Goal: Task Accomplishment & Management: Manage account settings

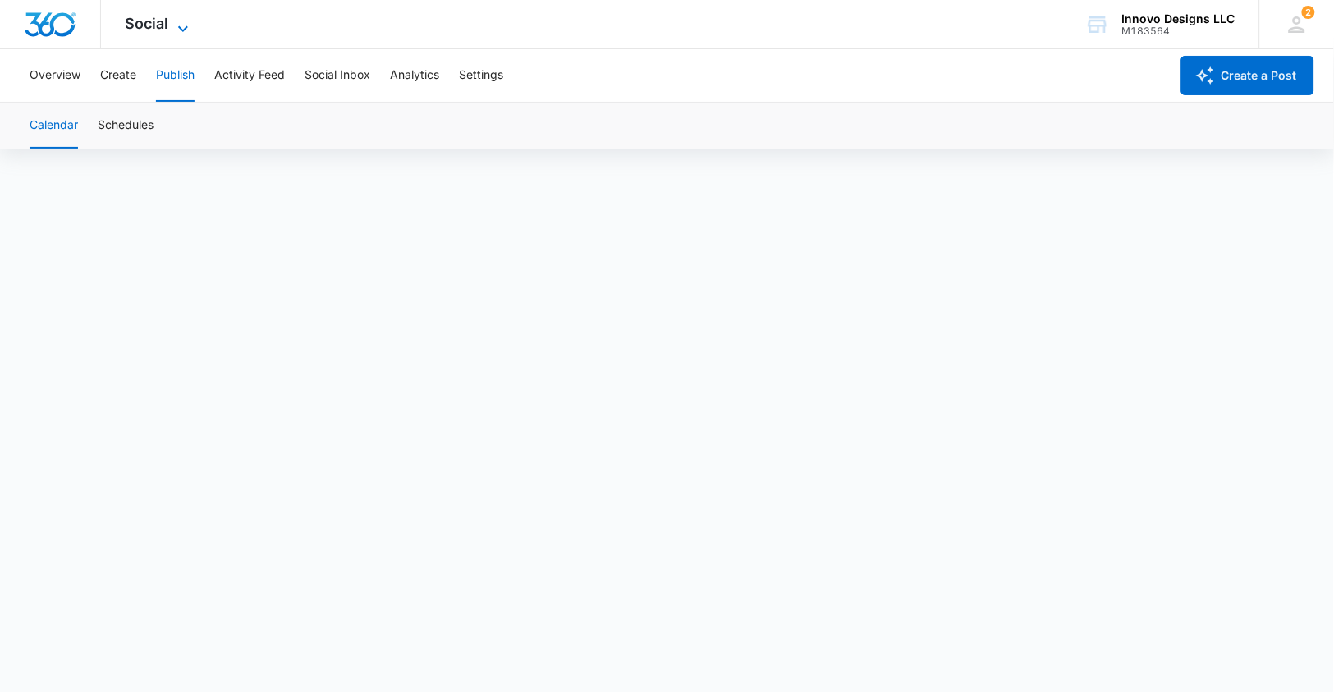
click at [141, 24] on span "Social" at bounding box center [148, 23] width 44 height 17
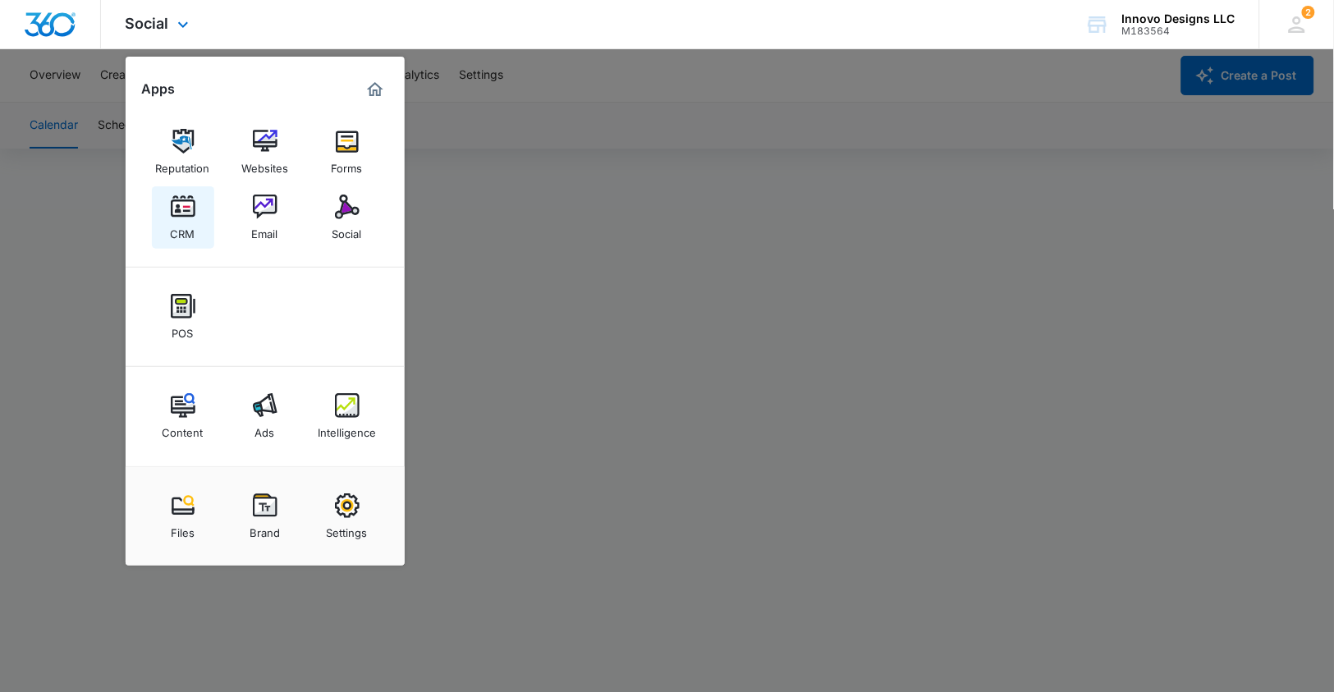
click at [171, 215] on img at bounding box center [183, 207] width 25 height 25
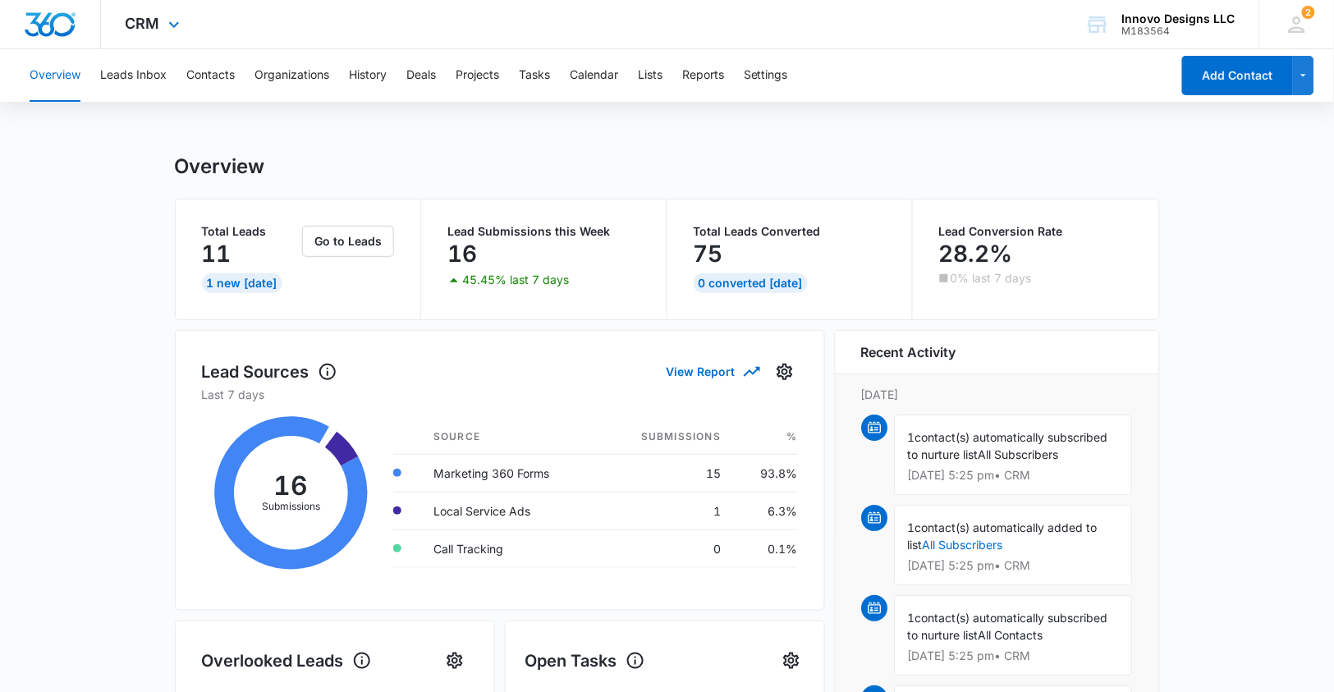
click at [160, 28] on div "CRM Apps Reputation Websites Forms CRM Email Social POS Content Ads Intelligenc…" at bounding box center [155, 24] width 108 height 48
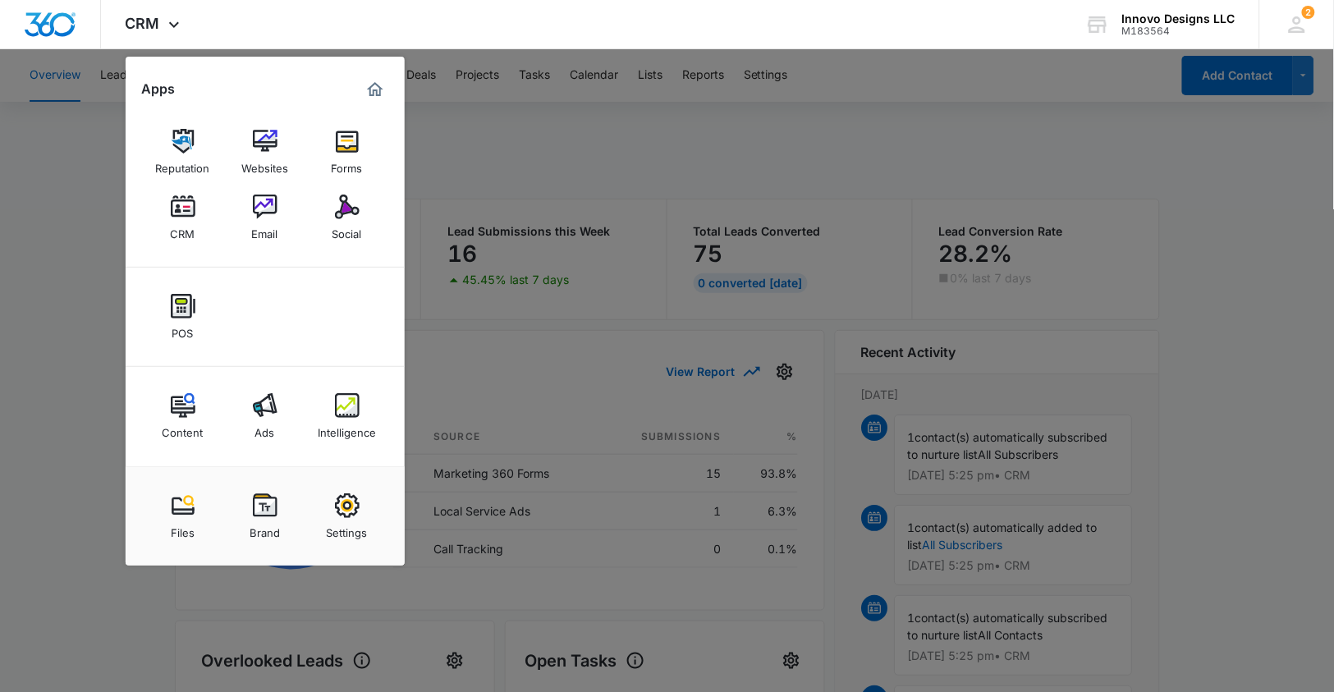
click at [453, 171] on div at bounding box center [667, 346] width 1334 height 692
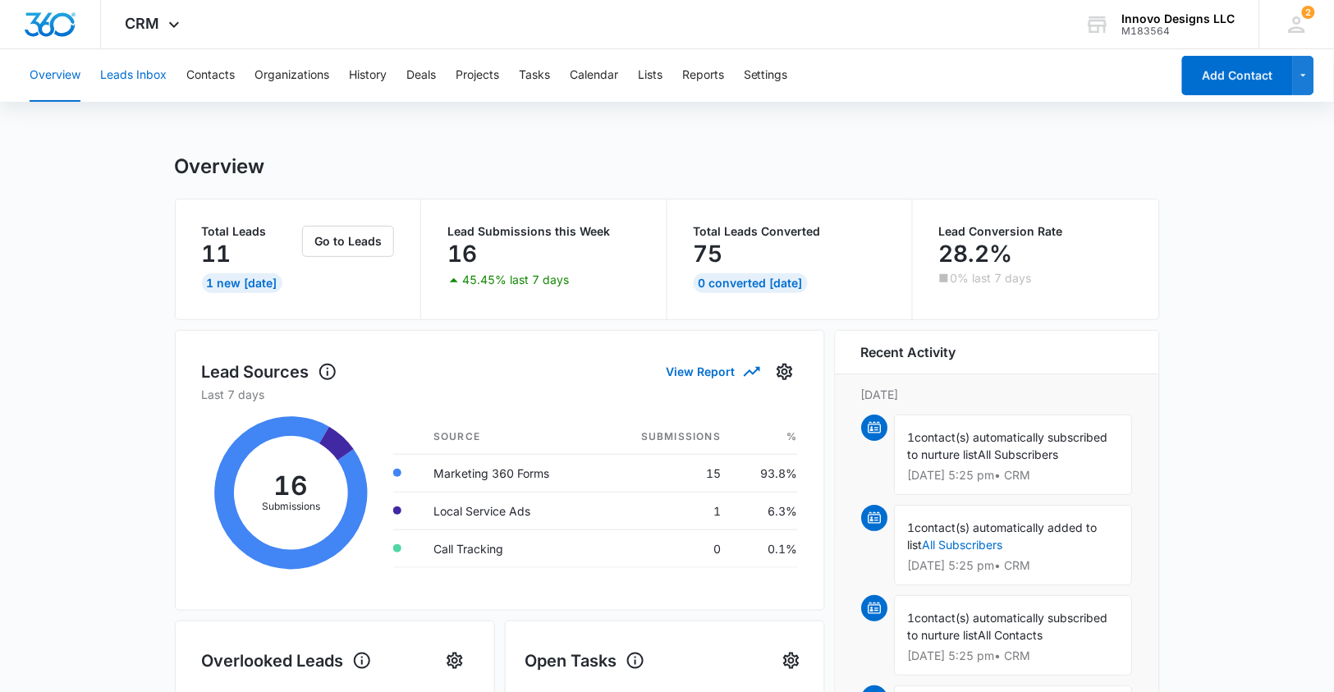
click at [129, 70] on button "Leads Inbox" at bounding box center [133, 75] width 67 height 53
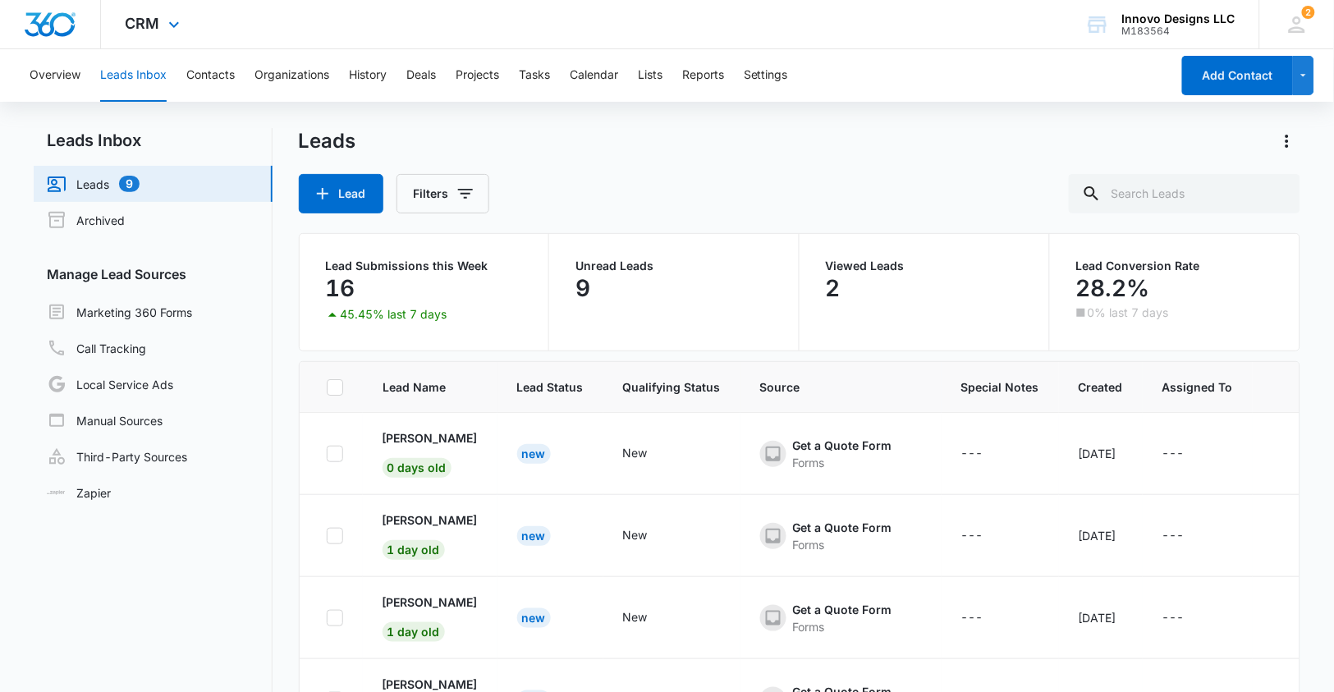
click at [139, 10] on div "CRM Apps Reputation Websites Forms CRM Email Social POS Content Ads Intelligenc…" at bounding box center [155, 24] width 108 height 48
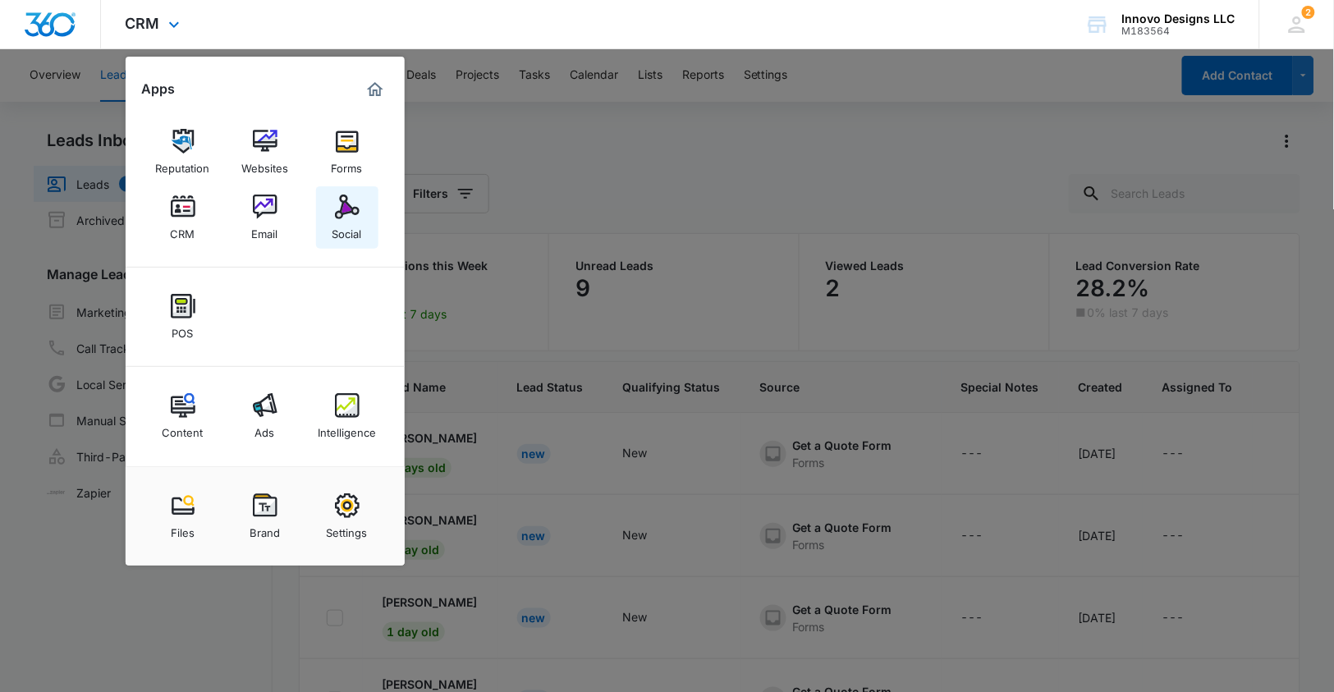
click at [362, 227] on div "Social" at bounding box center [348, 229] width 30 height 21
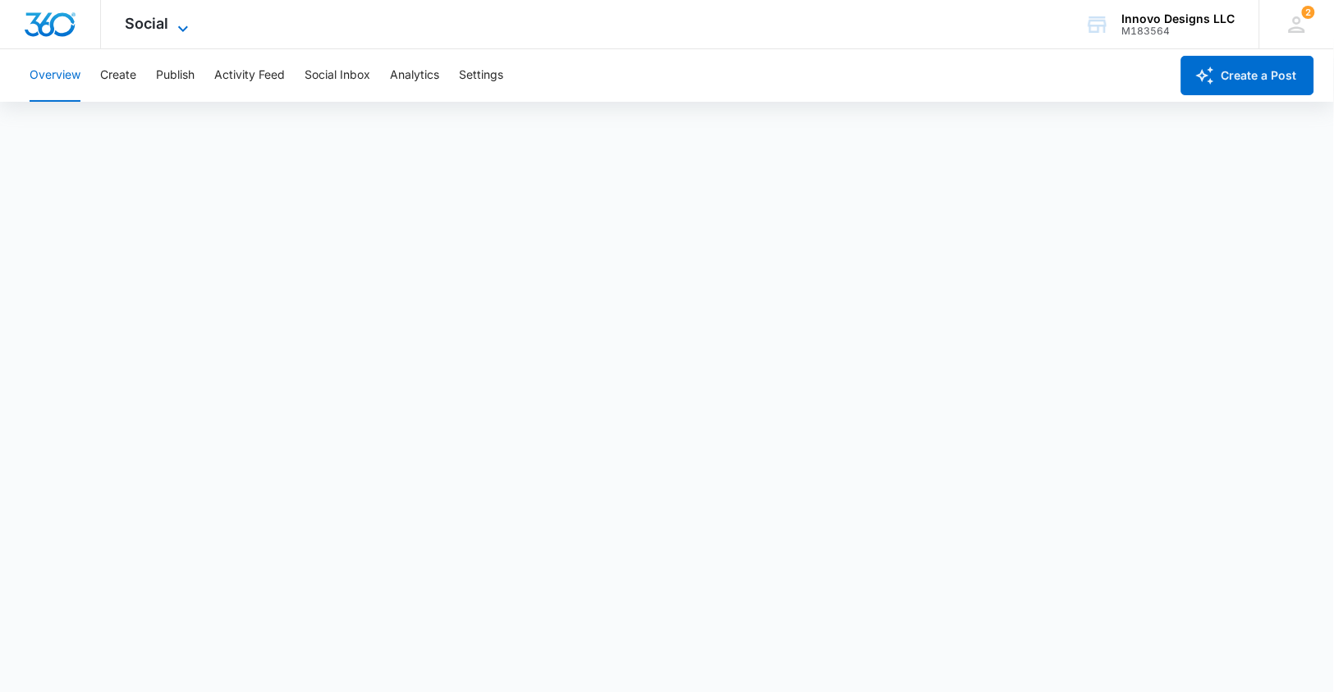
click at [174, 24] on icon at bounding box center [183, 29] width 20 height 20
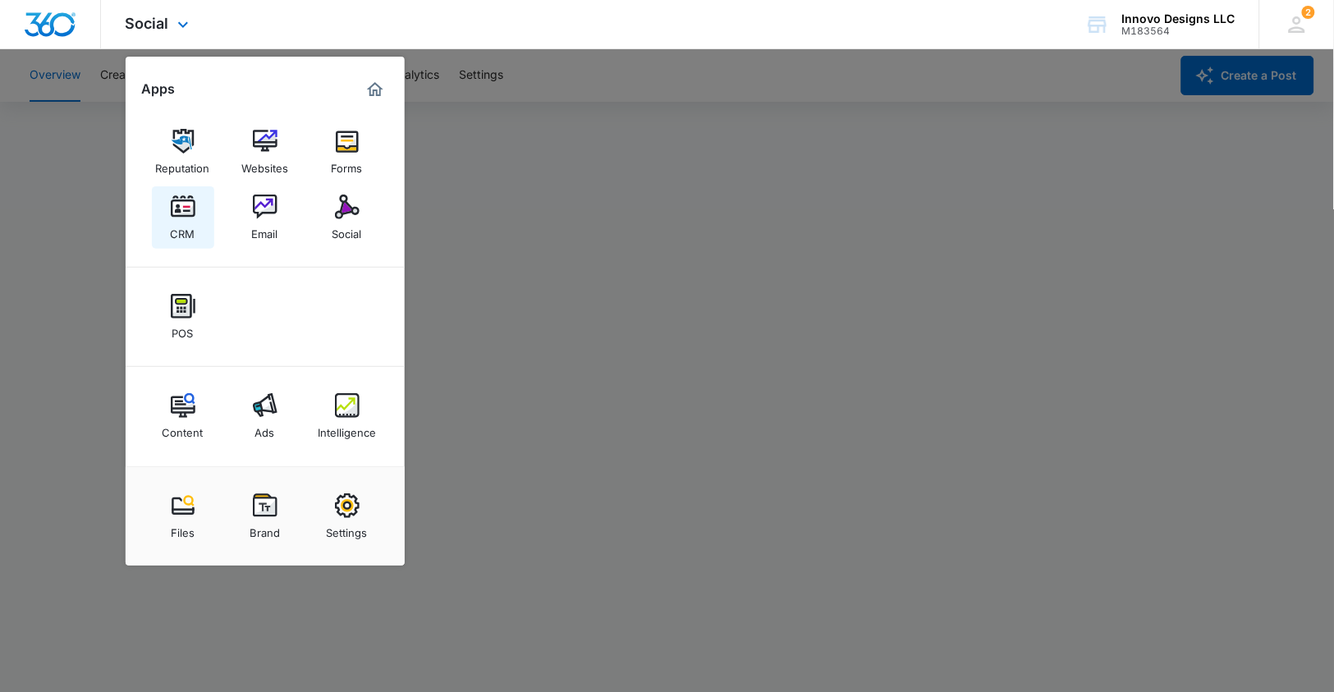
click at [192, 211] on img at bounding box center [183, 207] width 25 height 25
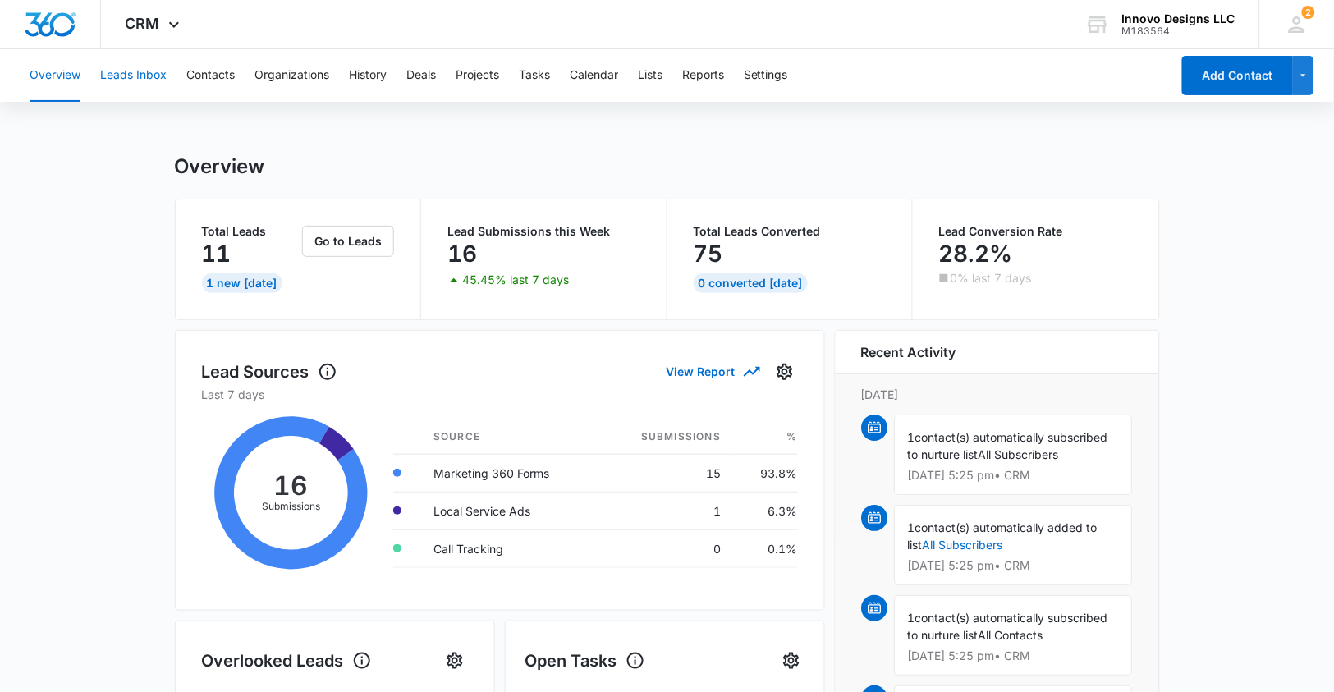
click at [154, 70] on button "Leads Inbox" at bounding box center [133, 75] width 67 height 53
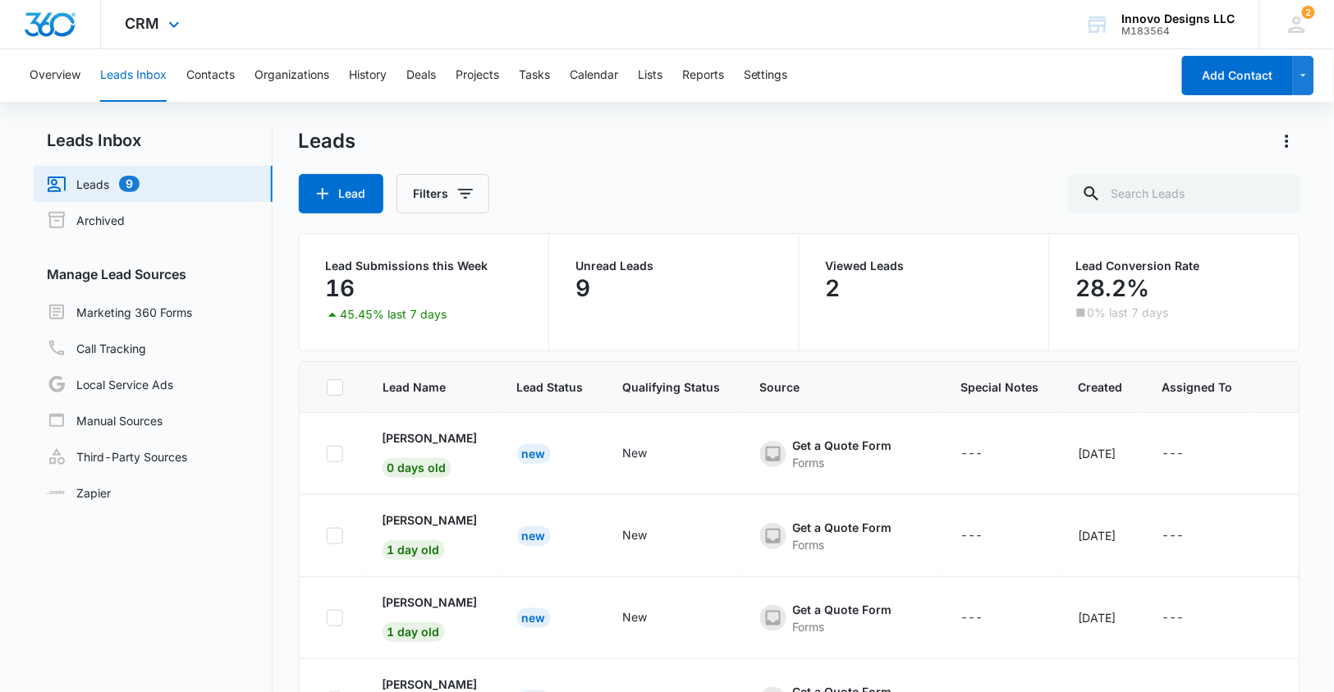
click at [163, 37] on div "CRM Apps Reputation Websites Forms CRM Email Social POS Content Ads Intelligenc…" at bounding box center [155, 24] width 108 height 48
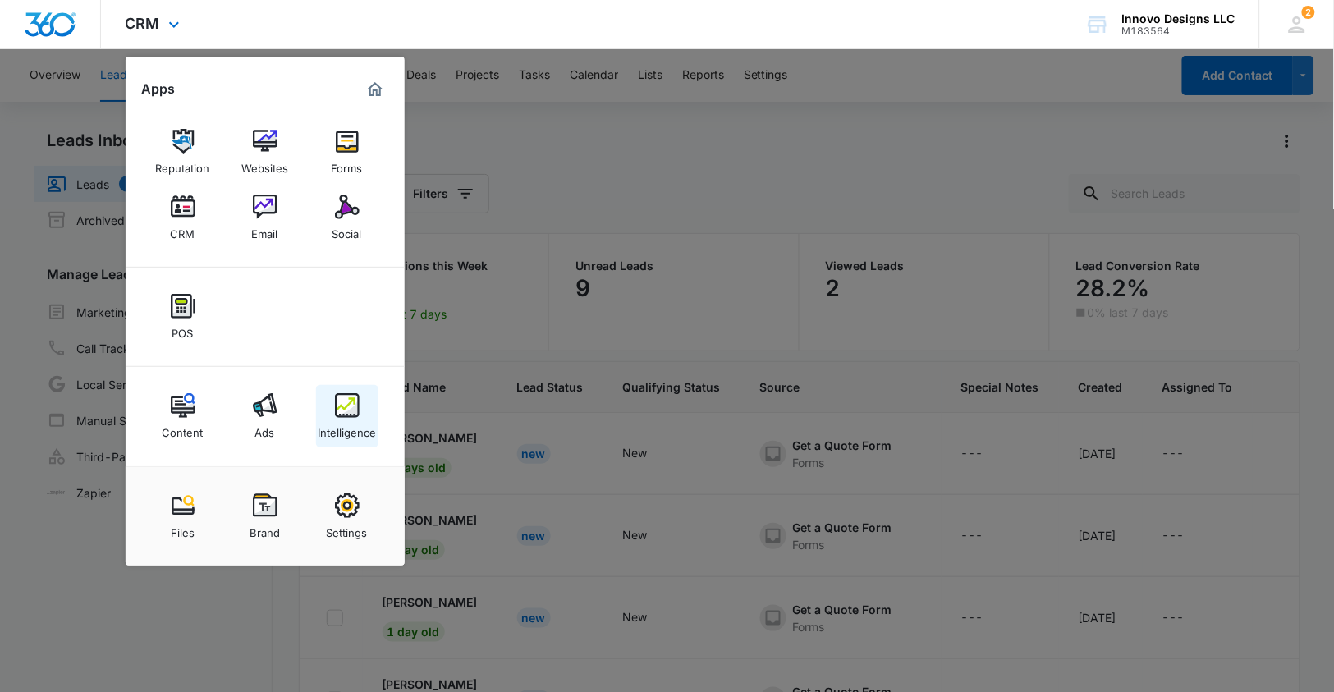
click at [346, 402] on img at bounding box center [347, 405] width 25 height 25
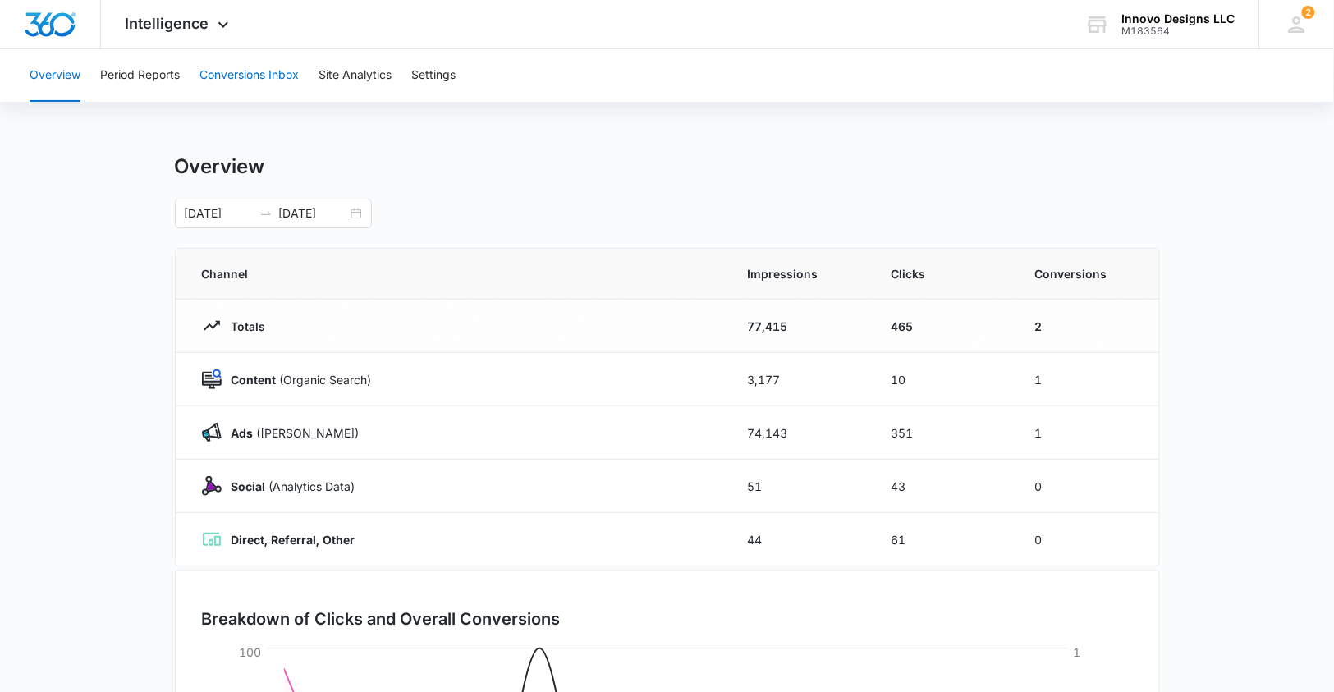
click at [237, 84] on button "Conversions Inbox" at bounding box center [249, 75] width 99 height 53
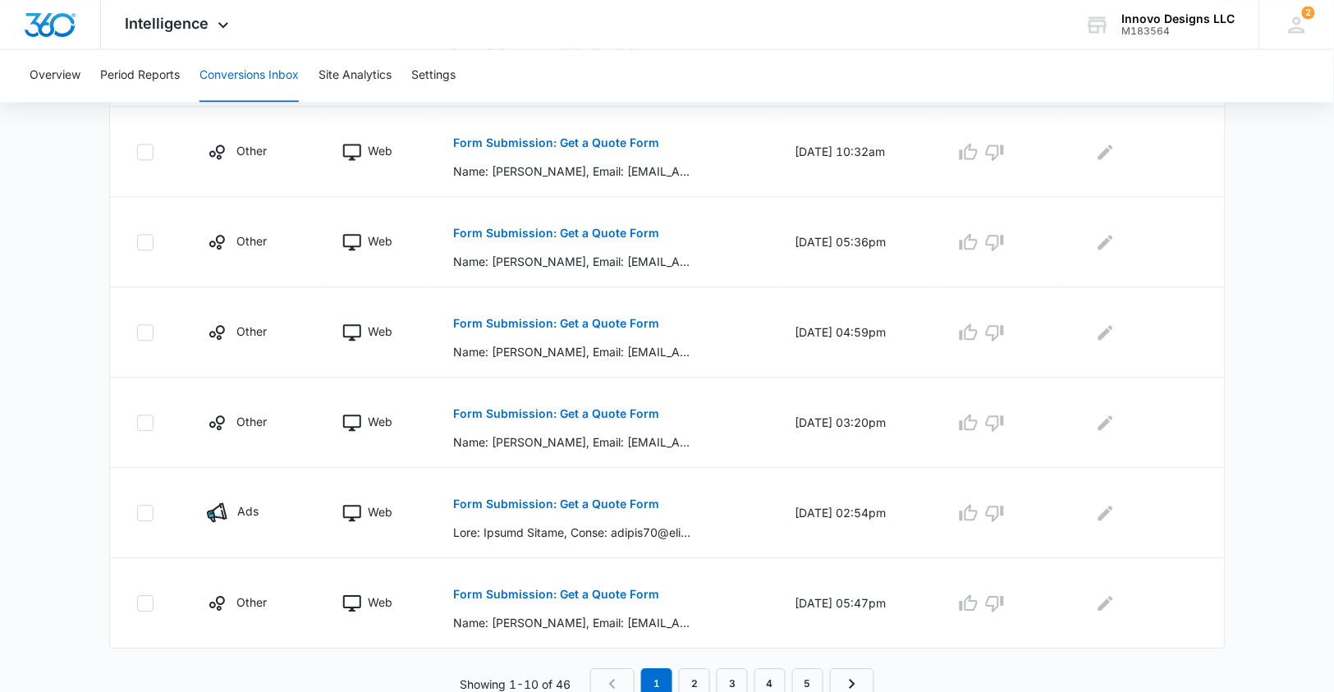
scroll to position [770, 0]
click at [695, 671] on link "2" at bounding box center [694, 685] width 31 height 31
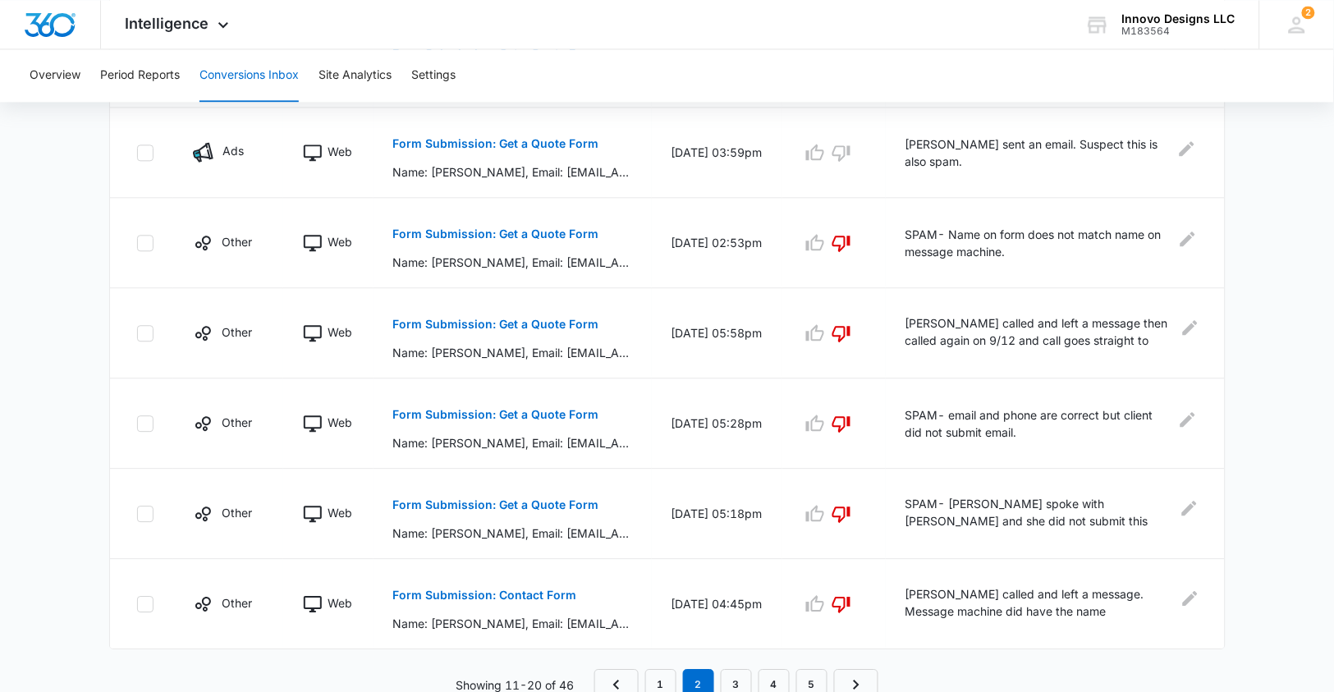
scroll to position [798, 0]
click at [669, 685] on link "1" at bounding box center [660, 686] width 31 height 31
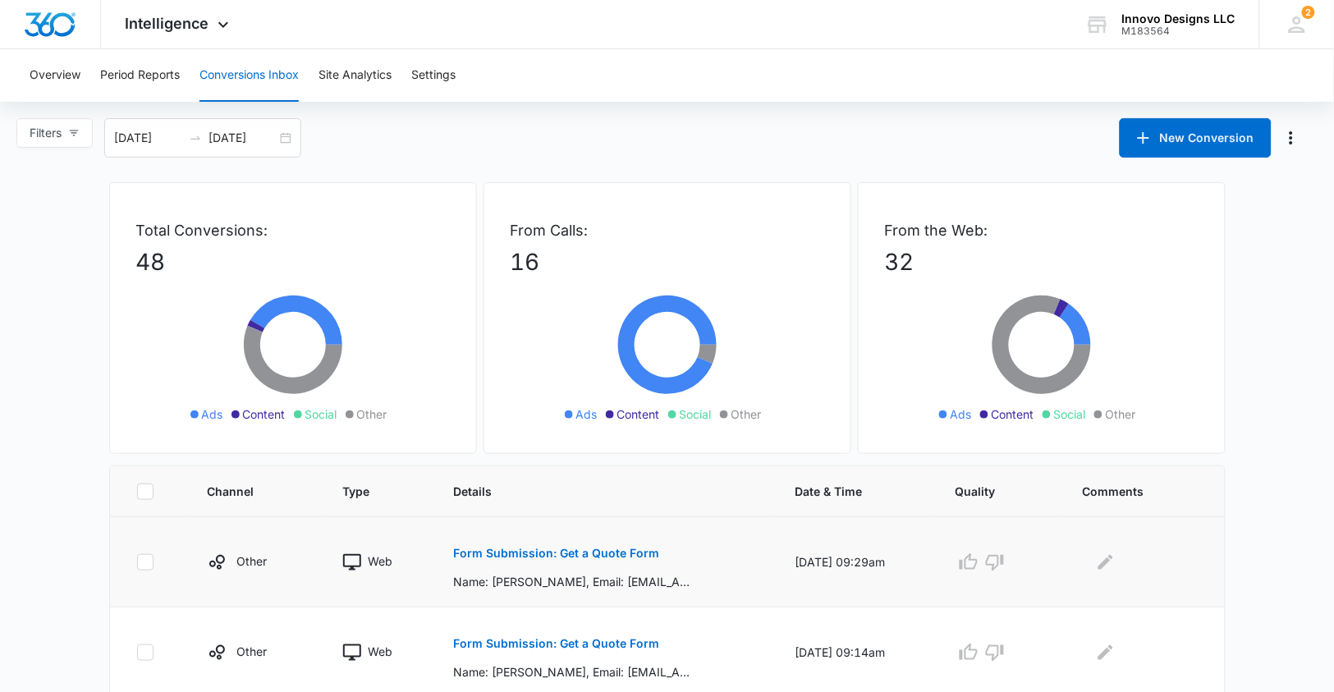
click at [608, 540] on button "Form Submission: Get a Quote Form" at bounding box center [556, 553] width 206 height 39
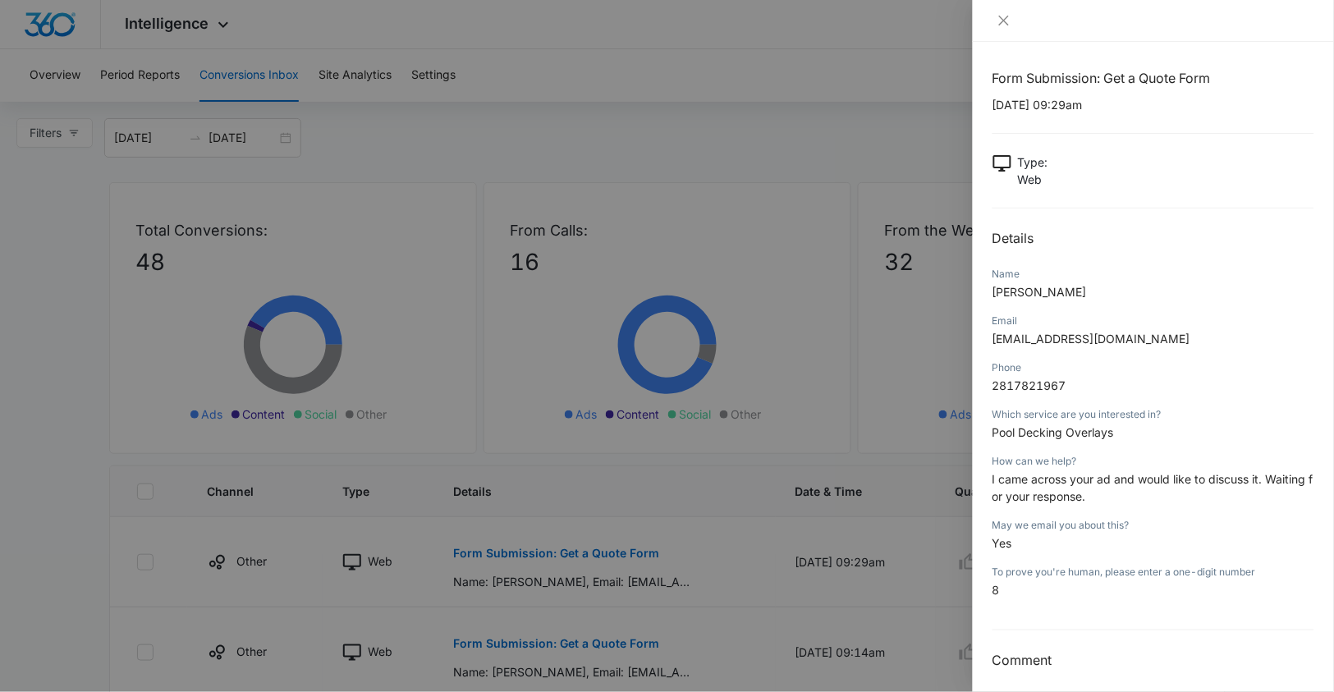
scroll to position [2, 0]
click at [888, 567] on div at bounding box center [667, 346] width 1334 height 692
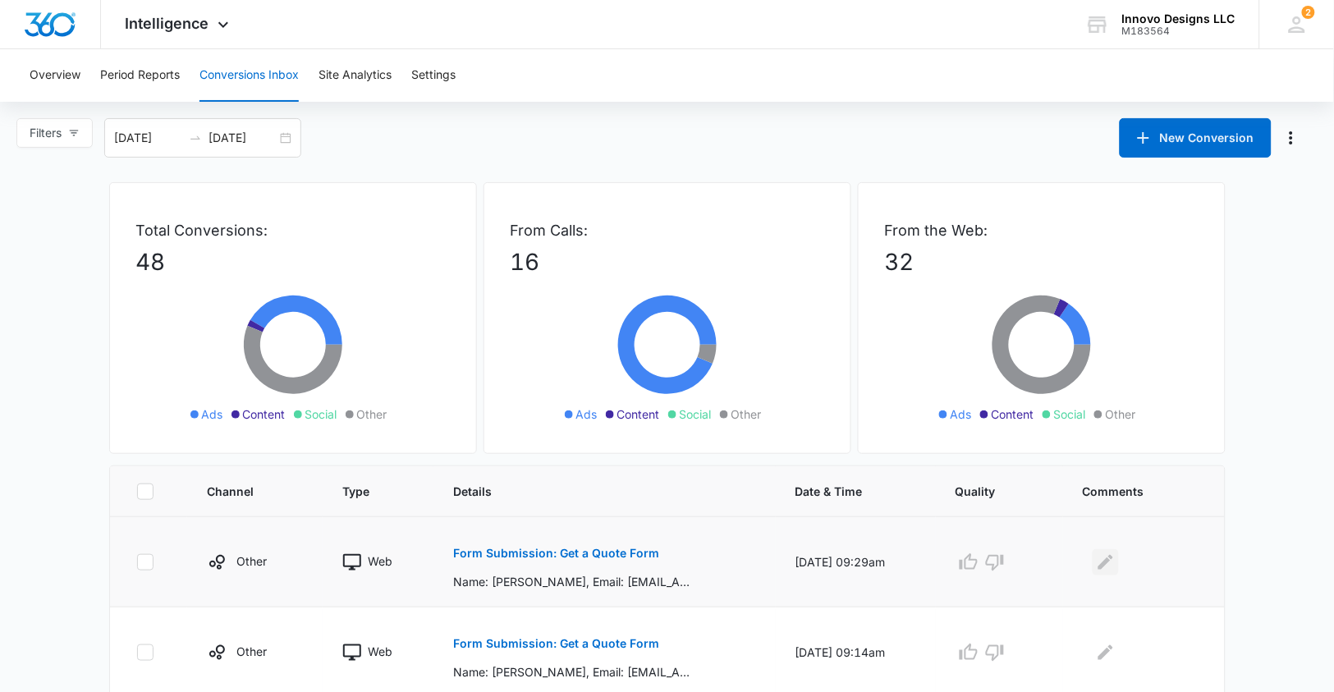
click at [1103, 567] on icon "Edit Comments" at bounding box center [1106, 563] width 20 height 20
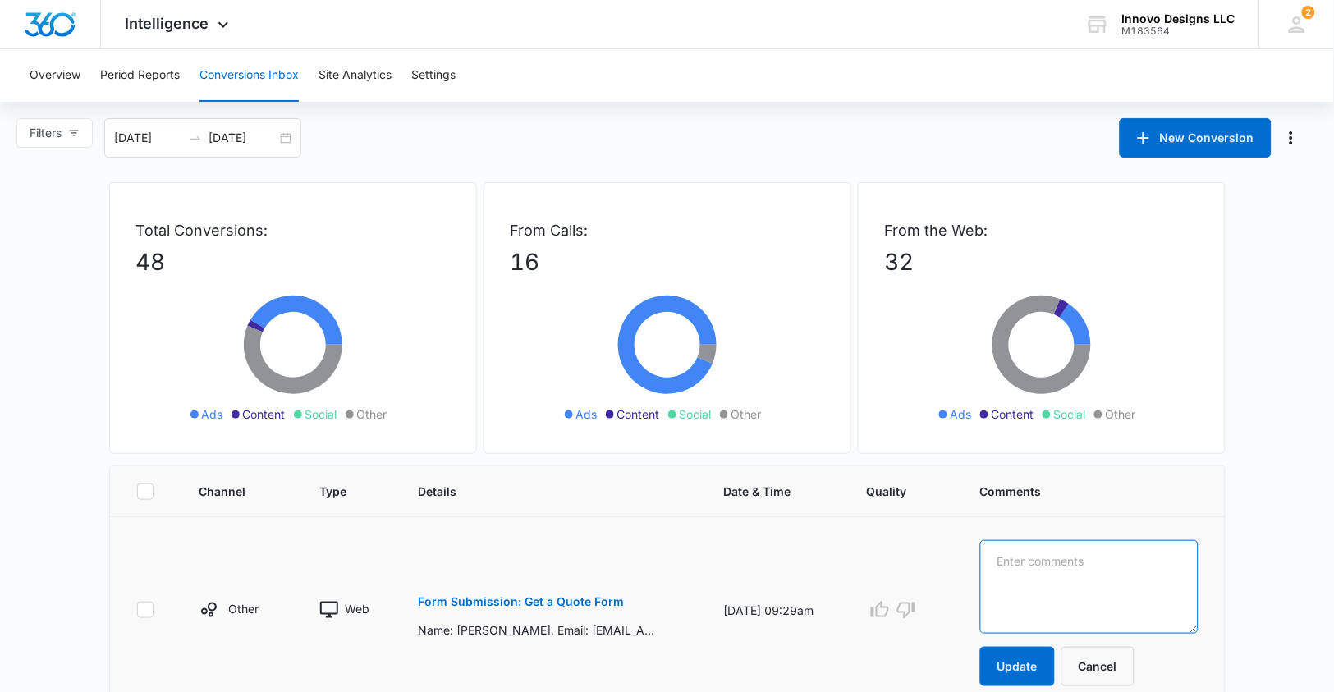
click at [1103, 567] on textarea at bounding box center [1089, 587] width 218 height 94
type textarea "C"
click at [1025, 558] on textarea "[PERSON_NAME] called and left a message." at bounding box center [1089, 587] width 218 height 94
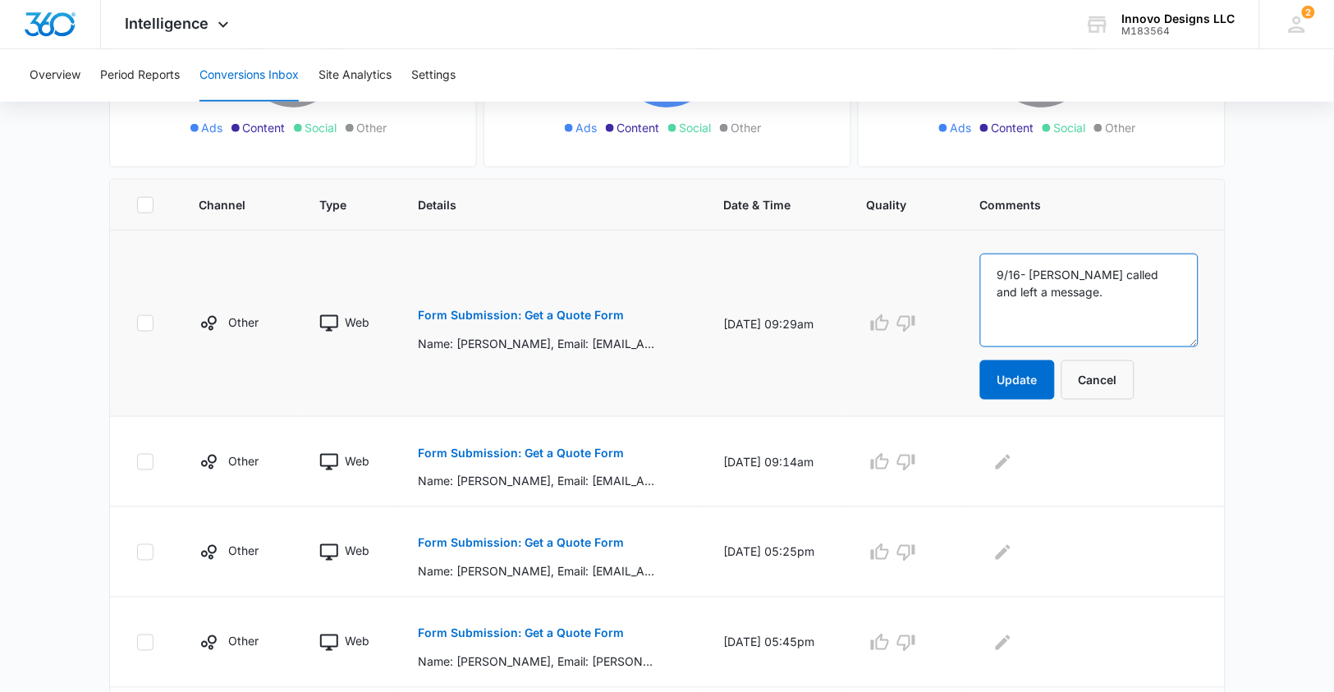
scroll to position [292, 0]
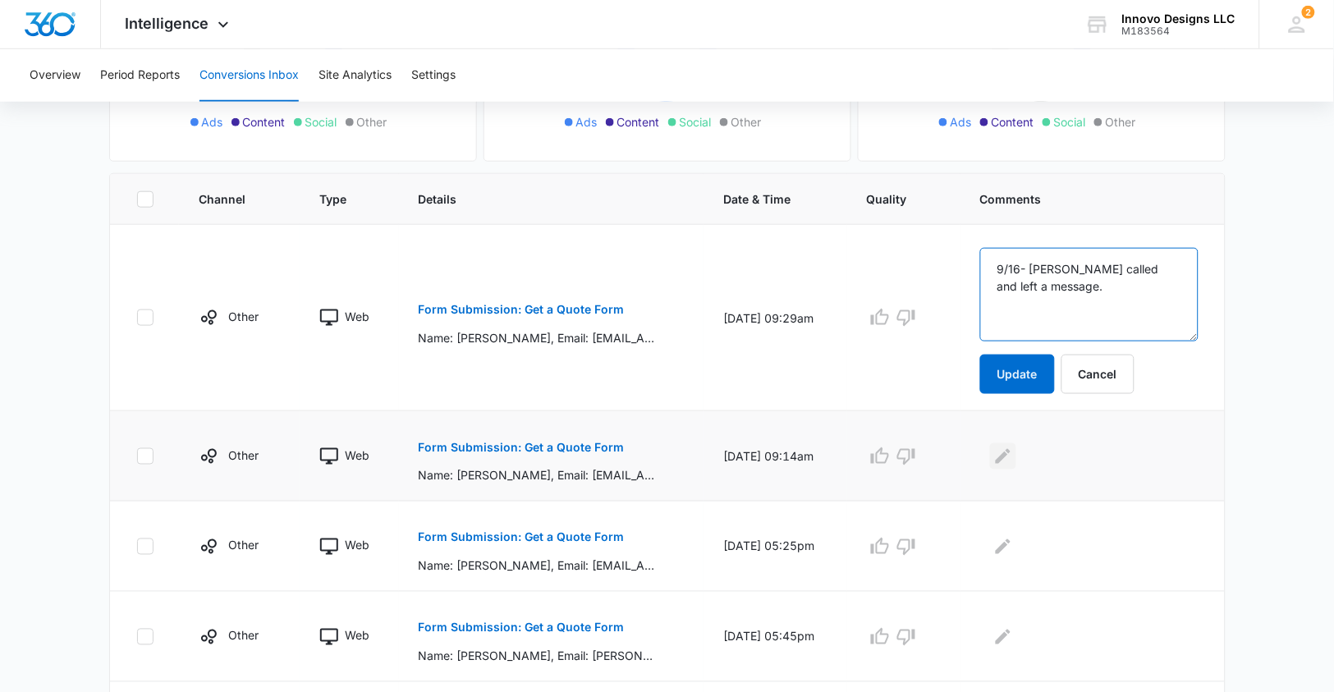
type textarea "9/16- [PERSON_NAME] called and left a message."
click at [1011, 462] on icon "Edit Comments" at bounding box center [1003, 455] width 15 height 15
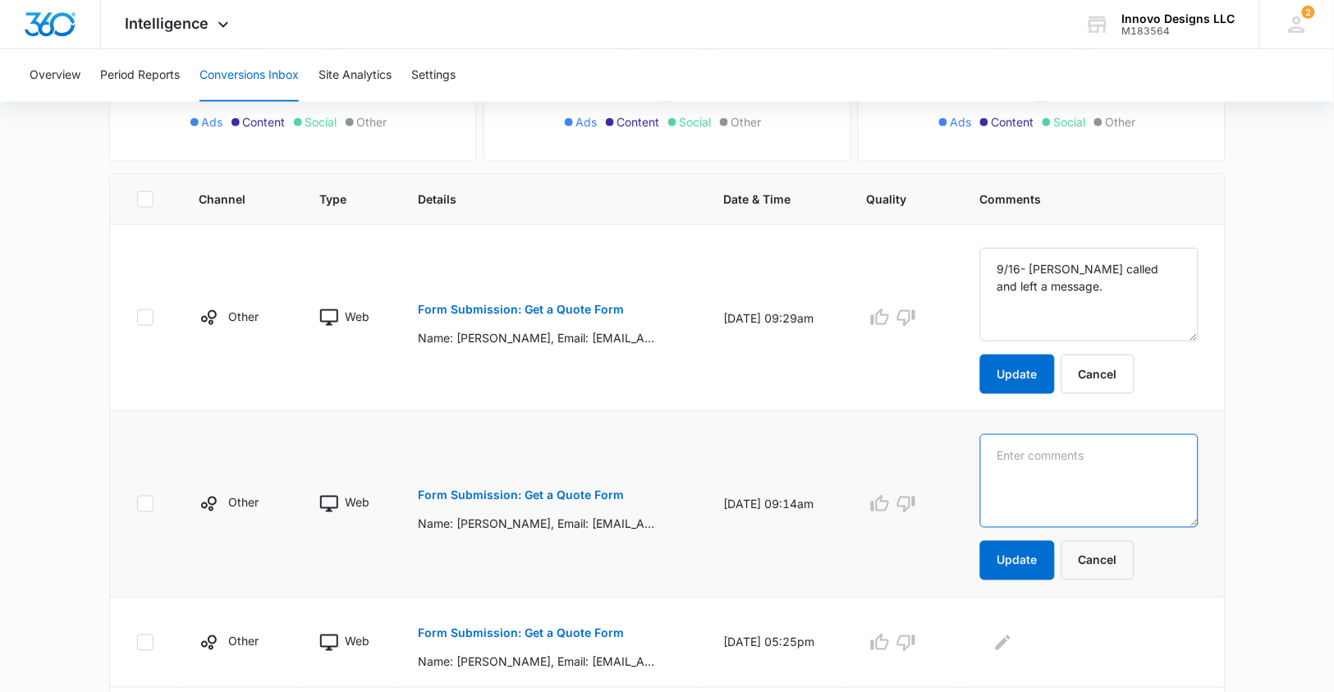
click at [1026, 462] on textarea at bounding box center [1089, 481] width 218 height 94
click at [501, 505] on button "Form Submission: Get a Quote Form" at bounding box center [522, 495] width 206 height 39
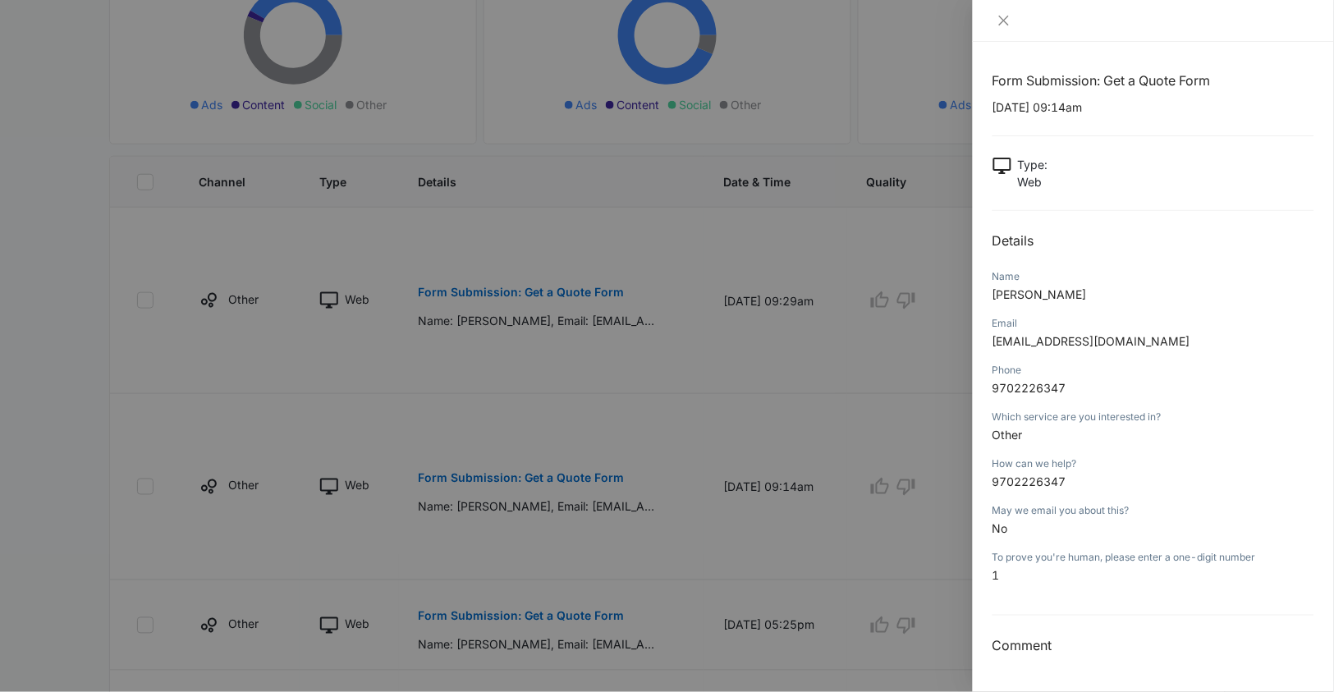
scroll to position [314, 0]
click at [893, 521] on div at bounding box center [667, 346] width 1334 height 692
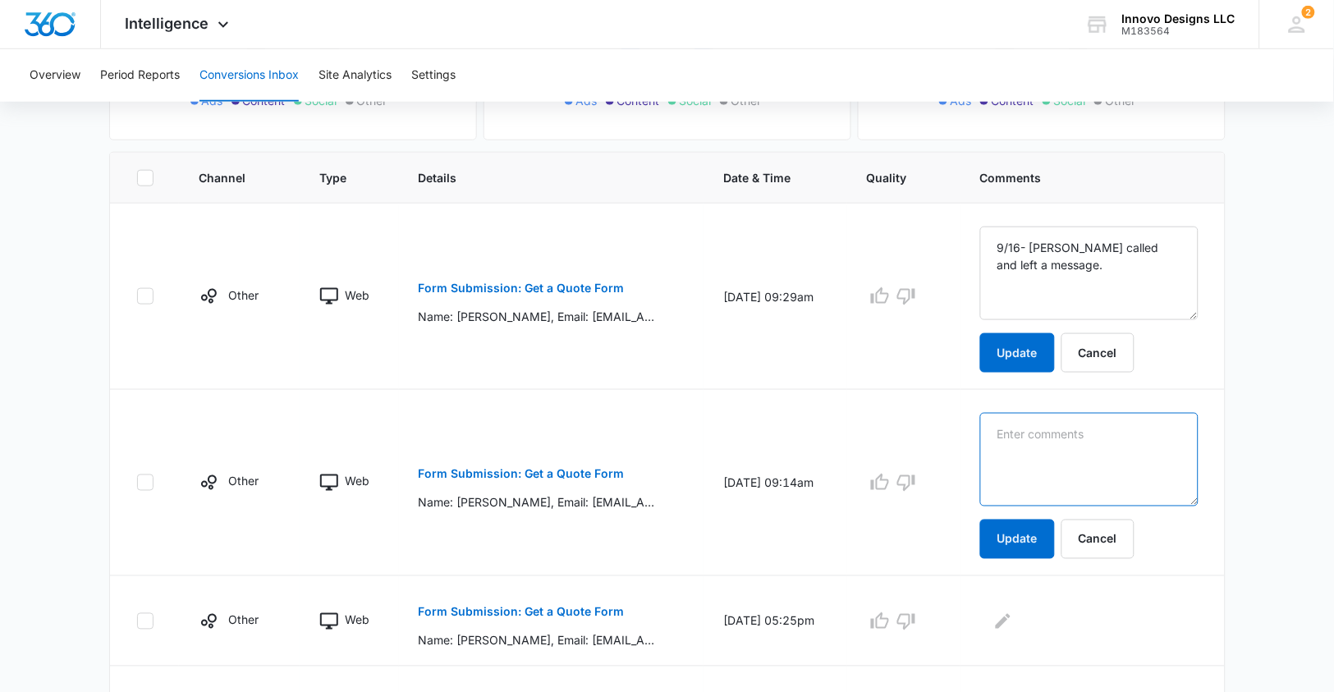
click at [1048, 483] on textarea at bounding box center [1089, 460] width 218 height 94
type textarea "9/16- [PERSON_NAME] called and left a message."
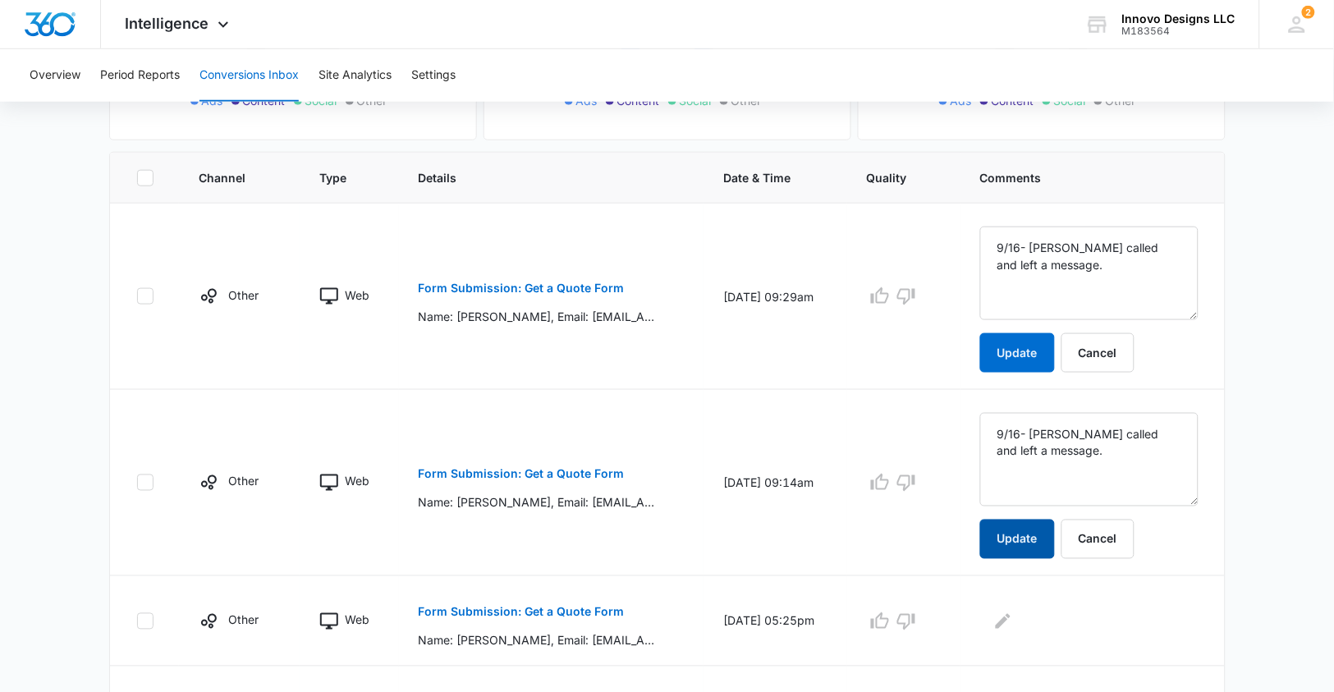
click at [1049, 544] on button "Update" at bounding box center [1017, 539] width 75 height 39
click at [1041, 353] on button "Update" at bounding box center [1017, 352] width 75 height 39
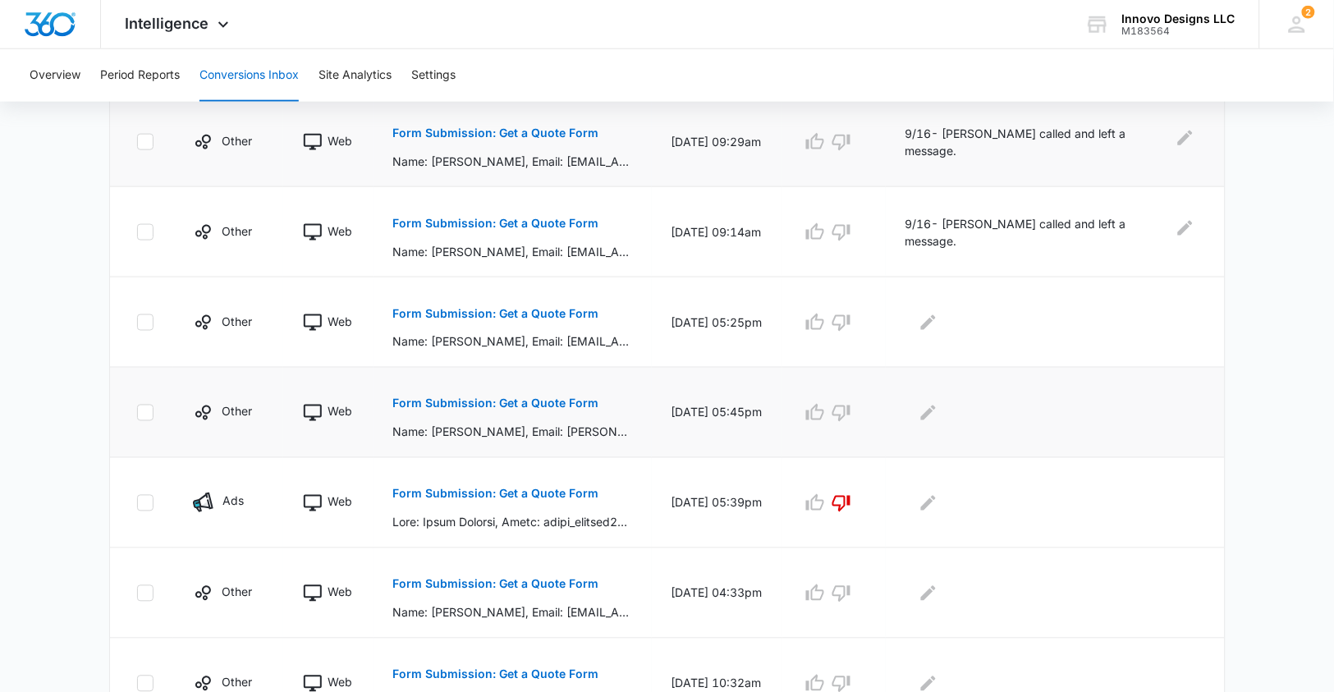
scroll to position [419, 0]
click at [561, 303] on button "Form Submission: Get a Quote Form" at bounding box center [496, 315] width 206 height 39
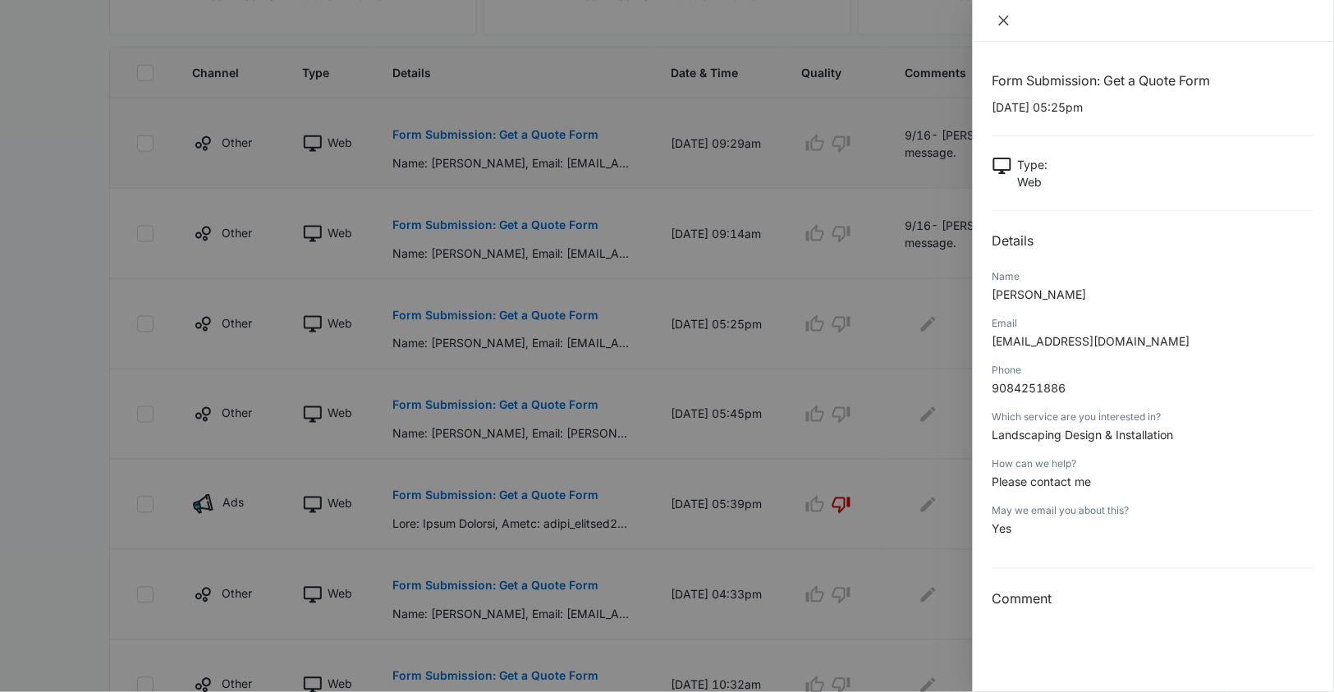
click at [1003, 25] on icon "close" at bounding box center [1004, 20] width 13 height 13
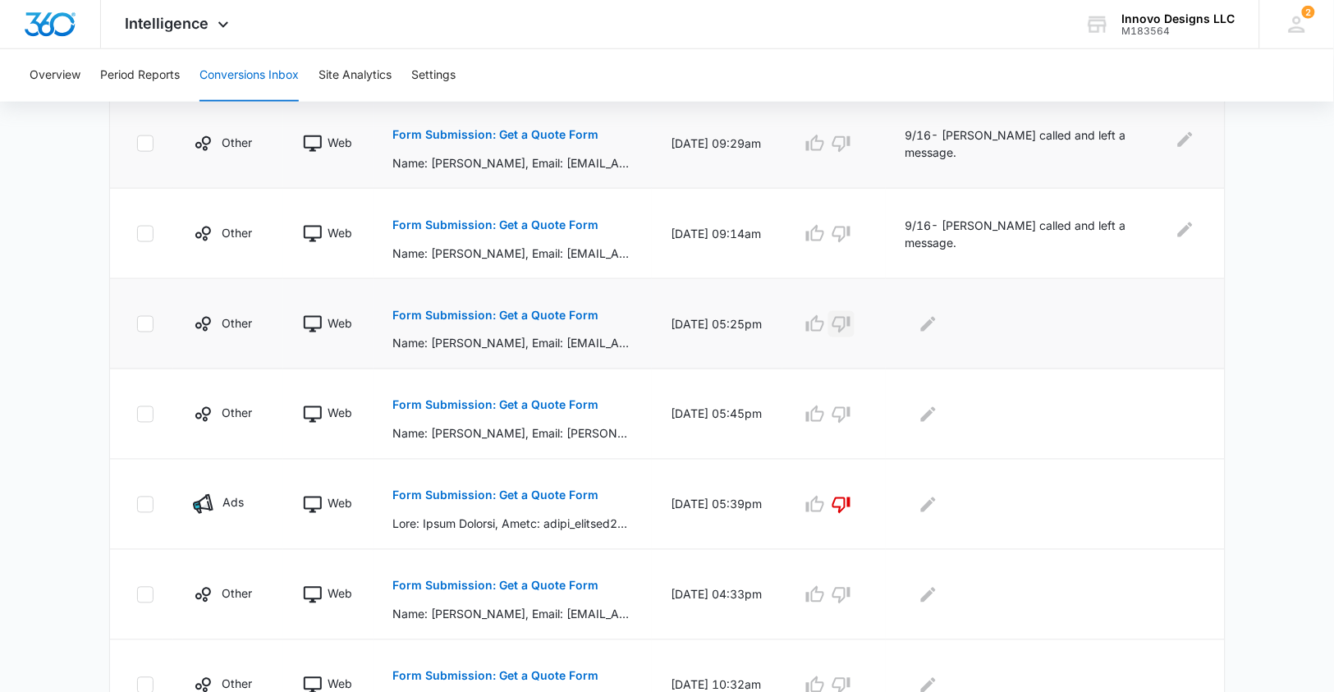
click at [851, 324] on icon "button" at bounding box center [842, 325] width 18 height 16
click at [939, 325] on icon "Edit Comments" at bounding box center [929, 324] width 20 height 20
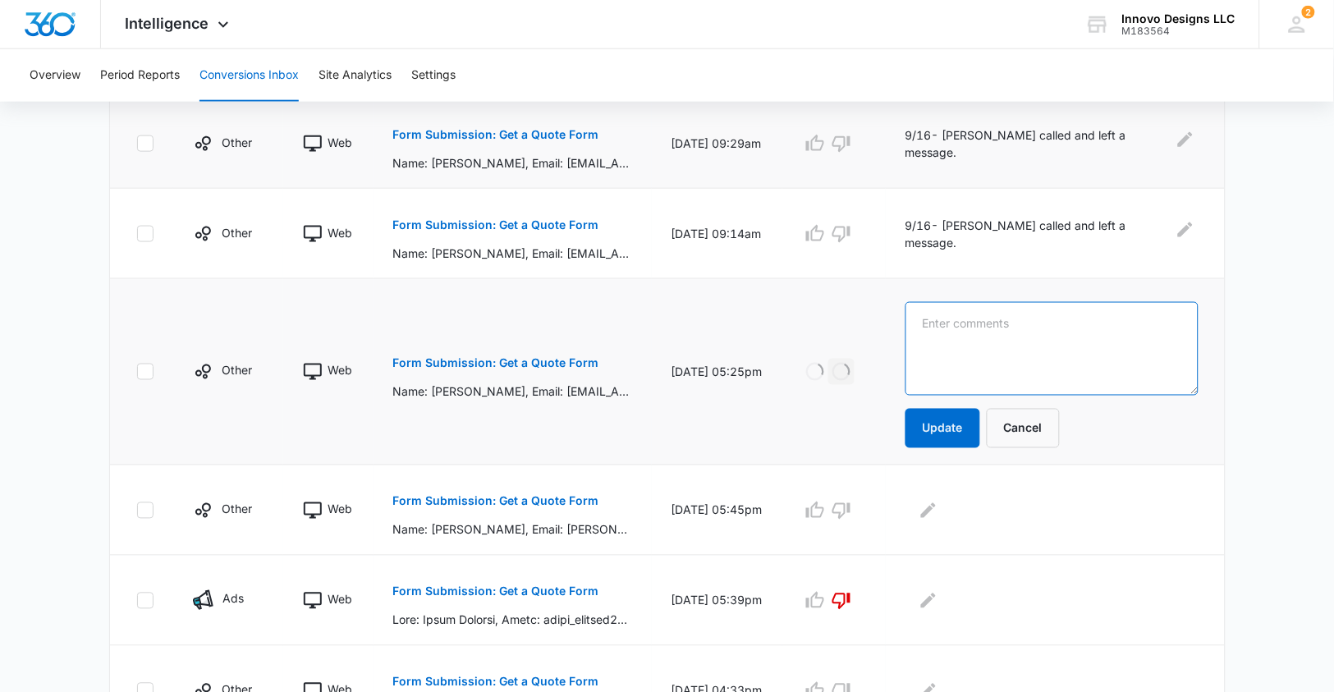
click at [961, 326] on textarea at bounding box center [1052, 349] width 293 height 94
type textarea "N"
type textarea "SPAM- Name on form does not match that on the machine."
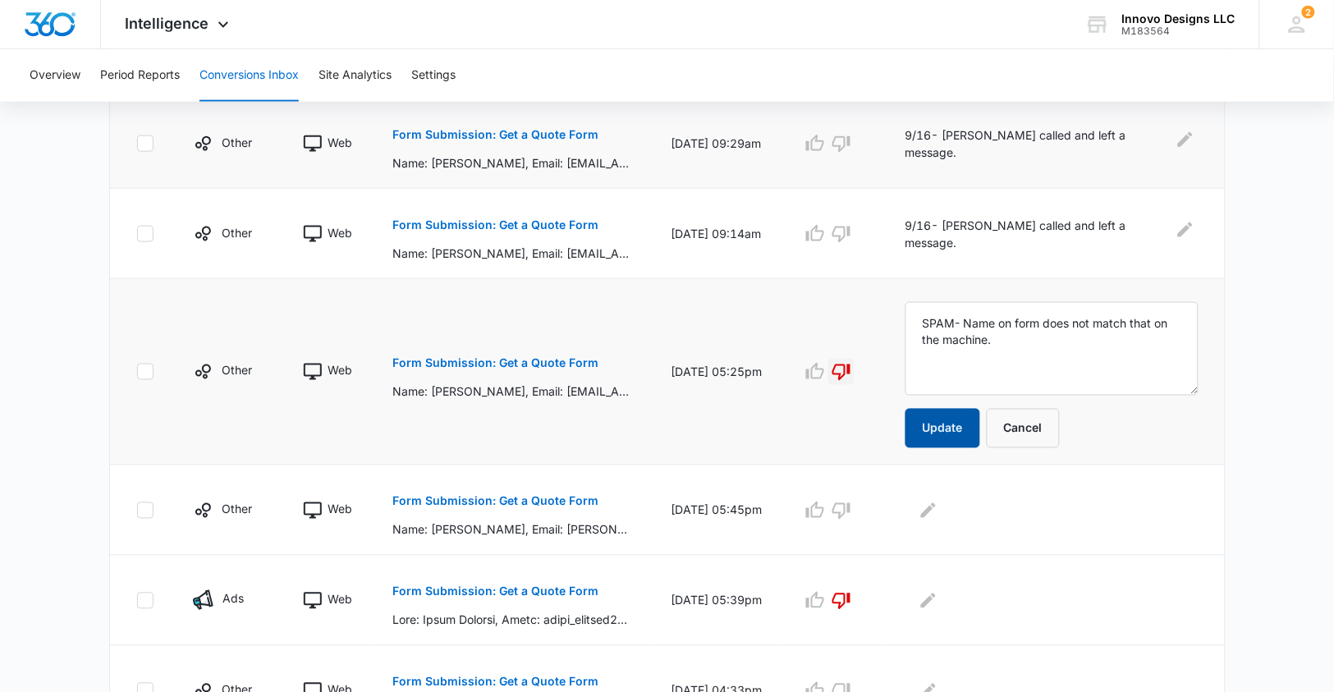
click at [971, 428] on button "Update" at bounding box center [943, 428] width 75 height 39
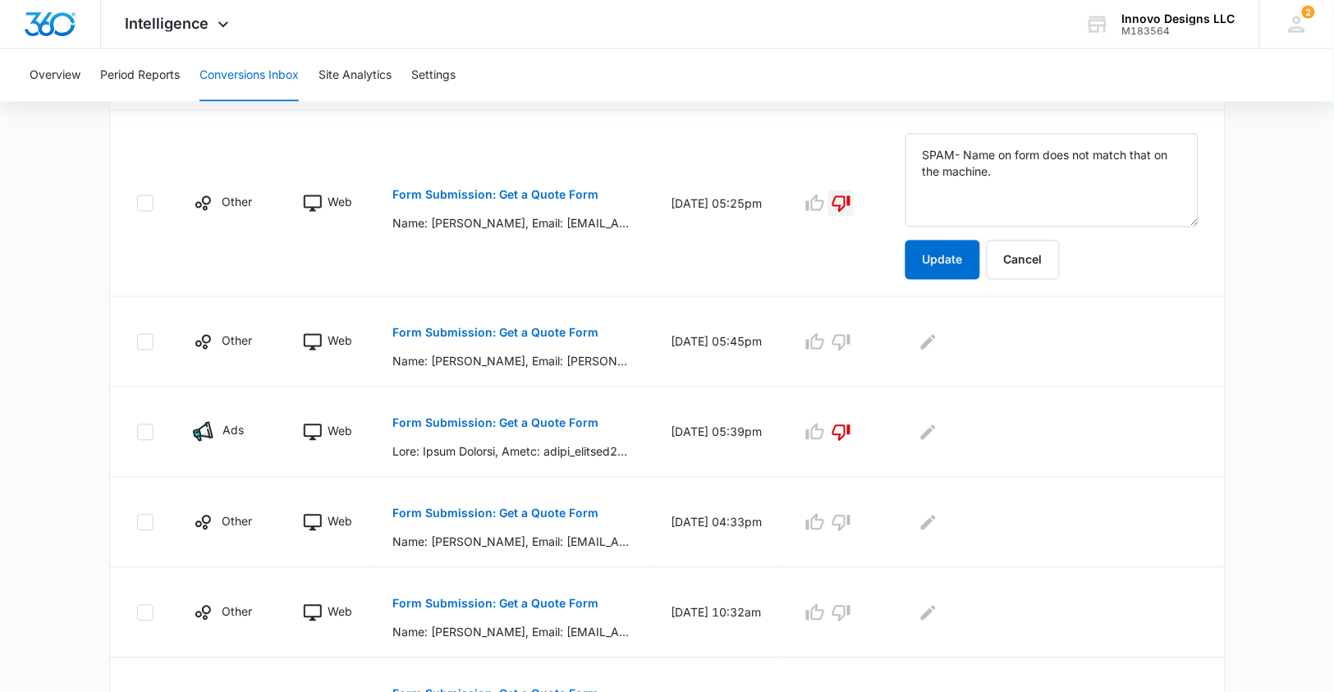
scroll to position [589, 0]
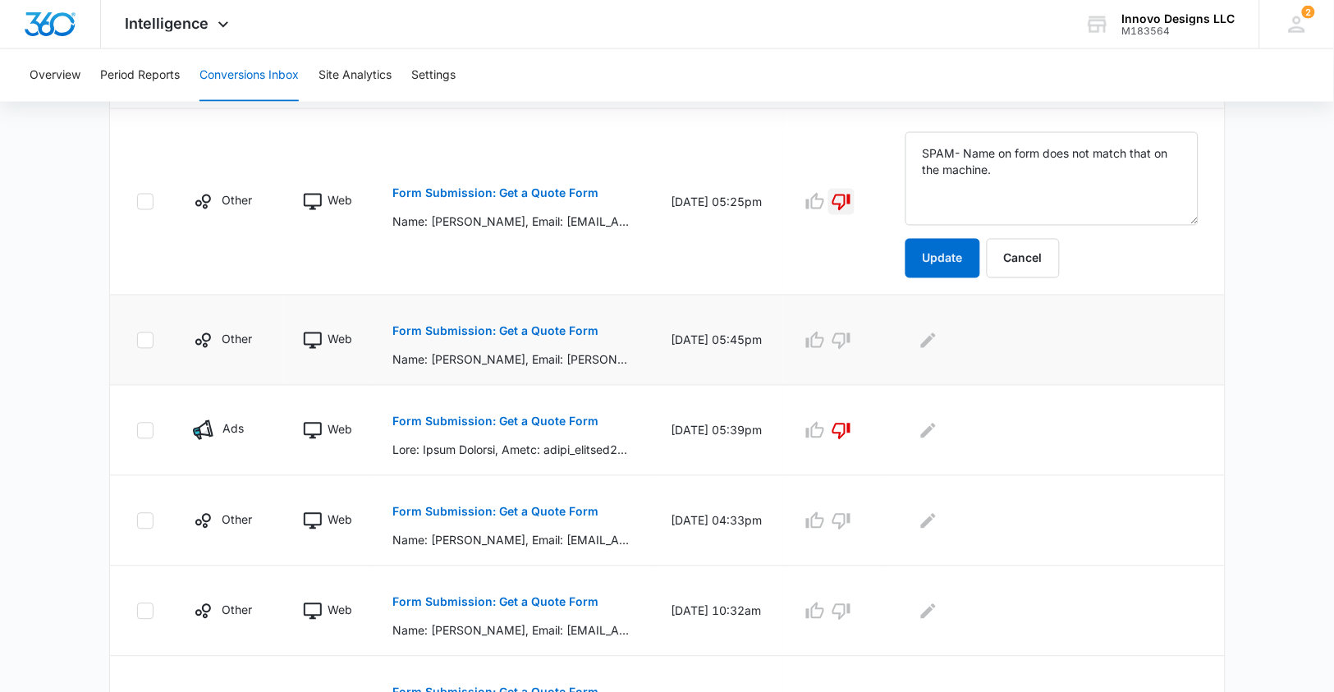
click at [560, 326] on p "Form Submission: Get a Quote Form" at bounding box center [496, 331] width 206 height 11
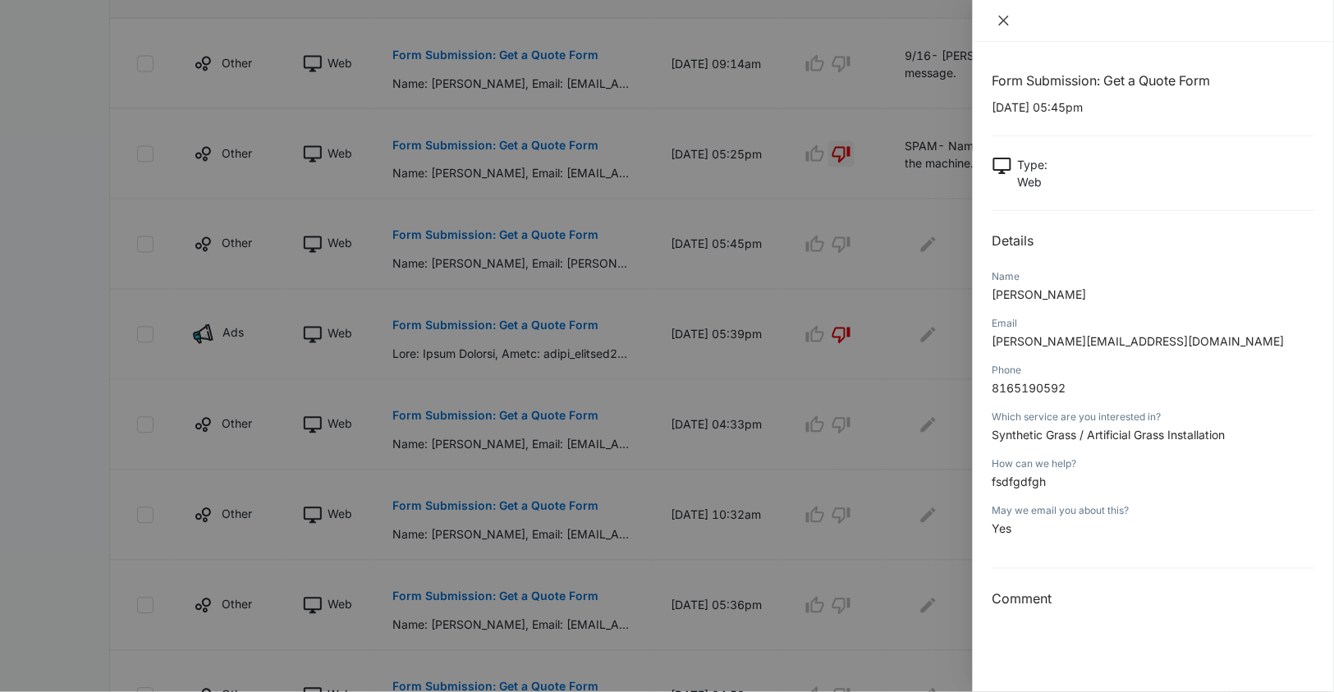
click at [1003, 28] on button "Close" at bounding box center [1004, 20] width 23 height 15
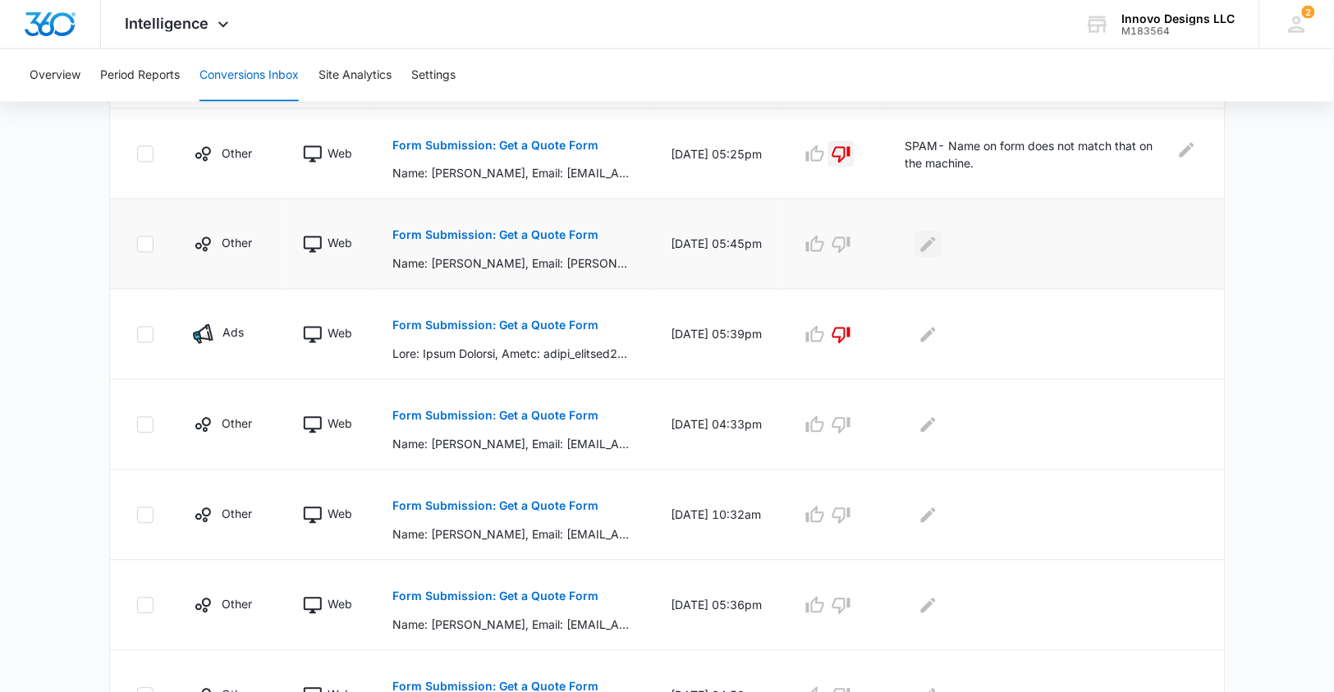
click at [929, 244] on icon "Edit Comments" at bounding box center [928, 243] width 15 height 15
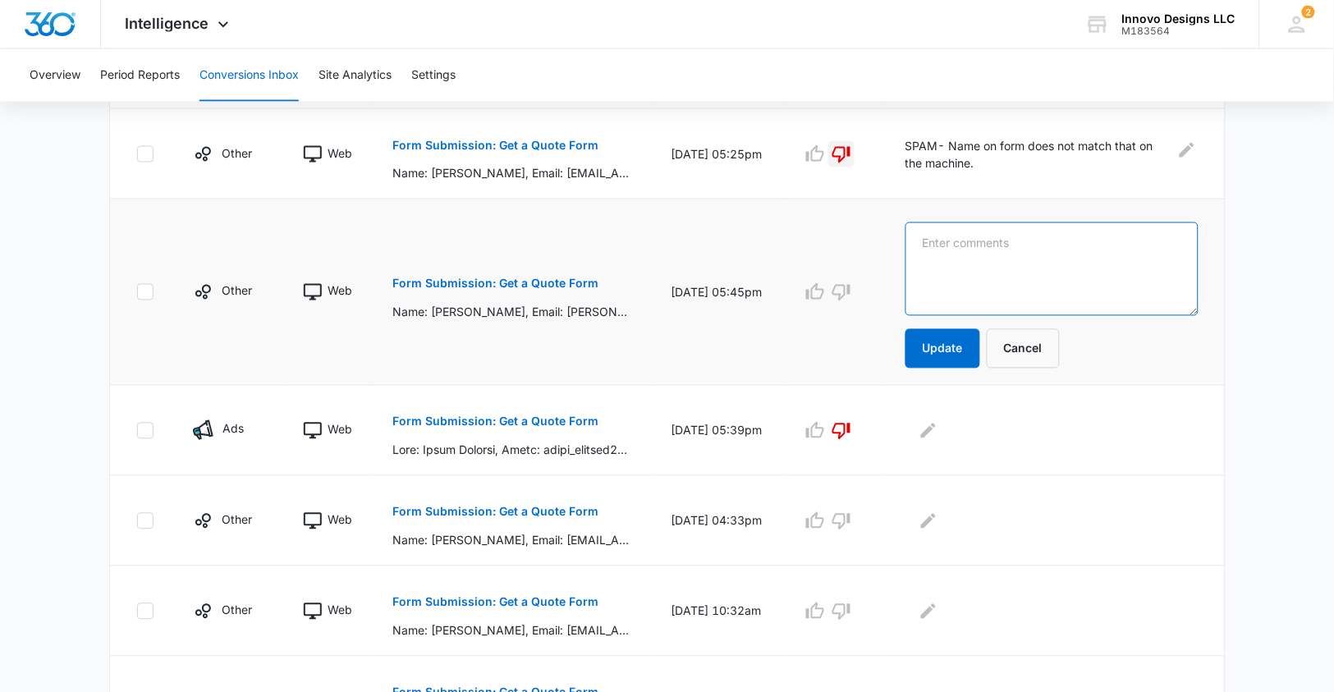
click at [924, 248] on textarea at bounding box center [1052, 270] width 293 height 94
type textarea "SPAM- Message on form is garbled letters."
click at [846, 293] on icon "button" at bounding box center [842, 292] width 20 height 20
click at [939, 337] on button "Update" at bounding box center [943, 348] width 75 height 39
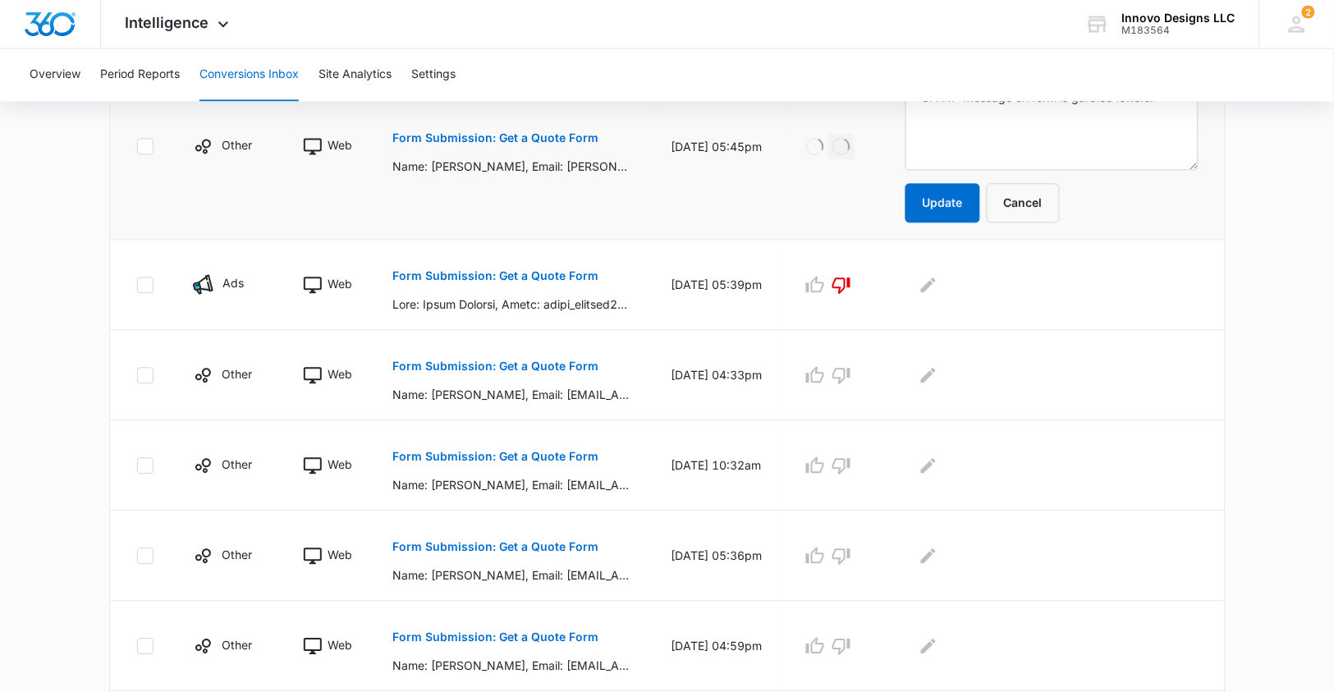
scroll to position [748, 0]
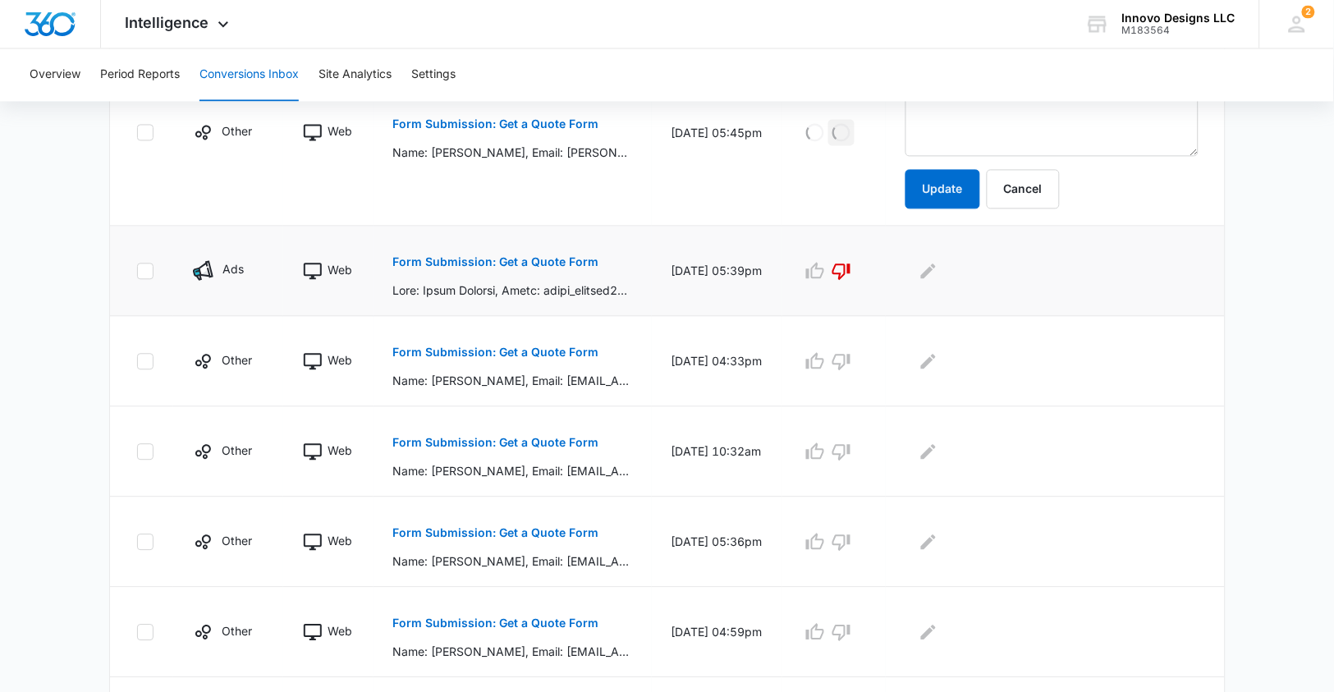
click at [539, 257] on p "Form Submission: Get a Quote Form" at bounding box center [496, 262] width 206 height 11
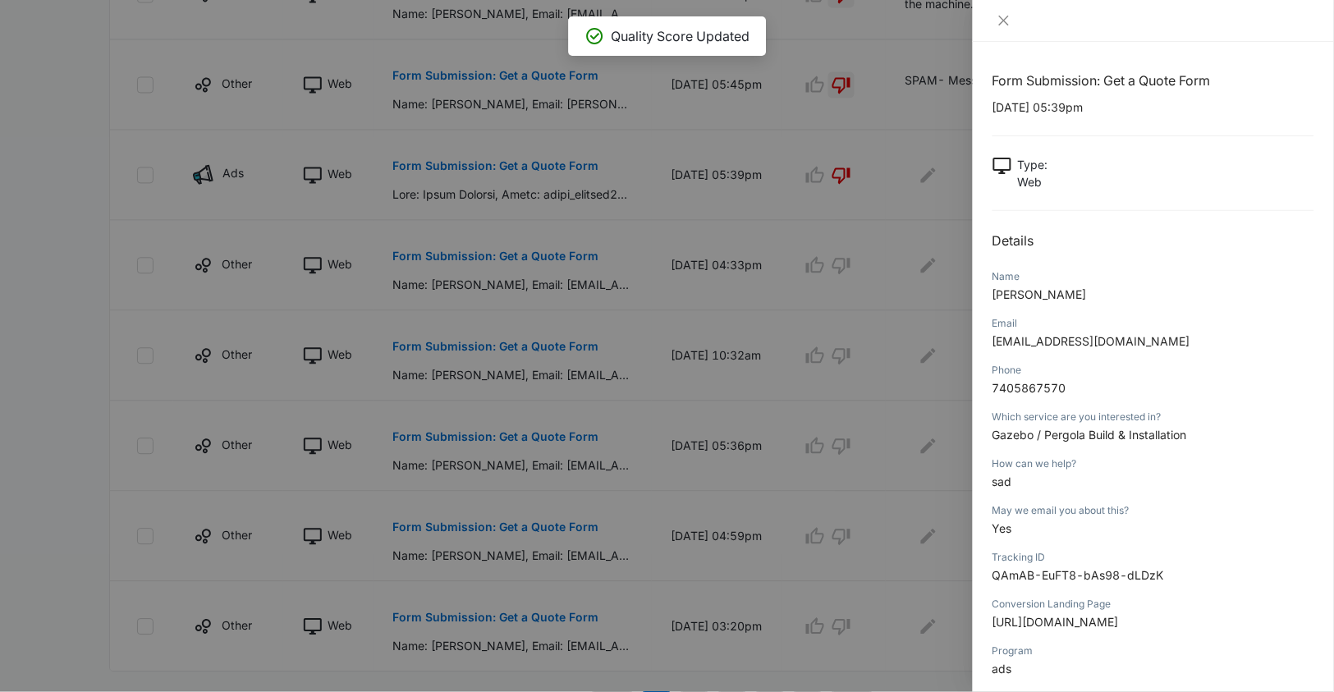
scroll to position [17, 0]
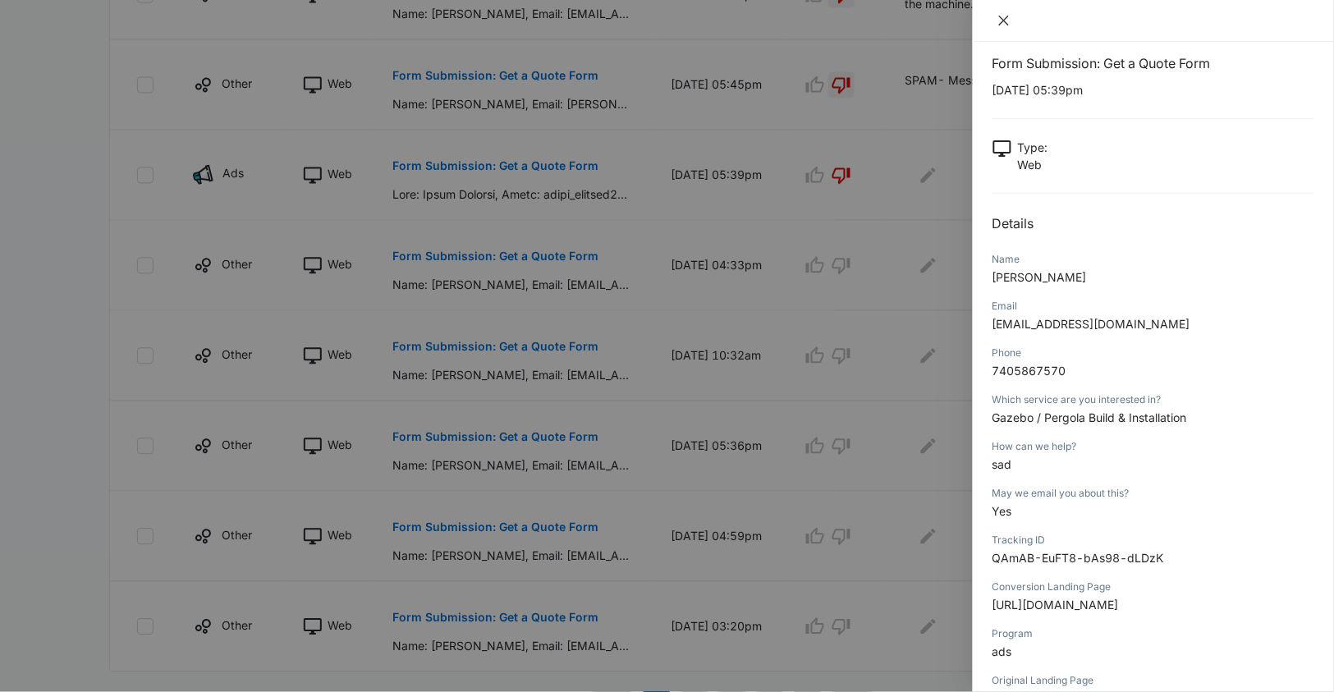
click at [1006, 28] on button "Close" at bounding box center [1004, 20] width 23 height 15
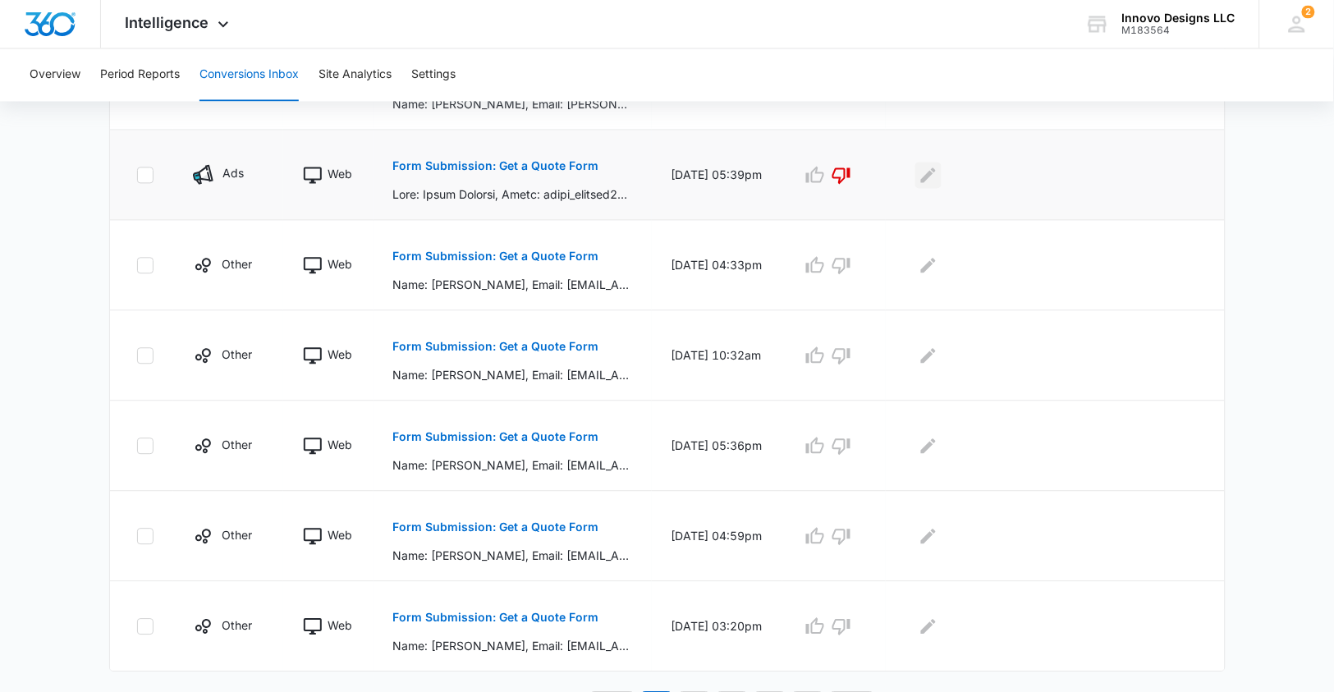
click at [928, 172] on icon "Edit Comments" at bounding box center [929, 176] width 20 height 20
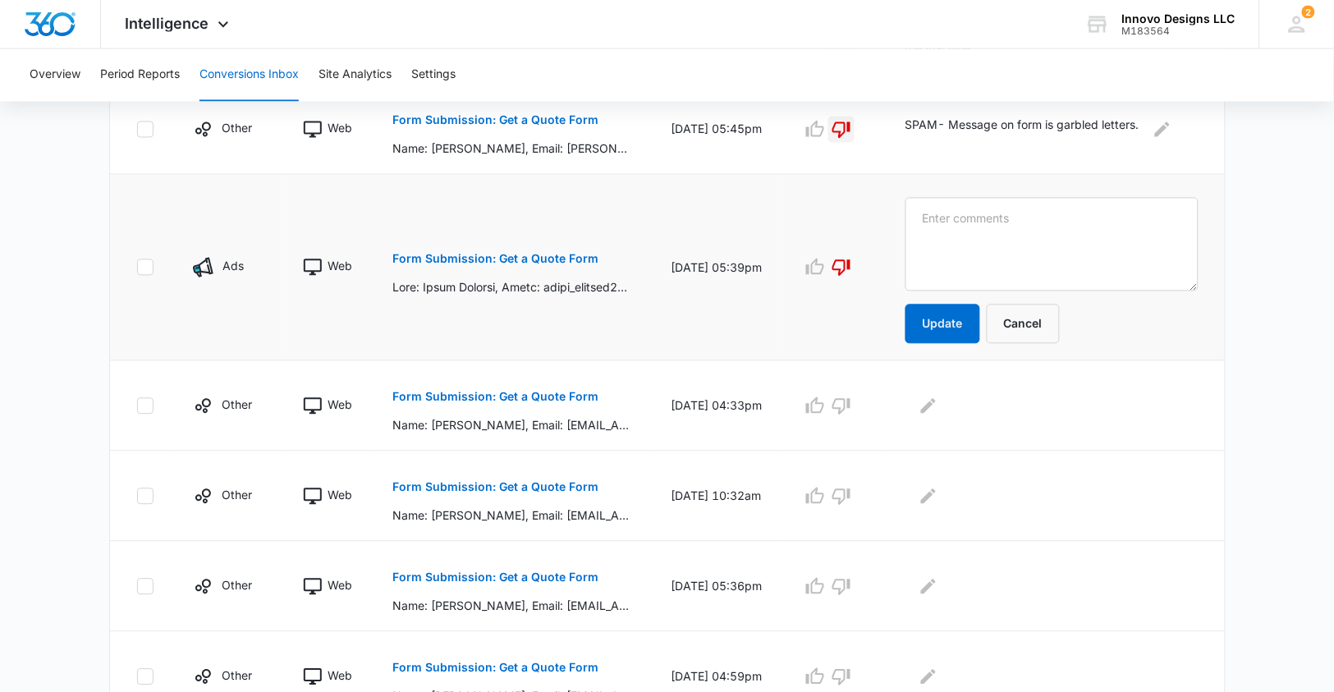
scroll to position [702, 0]
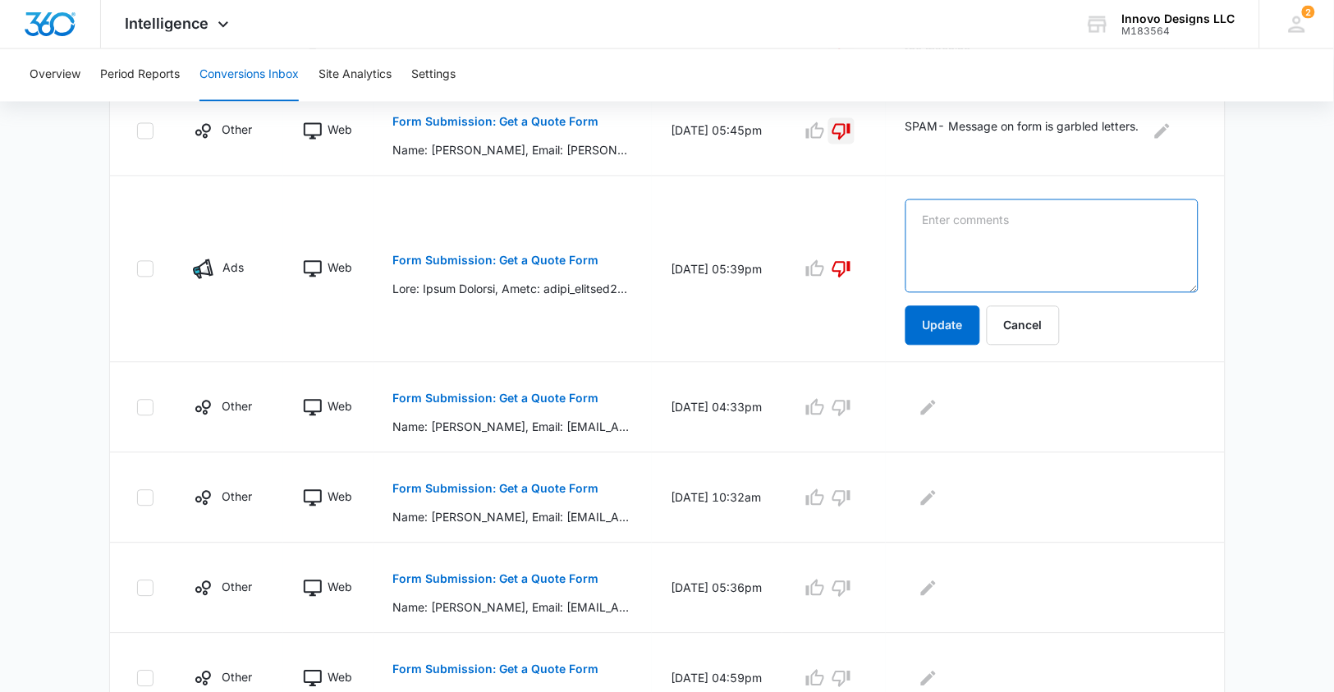
click at [944, 220] on textarea at bounding box center [1052, 247] width 293 height 94
type textarea "SPAM- Form entries are obviously fake."
click at [933, 319] on button "Update" at bounding box center [943, 325] width 75 height 39
click at [562, 393] on p "Form Submission: Get a Quote Form" at bounding box center [496, 398] width 206 height 11
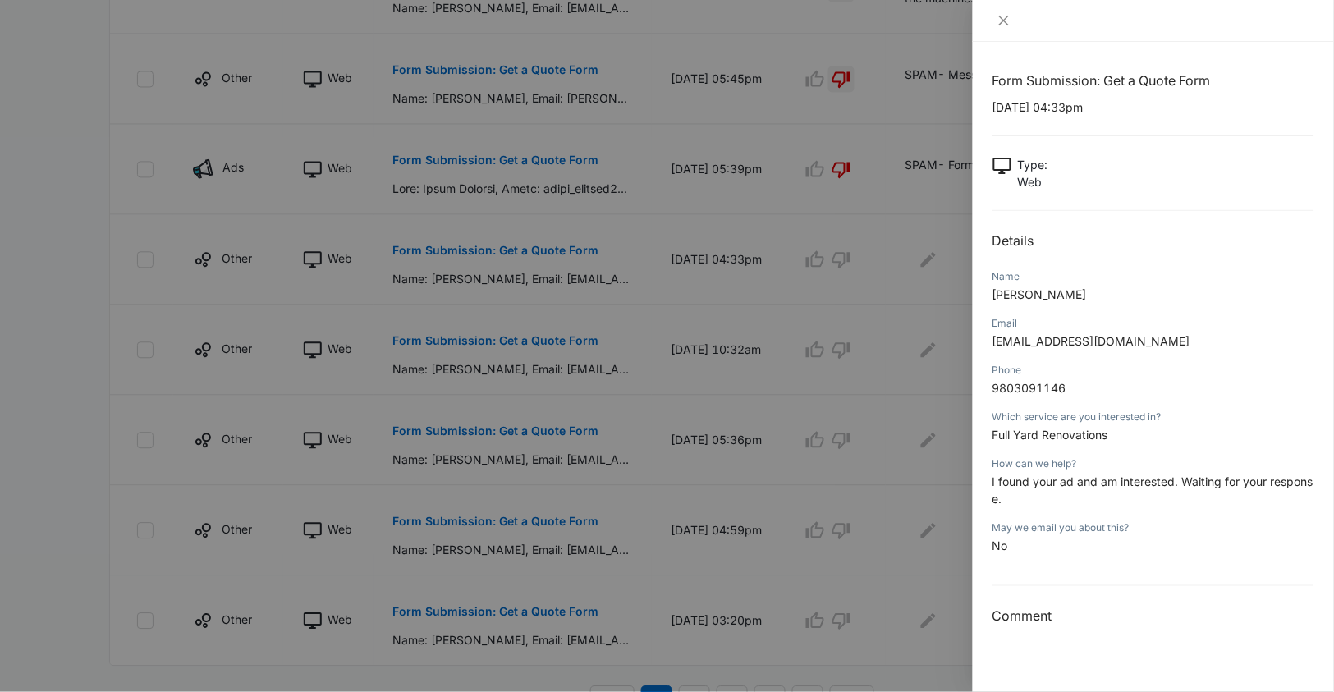
scroll to position [757, 0]
click at [1005, 8] on div at bounding box center [1153, 21] width 361 height 42
click at [1006, 25] on icon "close" at bounding box center [1004, 20] width 13 height 13
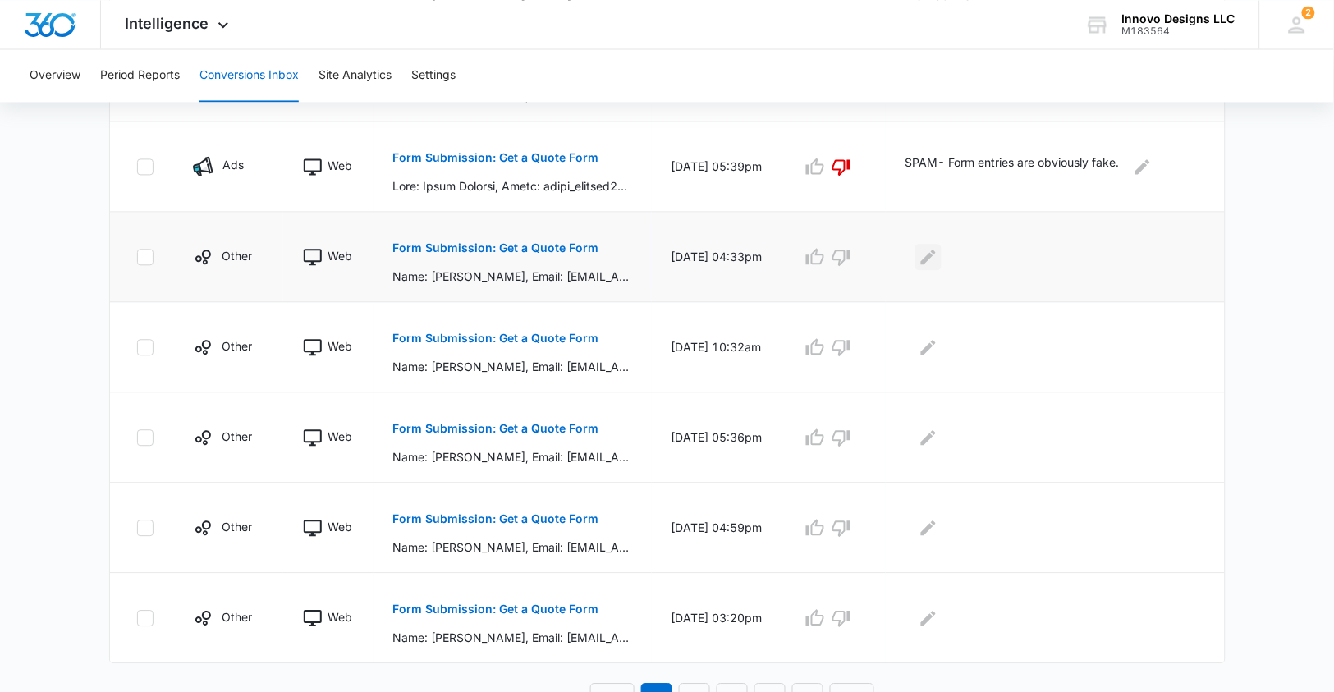
click at [939, 249] on icon "Edit Comments" at bounding box center [929, 257] width 20 height 20
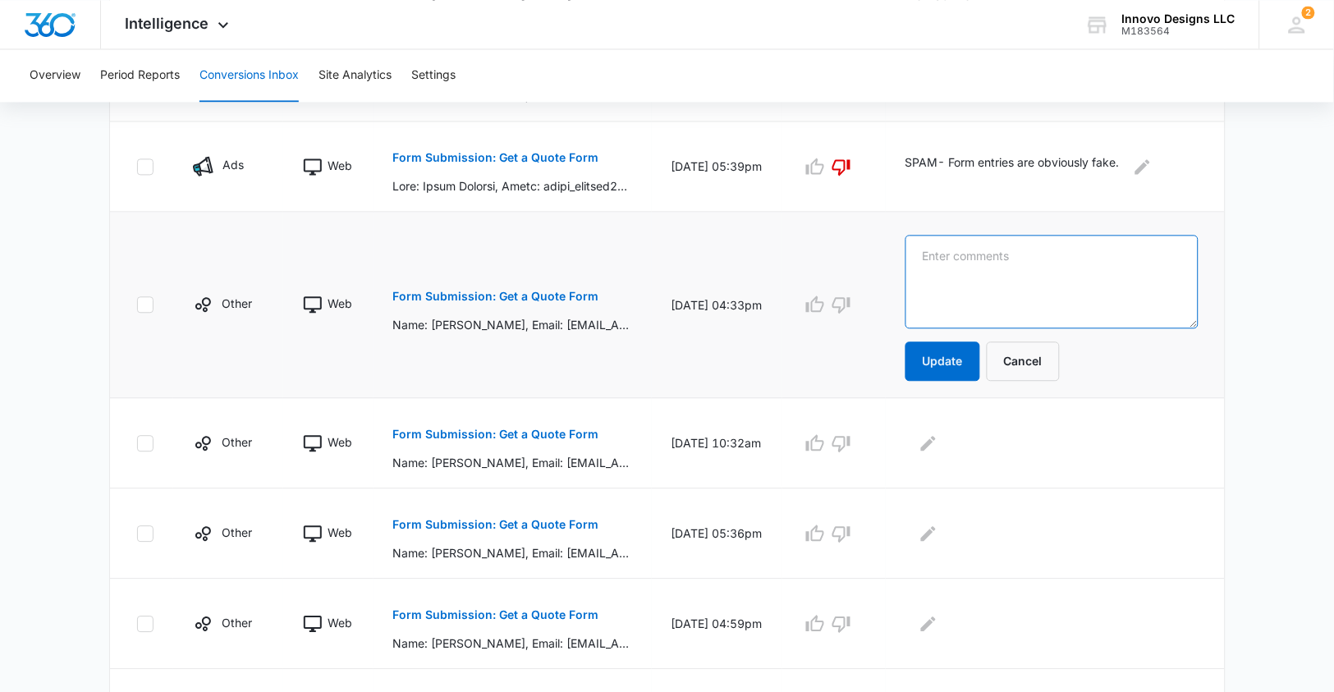
click at [942, 249] on textarea at bounding box center [1052, 282] width 293 height 94
type textarea "9/16- [PERSON_NAME] called and left a message."
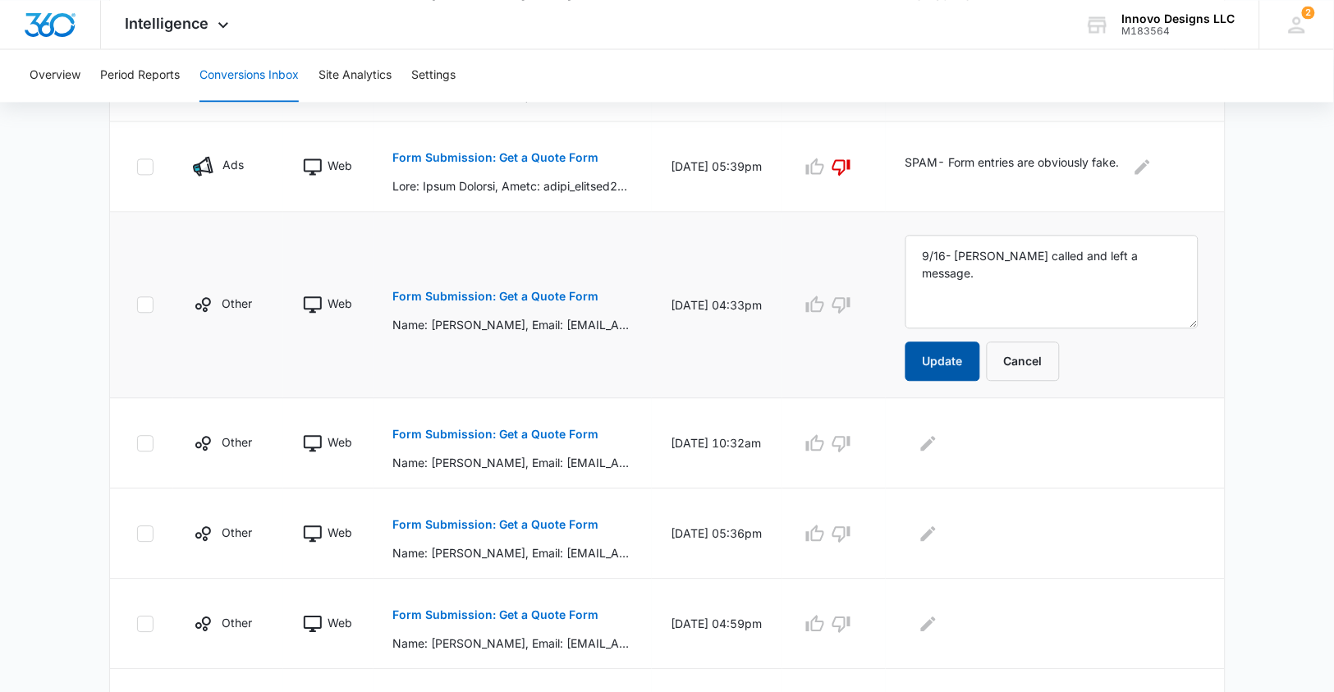
click at [967, 369] on button "Update" at bounding box center [943, 361] width 75 height 39
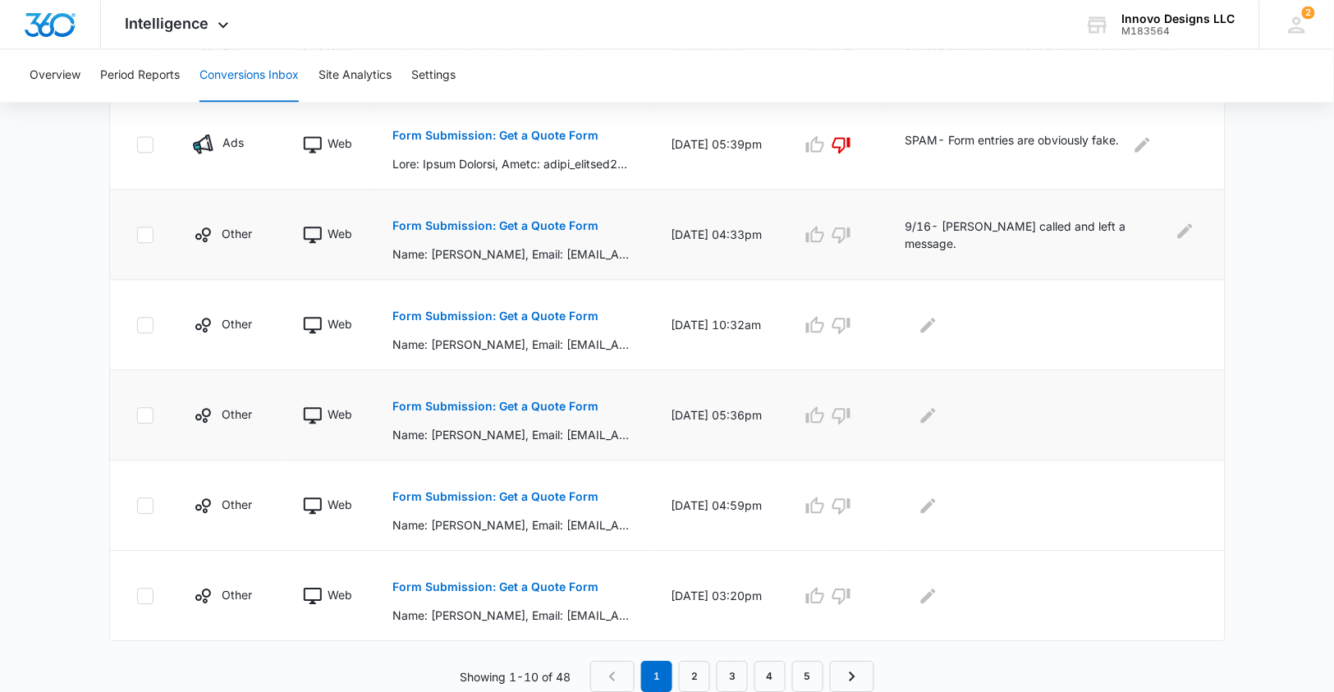
scroll to position [770, 0]
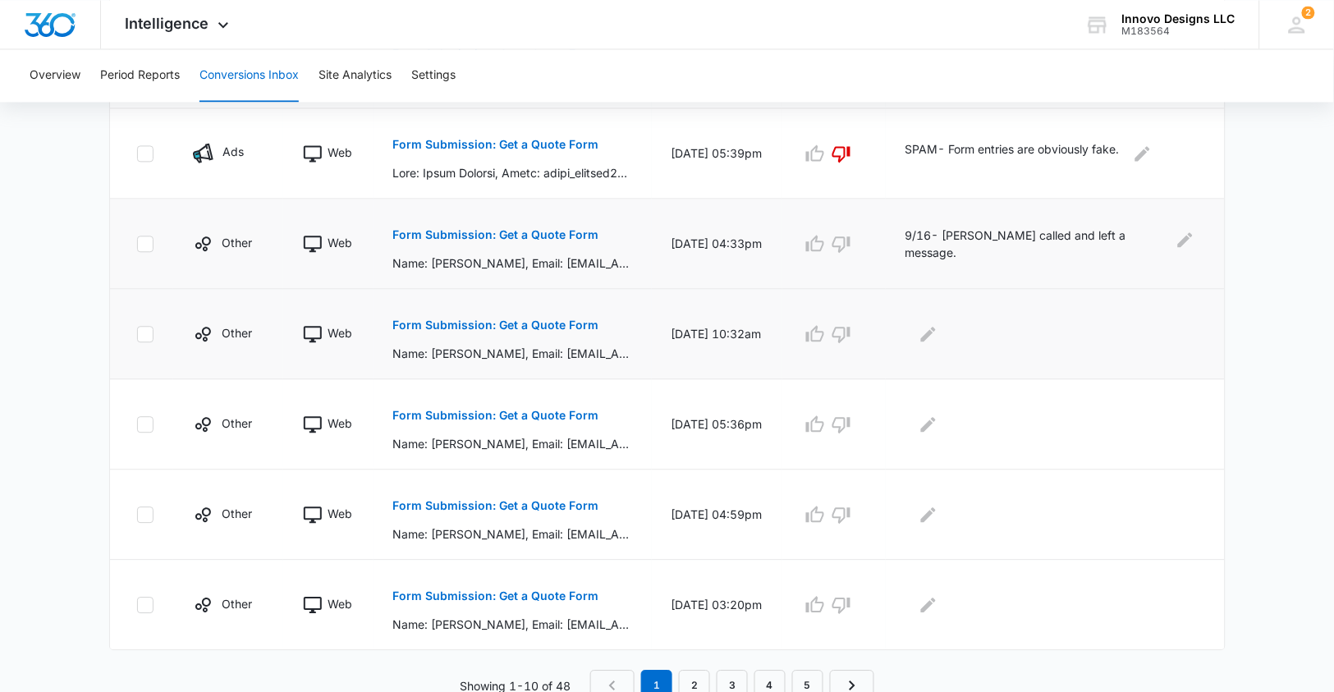
click at [541, 322] on p "Form Submission: Get a Quote Form" at bounding box center [496, 324] width 206 height 11
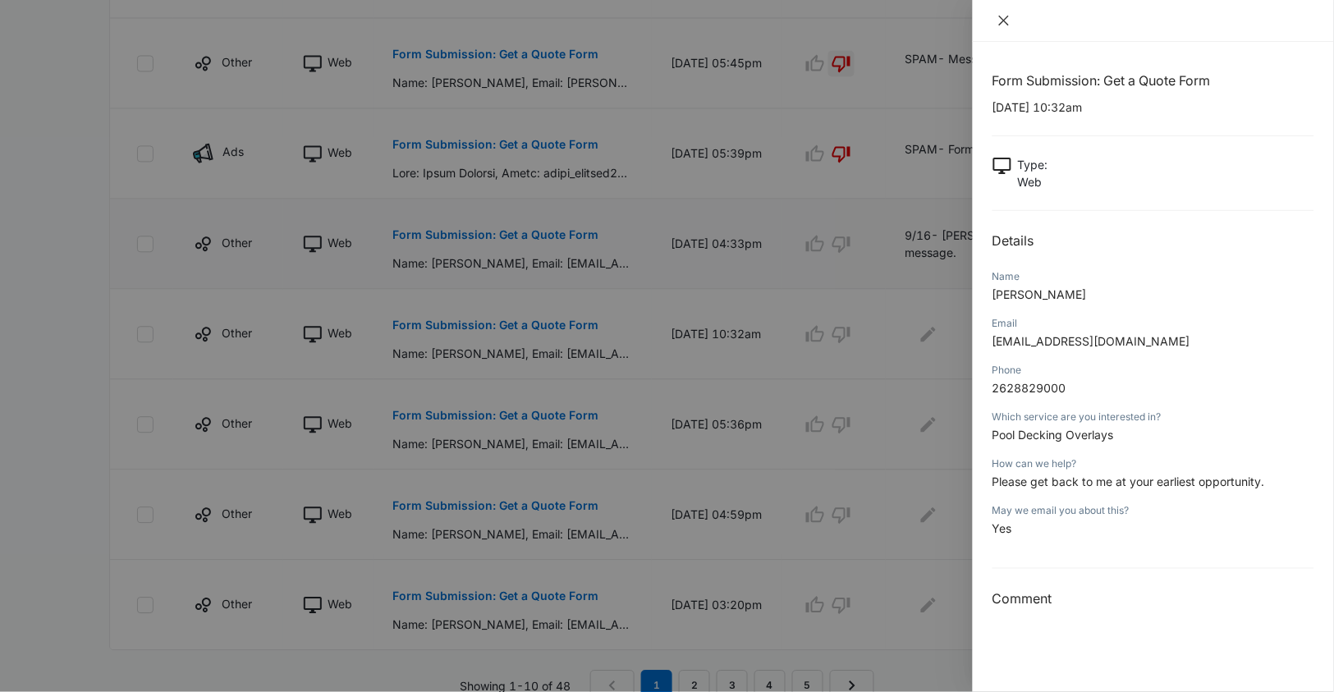
click at [1006, 24] on icon "close" at bounding box center [1004, 20] width 13 height 13
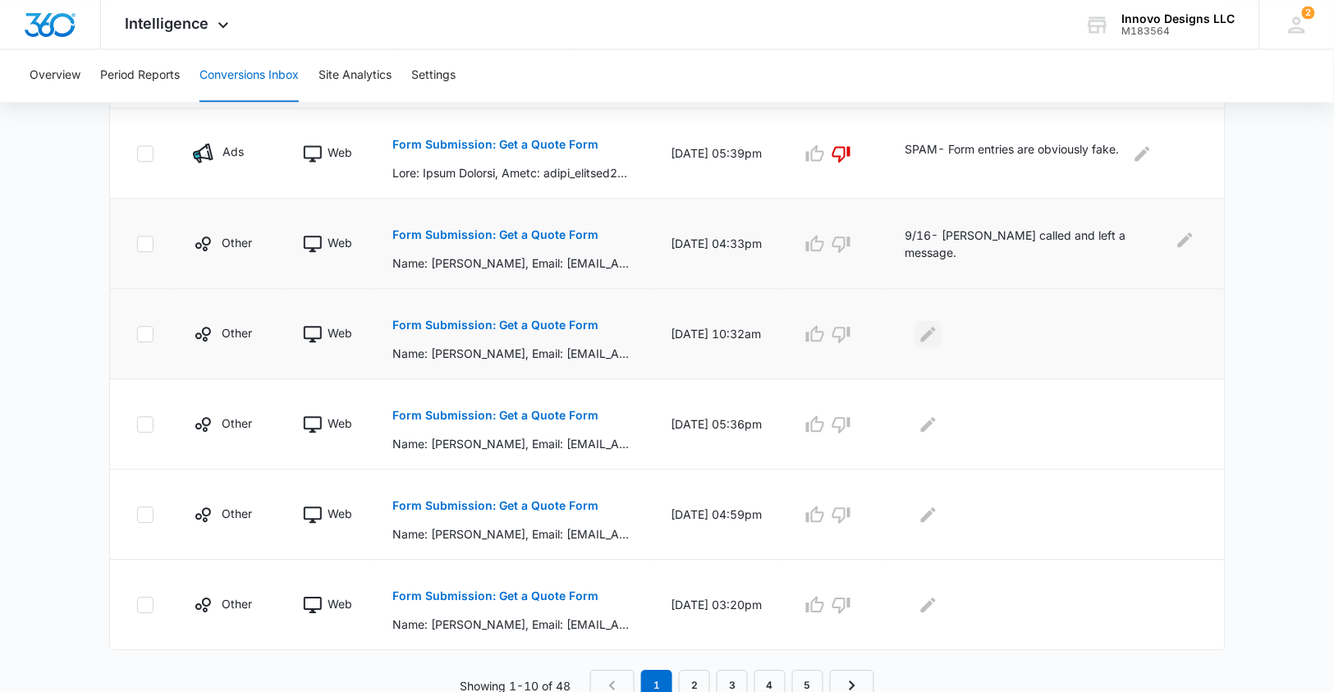
click at [936, 330] on icon "Edit Comments" at bounding box center [928, 333] width 15 height 15
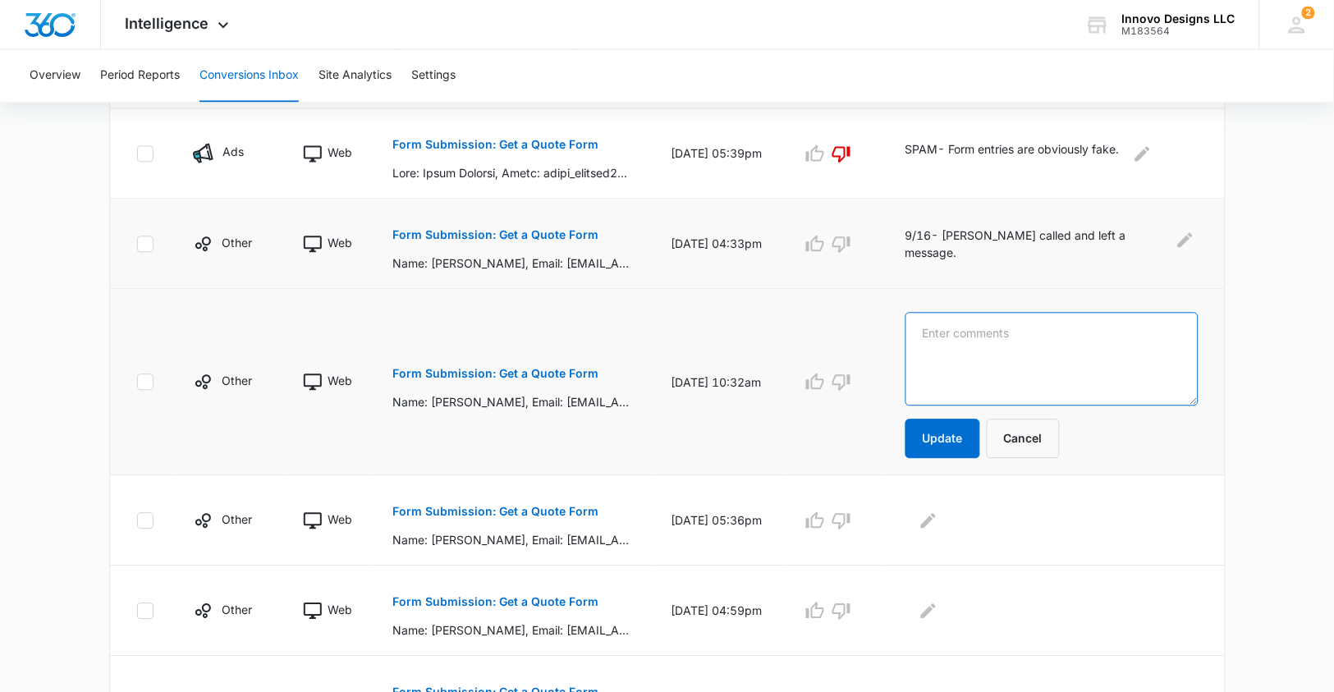
click at [937, 330] on textarea at bounding box center [1052, 359] width 293 height 94
type textarea "SPAM- Name on message machine does not match name on form."
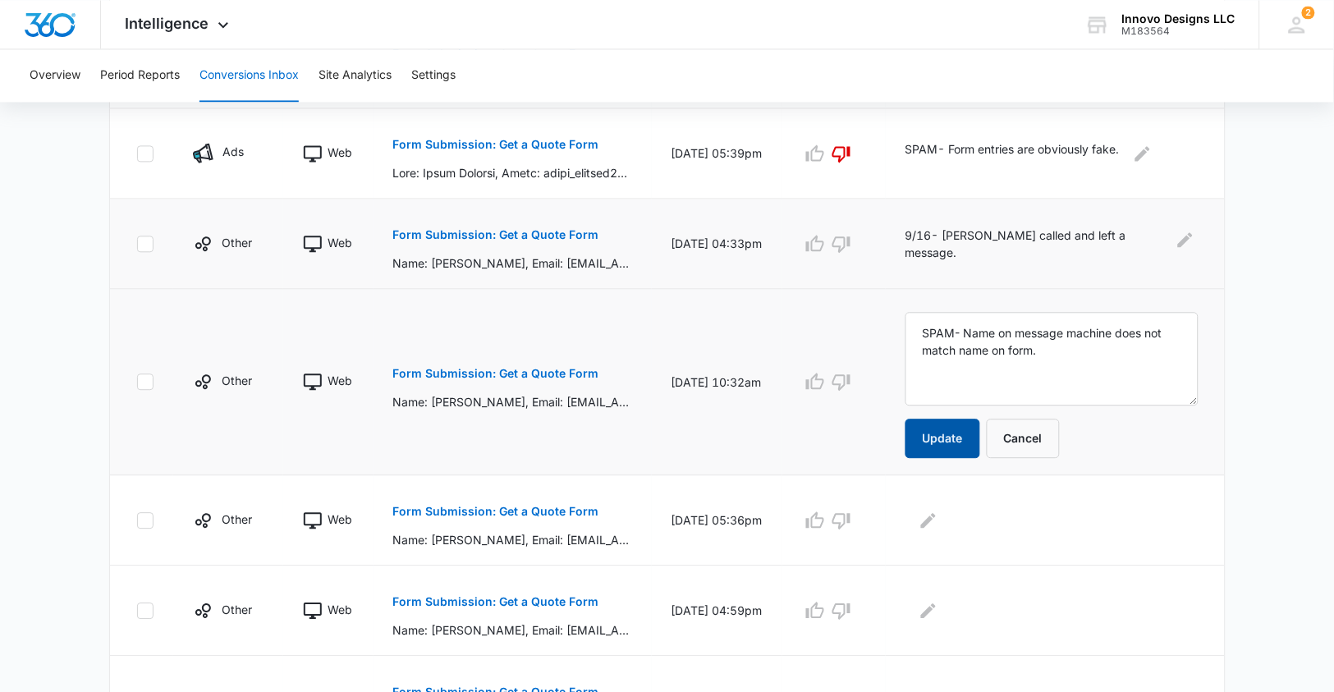
click at [940, 442] on button "Update" at bounding box center [943, 438] width 75 height 39
click at [845, 373] on icon "button" at bounding box center [842, 382] width 20 height 20
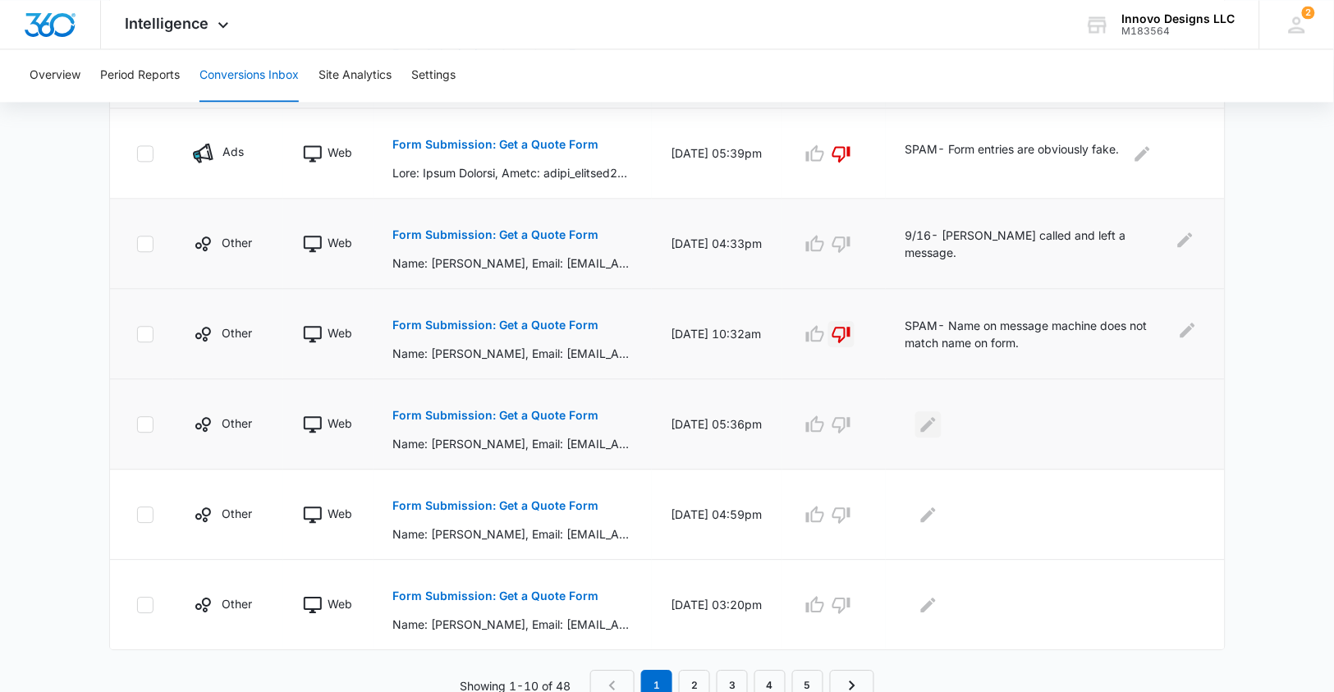
click at [929, 419] on icon "Edit Comments" at bounding box center [928, 423] width 15 height 15
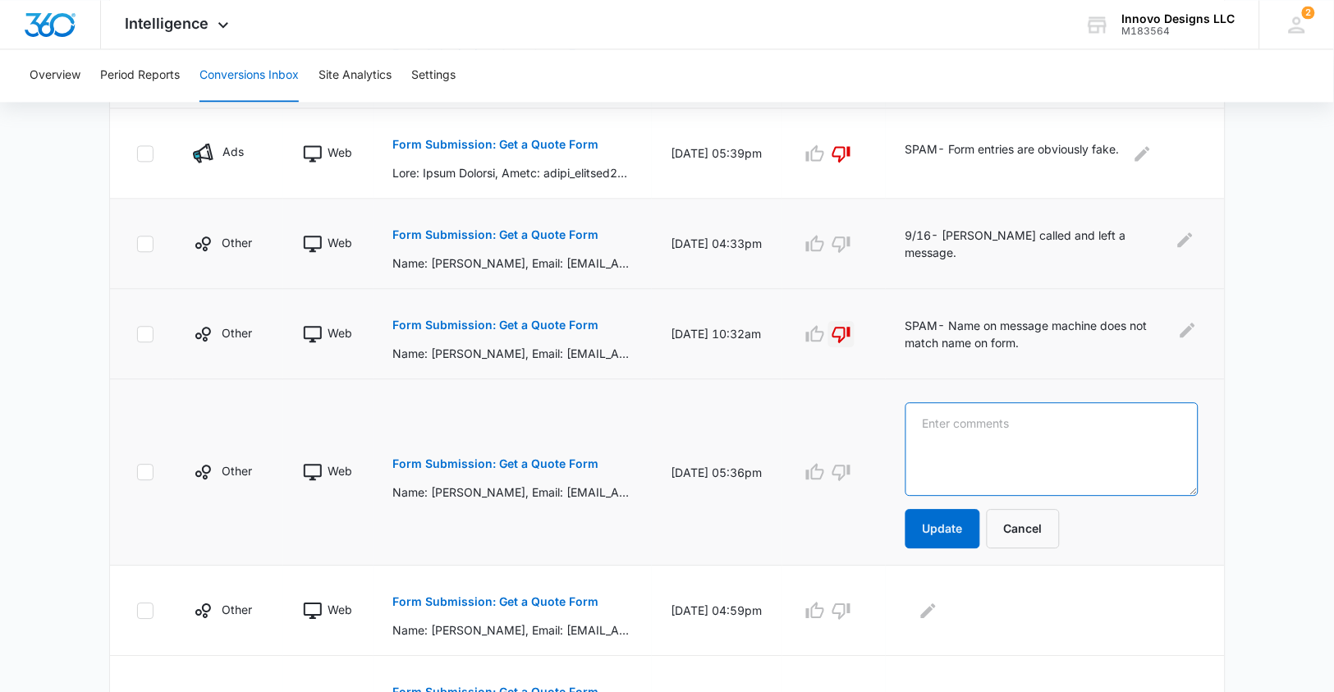
click at [953, 417] on textarea at bounding box center [1052, 449] width 293 height 94
type textarea "SPAM- Words on form are obviously fake."
click at [937, 516] on button "Update" at bounding box center [943, 528] width 75 height 39
click at [846, 466] on icon "button" at bounding box center [842, 472] width 20 height 20
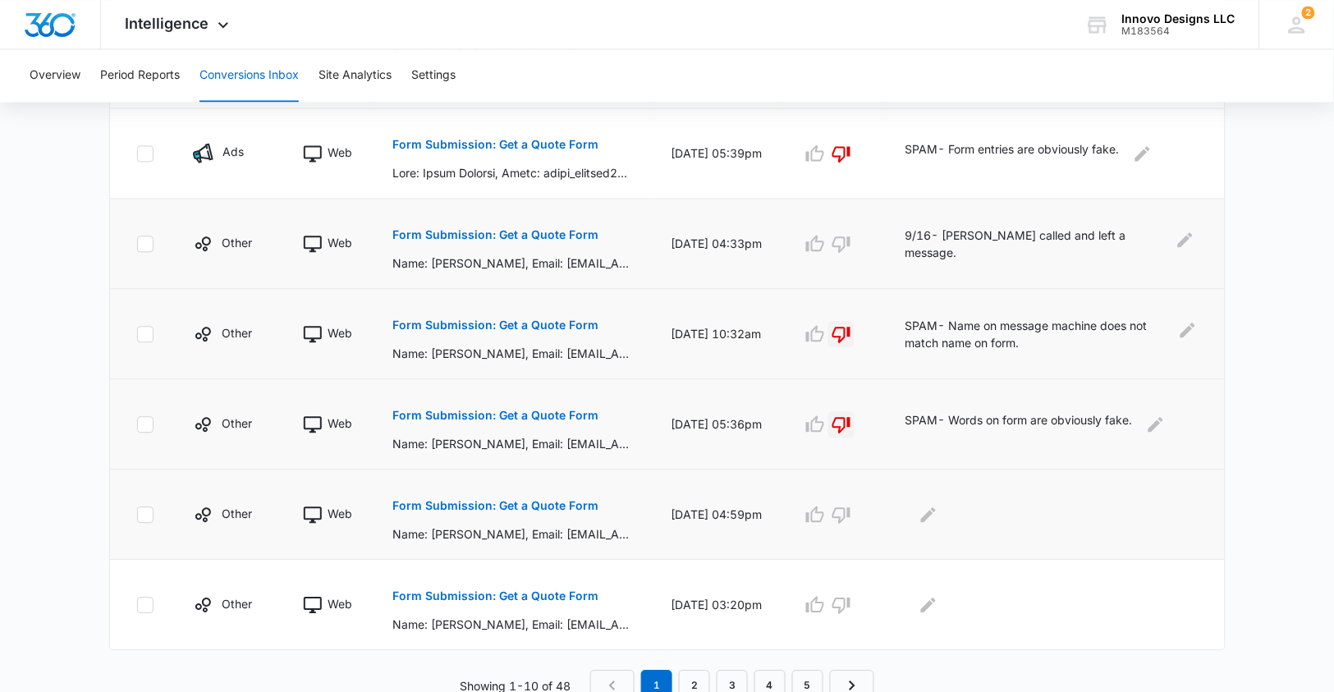
click at [590, 500] on p "Form Submission: Get a Quote Form" at bounding box center [496, 505] width 206 height 11
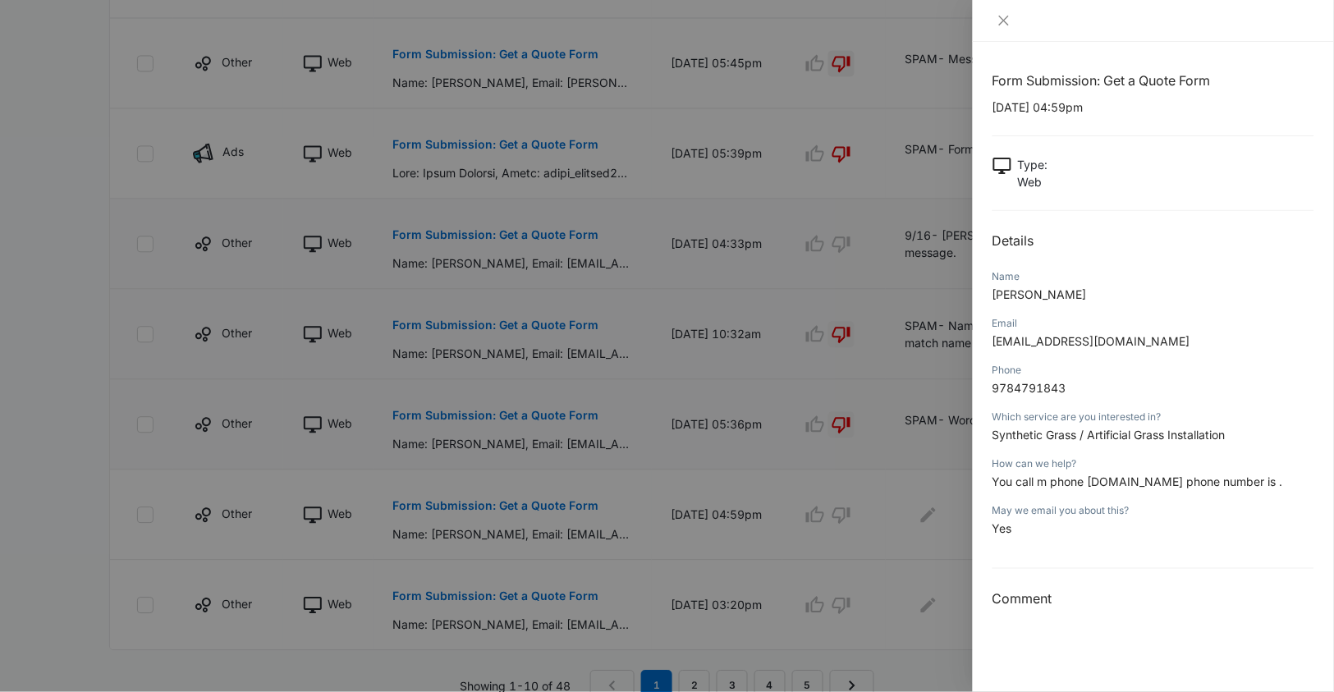
click at [910, 479] on div at bounding box center [667, 346] width 1334 height 692
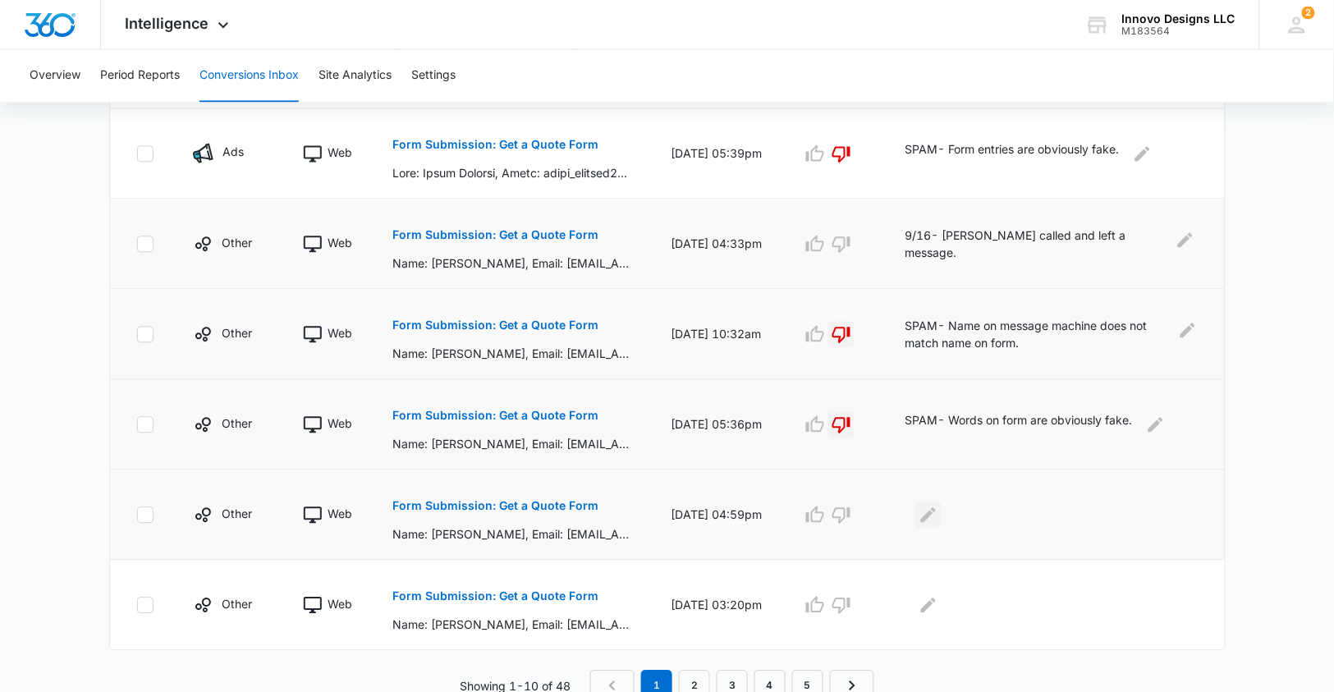
click at [932, 510] on icon "Edit Comments" at bounding box center [929, 515] width 20 height 20
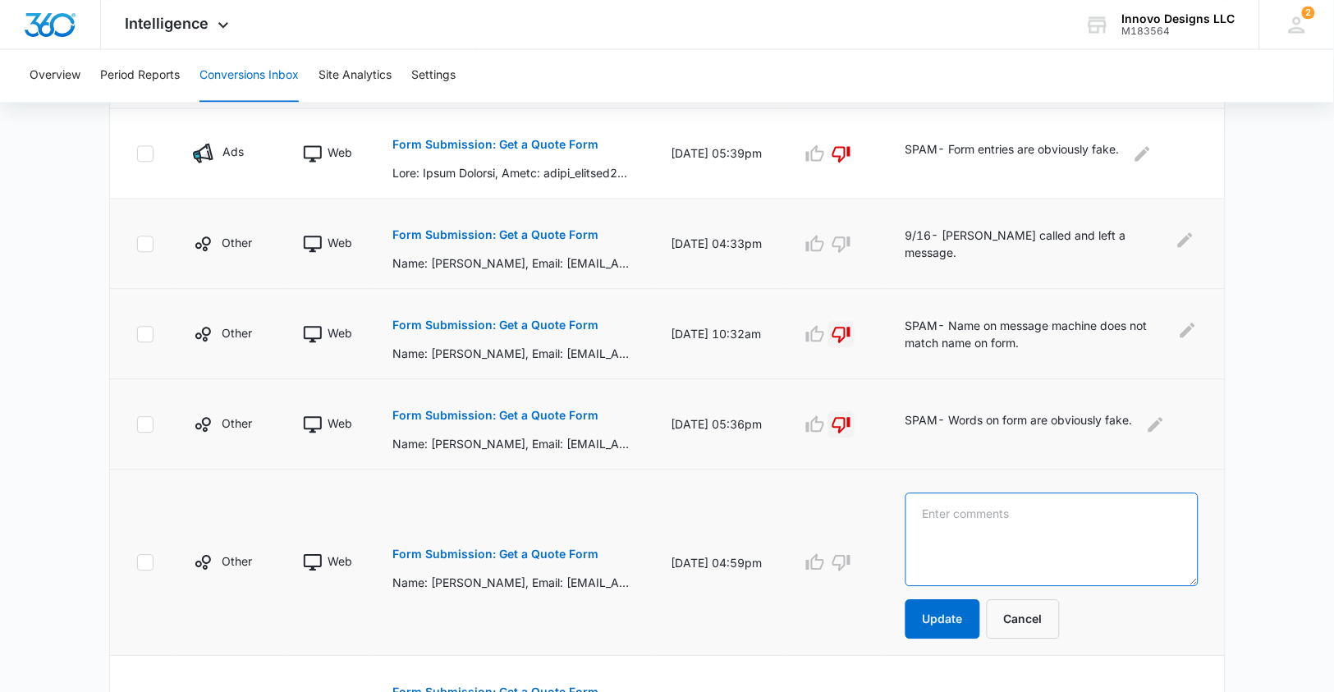
click at [939, 504] on textarea at bounding box center [1052, 540] width 293 height 94
type textarea "9/16 [PERSON_NAME] called and left a message."
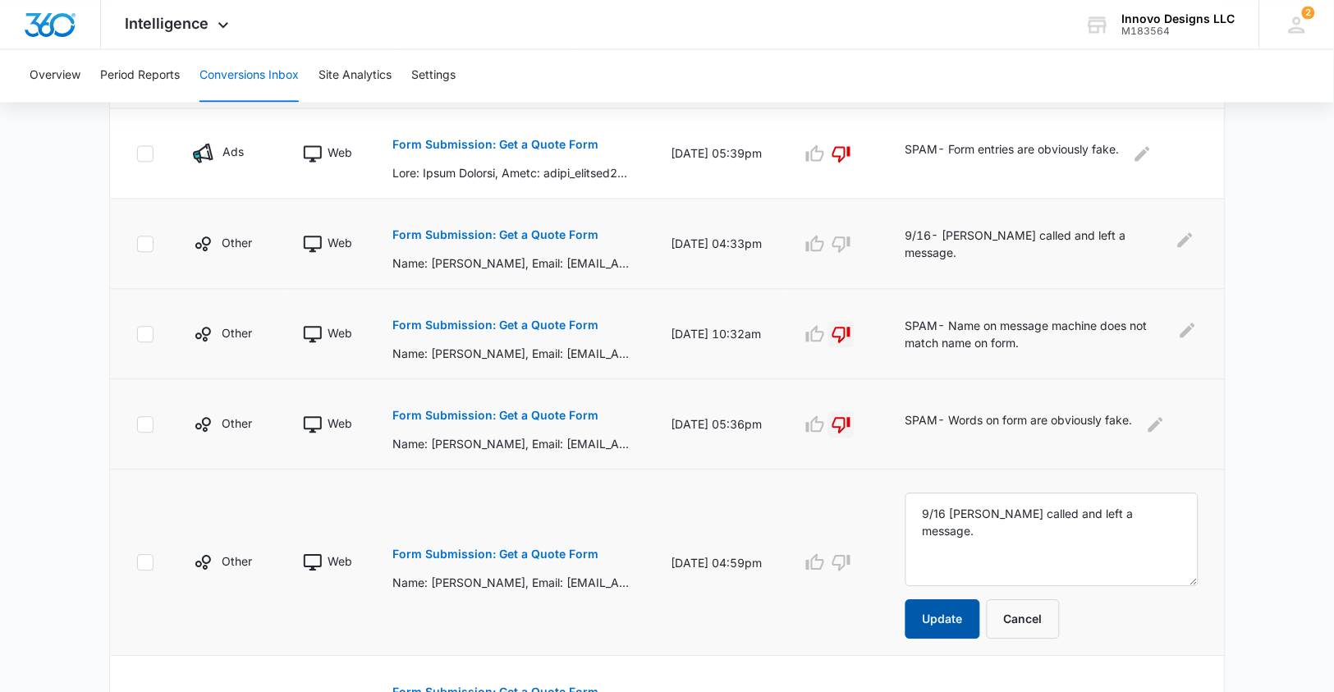
click at [952, 611] on button "Update" at bounding box center [943, 618] width 75 height 39
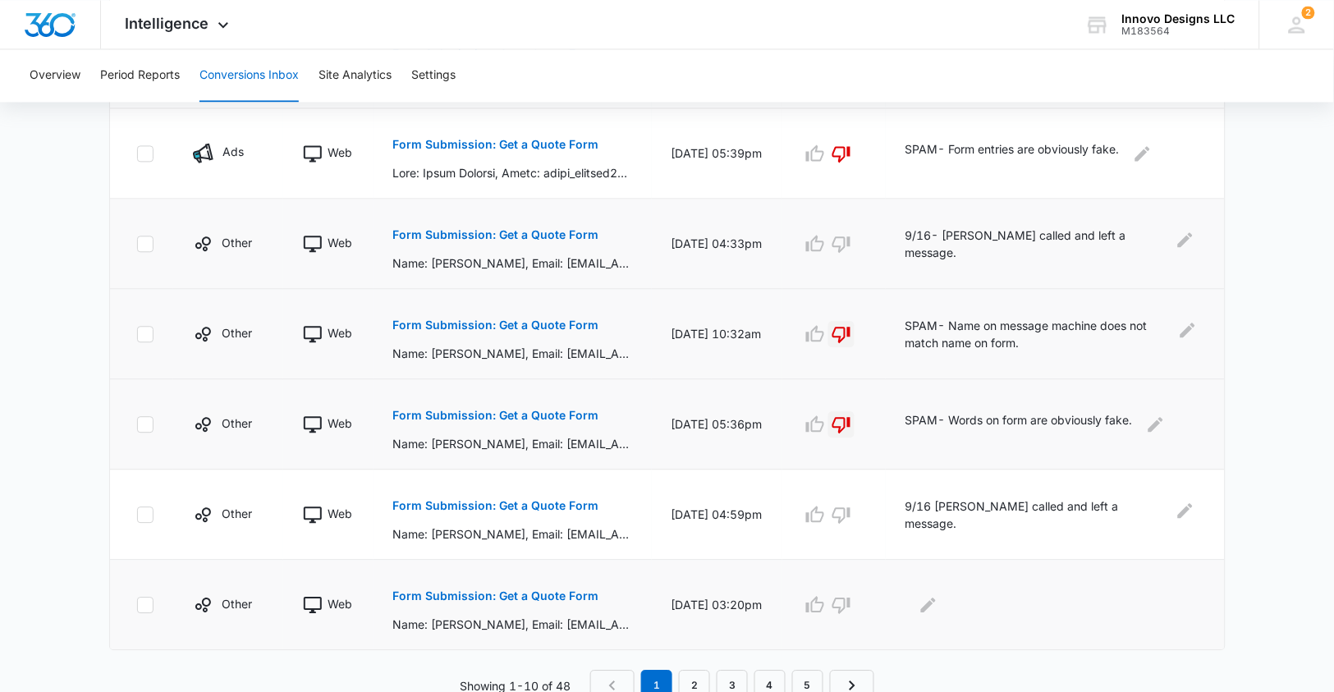
click at [577, 579] on button "Form Submission: Get a Quote Form" at bounding box center [496, 595] width 206 height 39
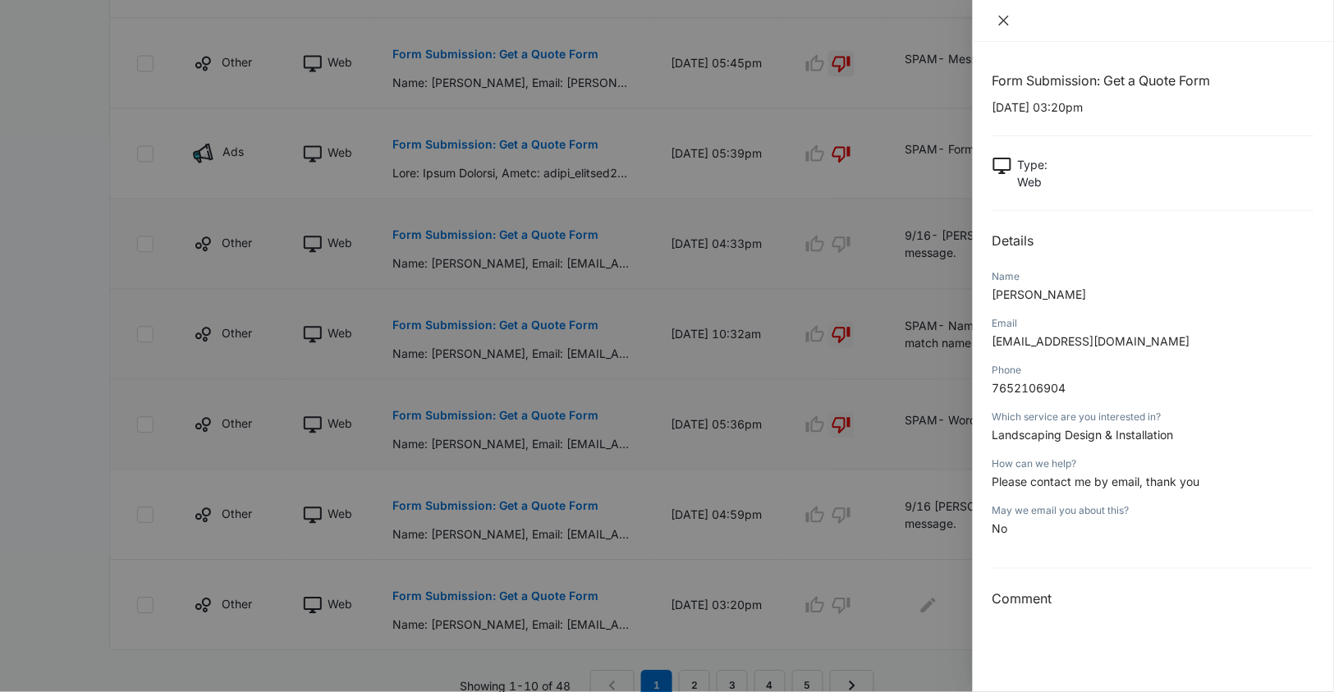
click at [1001, 17] on icon "close" at bounding box center [1004, 21] width 10 height 10
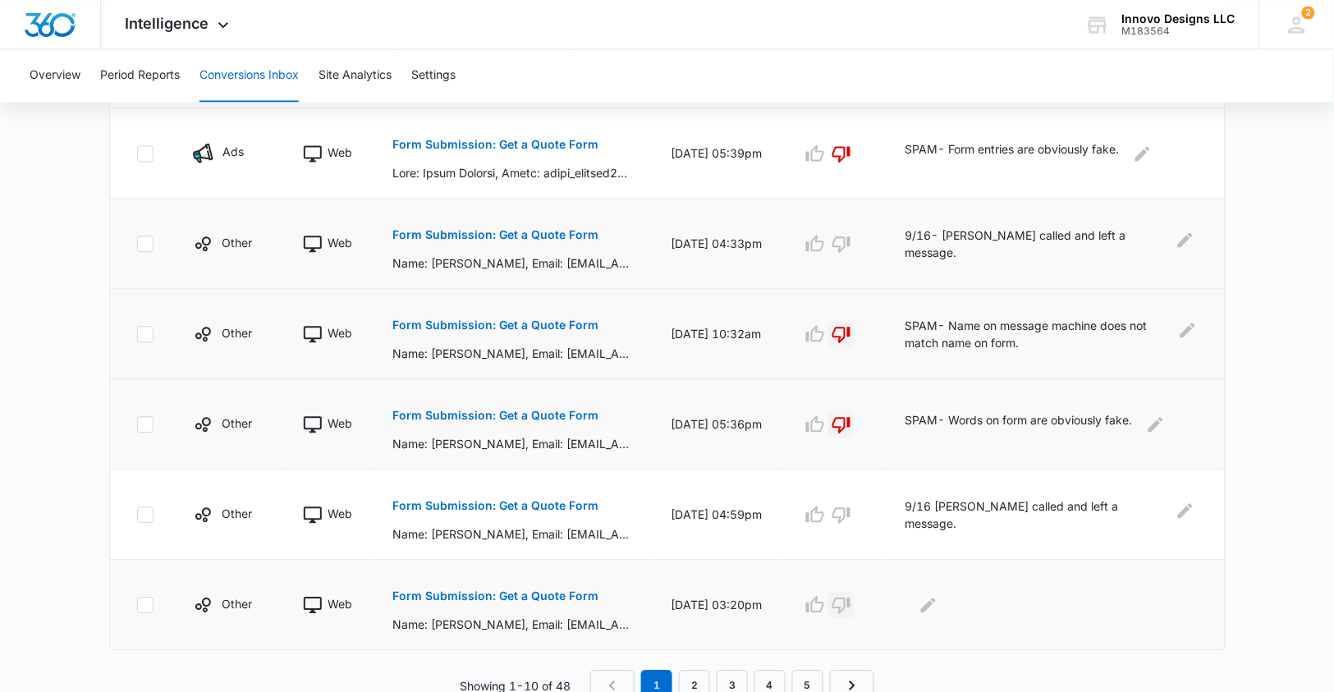
click at [843, 597] on icon "button" at bounding box center [842, 605] width 20 height 20
click at [931, 595] on icon "Edit Comments" at bounding box center [929, 605] width 20 height 20
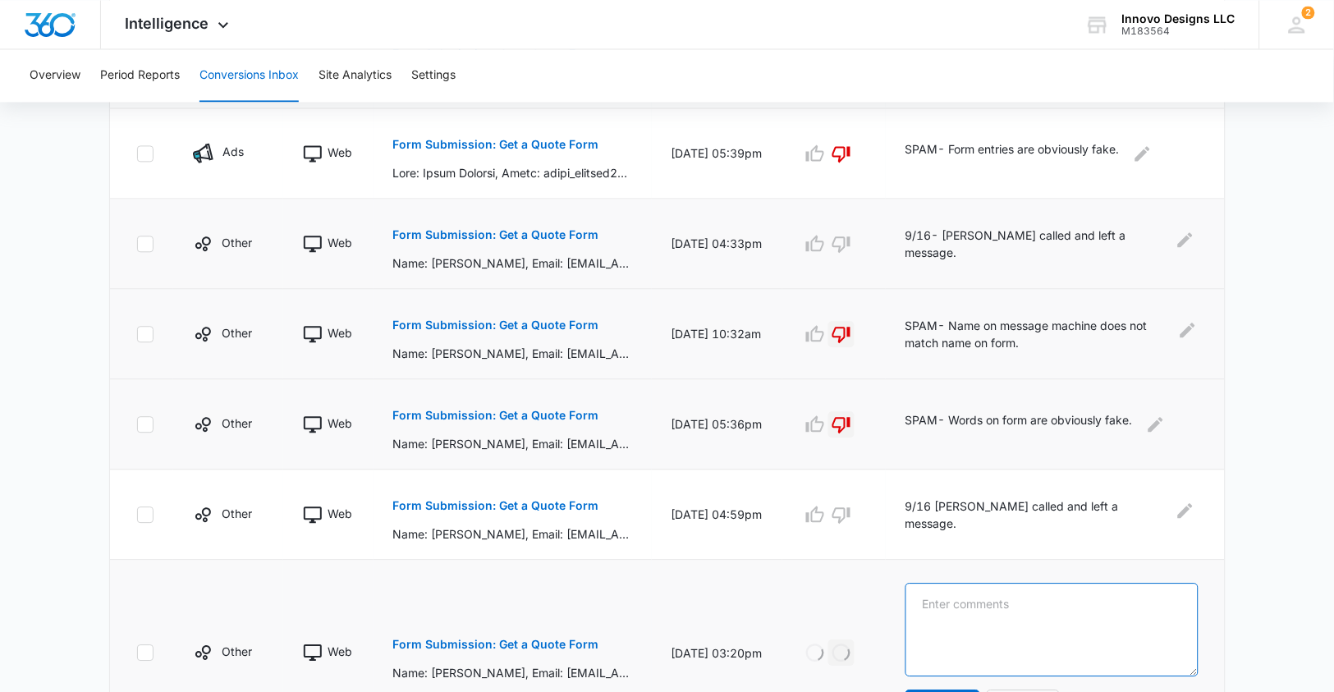
click at [953, 594] on textarea at bounding box center [1052, 630] width 293 height 94
type textarea "P"
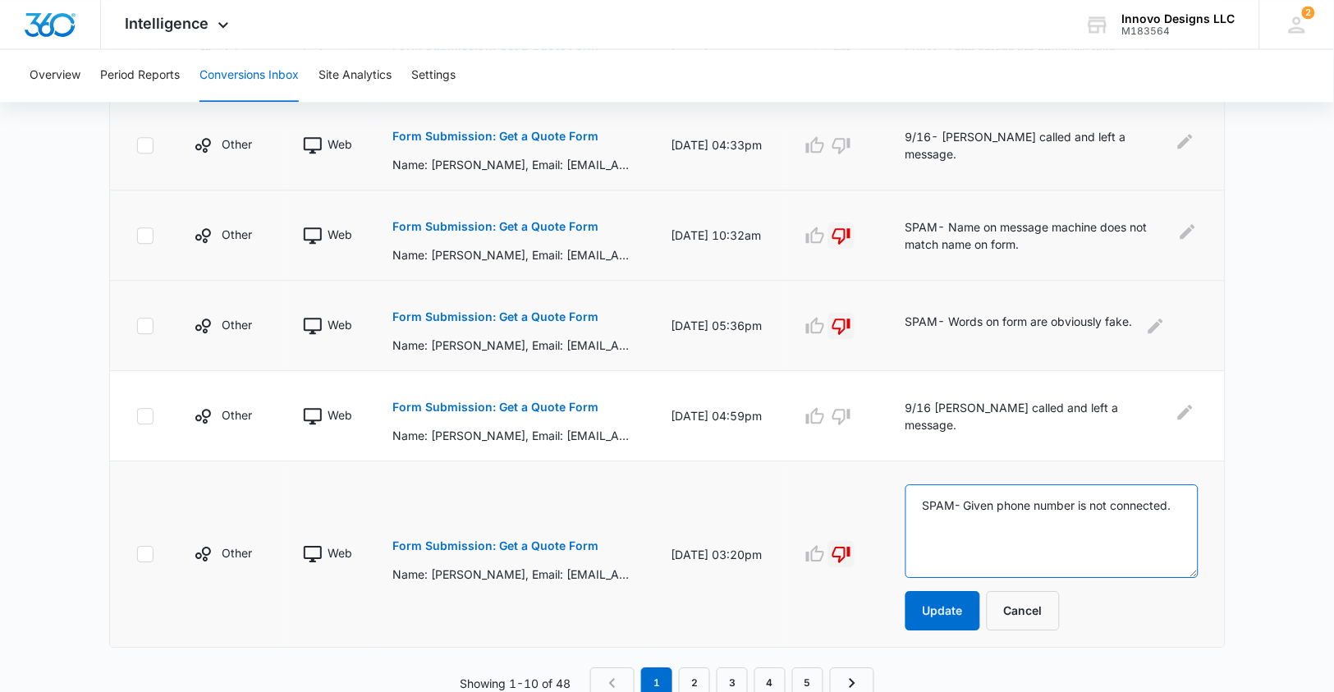
scroll to position [868, 0]
type textarea "SPAM- Given phone number is not connected."
click at [945, 608] on button "Update" at bounding box center [943, 611] width 75 height 39
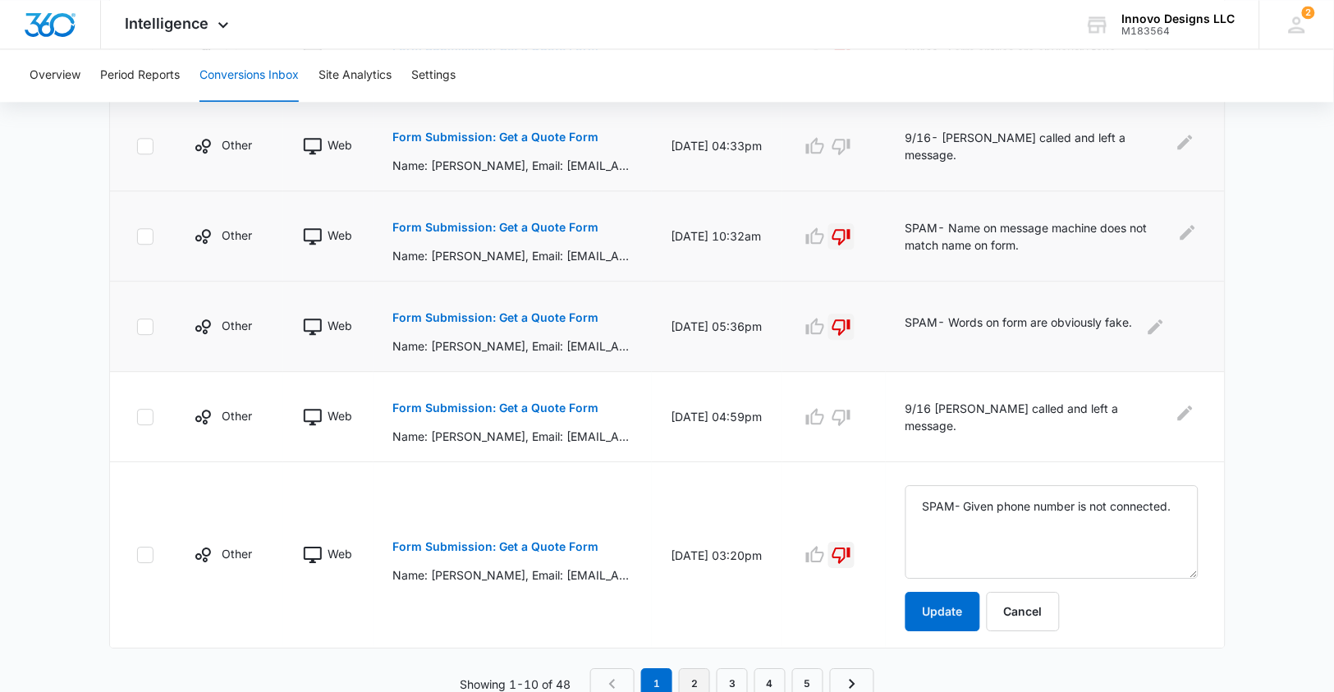
scroll to position [770, 0]
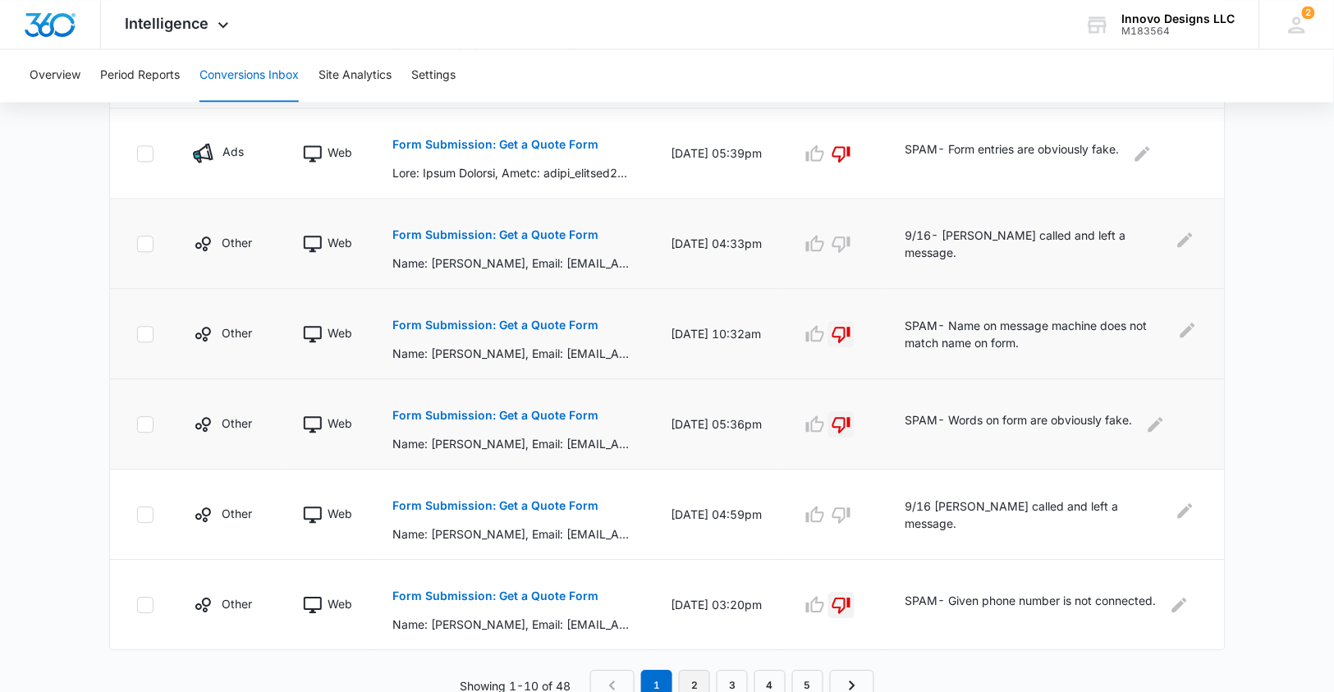
click at [703, 679] on link "2" at bounding box center [694, 685] width 31 height 31
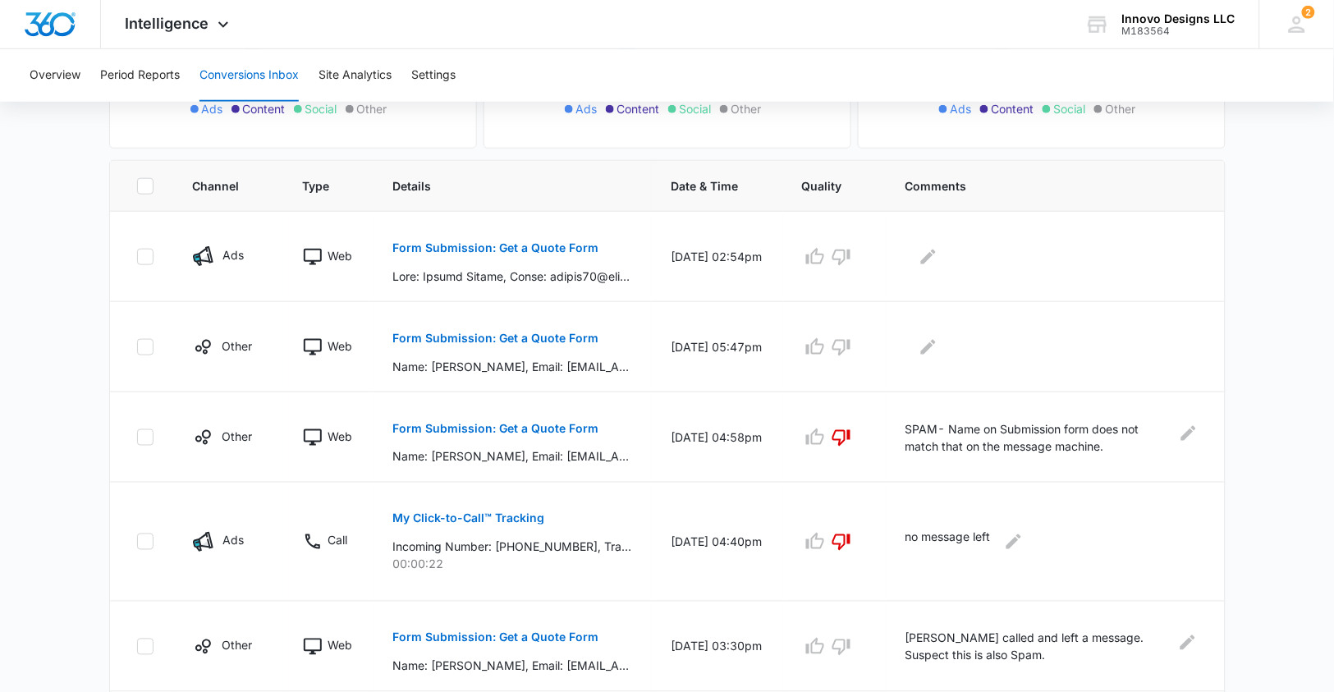
scroll to position [307, 0]
click at [931, 260] on icon "Edit Comments" at bounding box center [929, 256] width 20 height 20
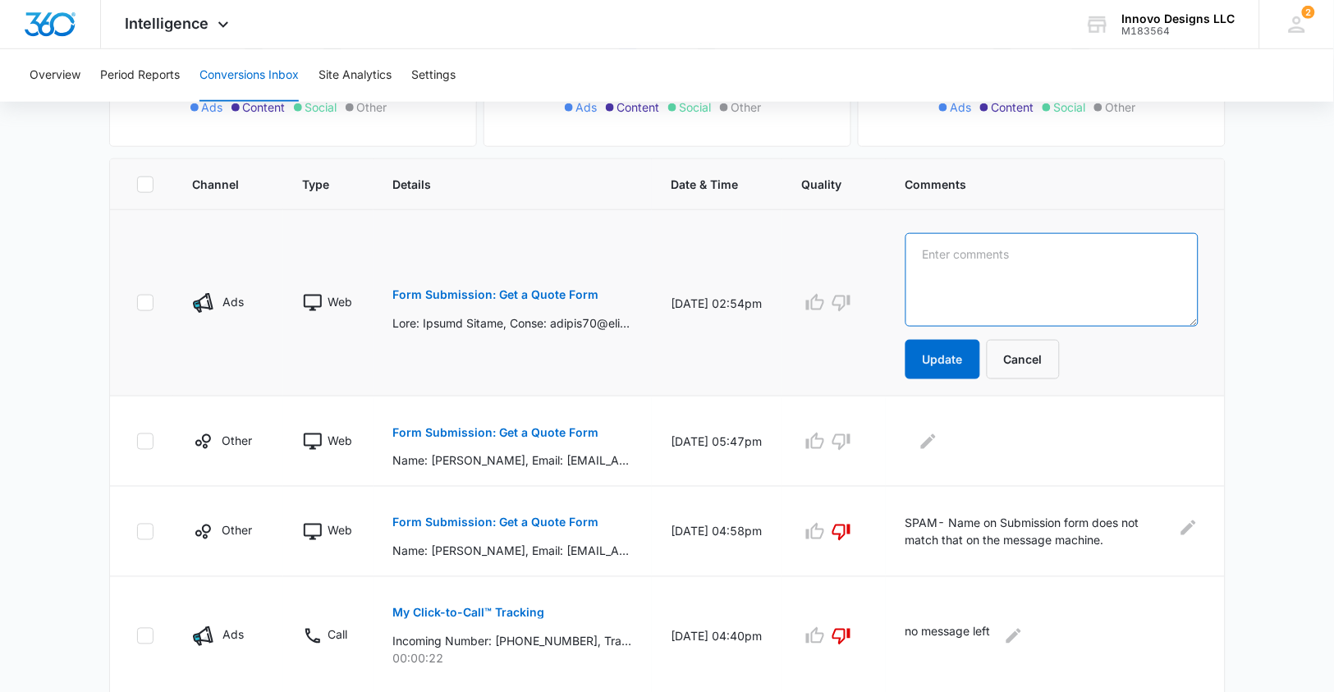
click at [951, 262] on textarea at bounding box center [1052, 280] width 293 height 94
type textarea "SPAM- Phone number given is not in service."
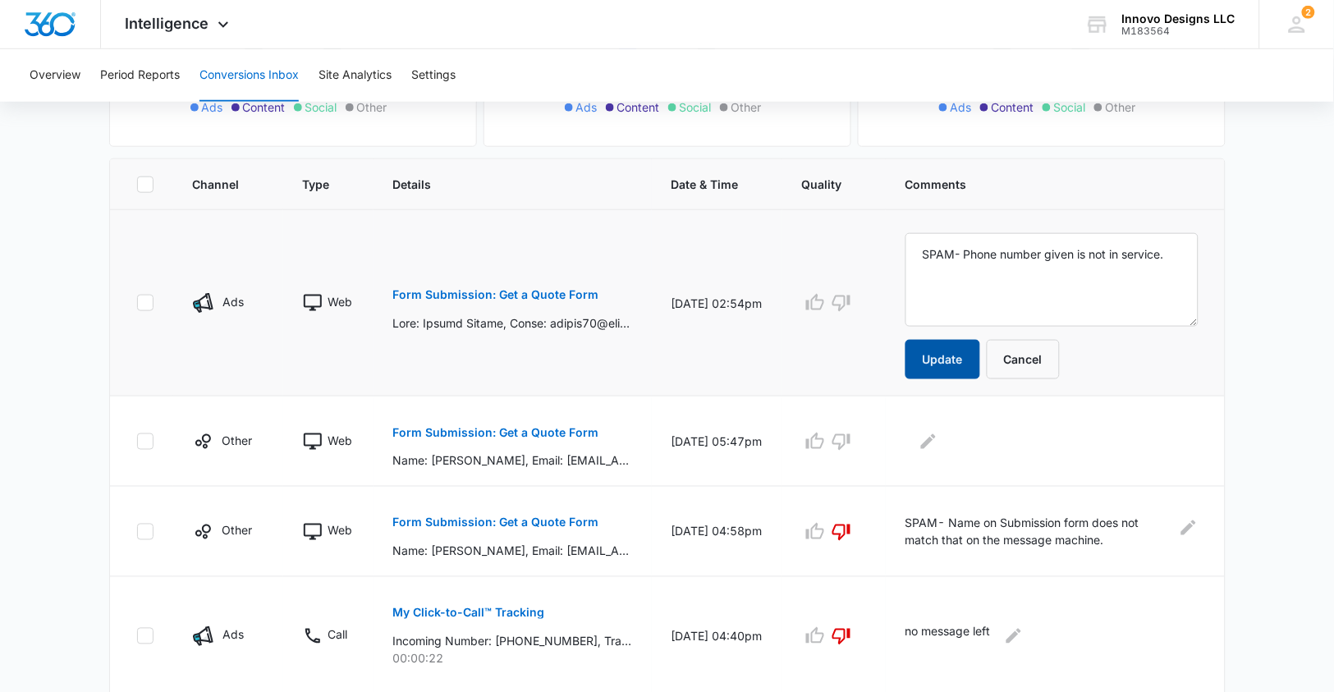
click at [939, 346] on button "Update" at bounding box center [943, 359] width 75 height 39
click at [839, 300] on icon "button" at bounding box center [842, 303] width 20 height 20
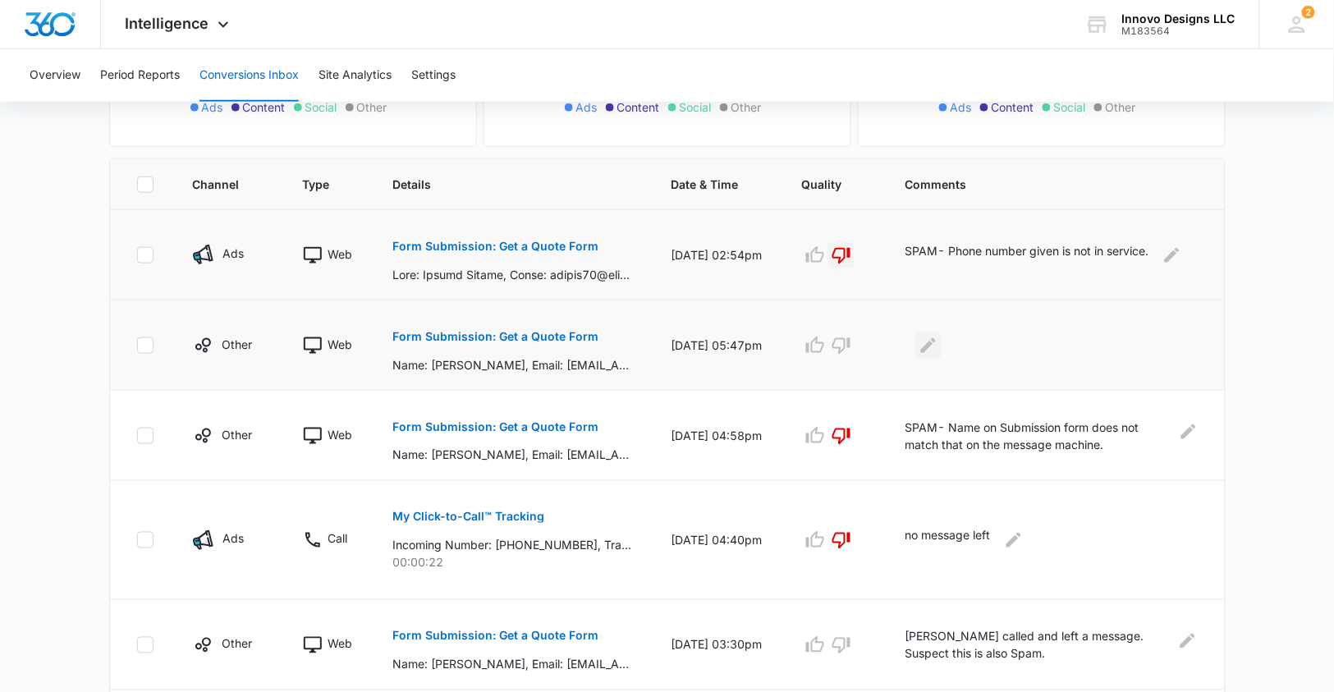
click at [920, 337] on icon "Edit Comments" at bounding box center [929, 346] width 20 height 20
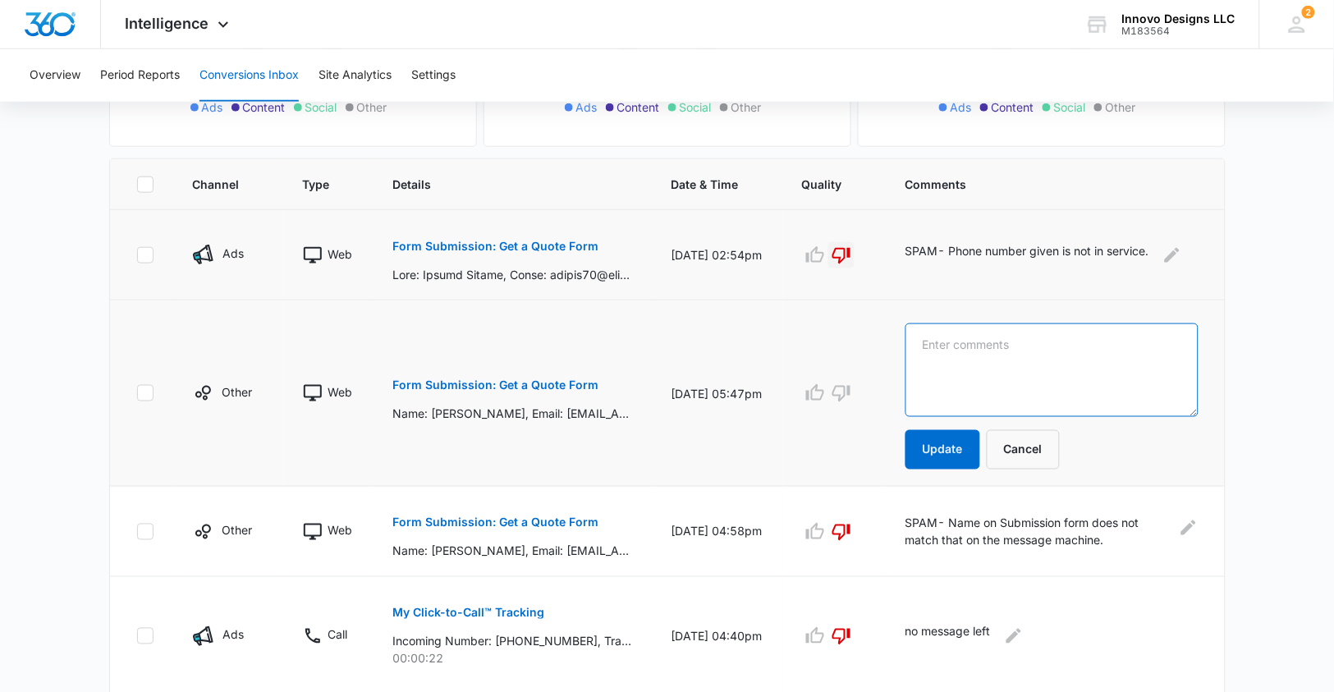
click at [920, 337] on textarea at bounding box center [1052, 371] width 293 height 94
type textarea "SPAM- Name on message machine does not match name on form."
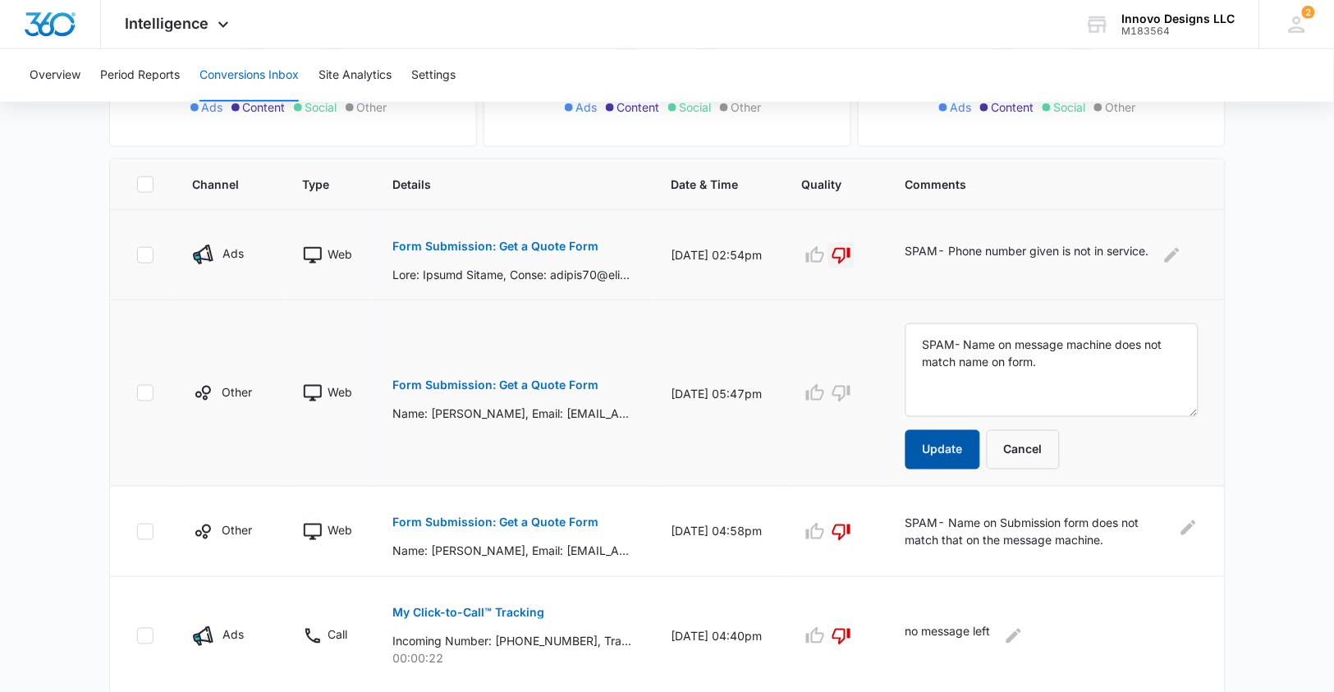
click at [919, 447] on button "Update" at bounding box center [943, 449] width 75 height 39
click at [842, 395] on icon "button" at bounding box center [842, 394] width 18 height 16
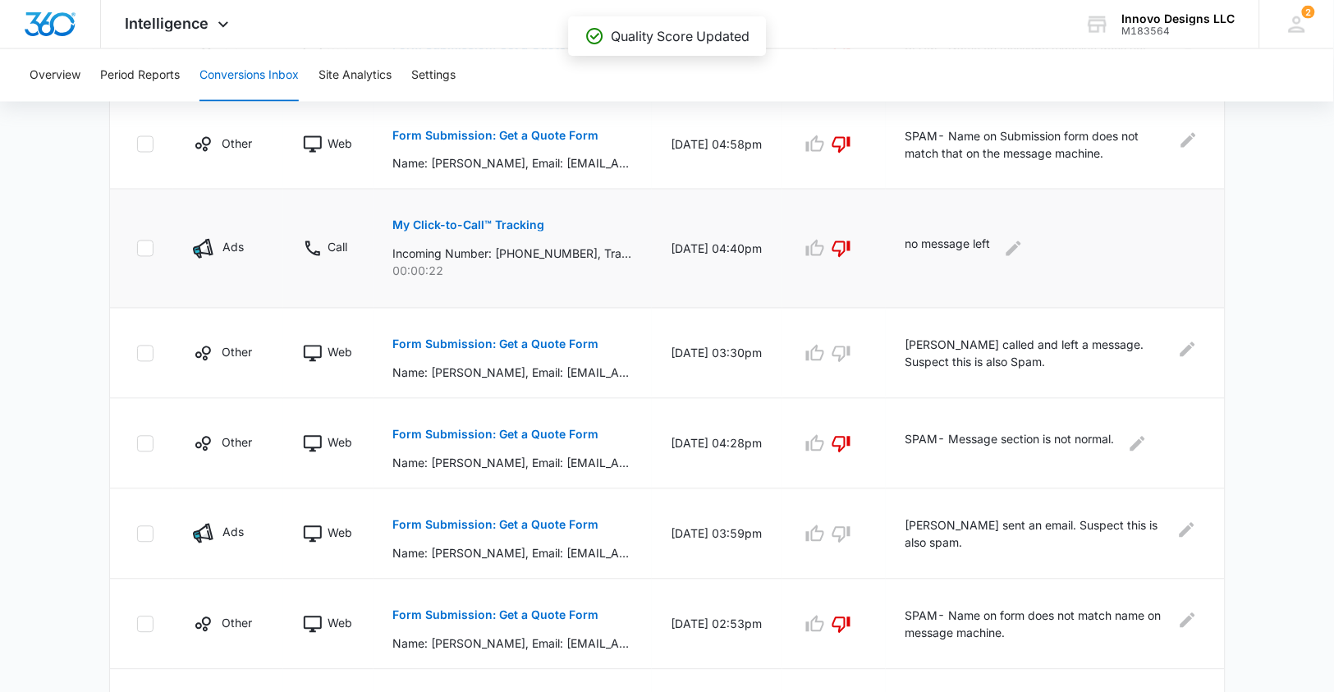
scroll to position [605, 0]
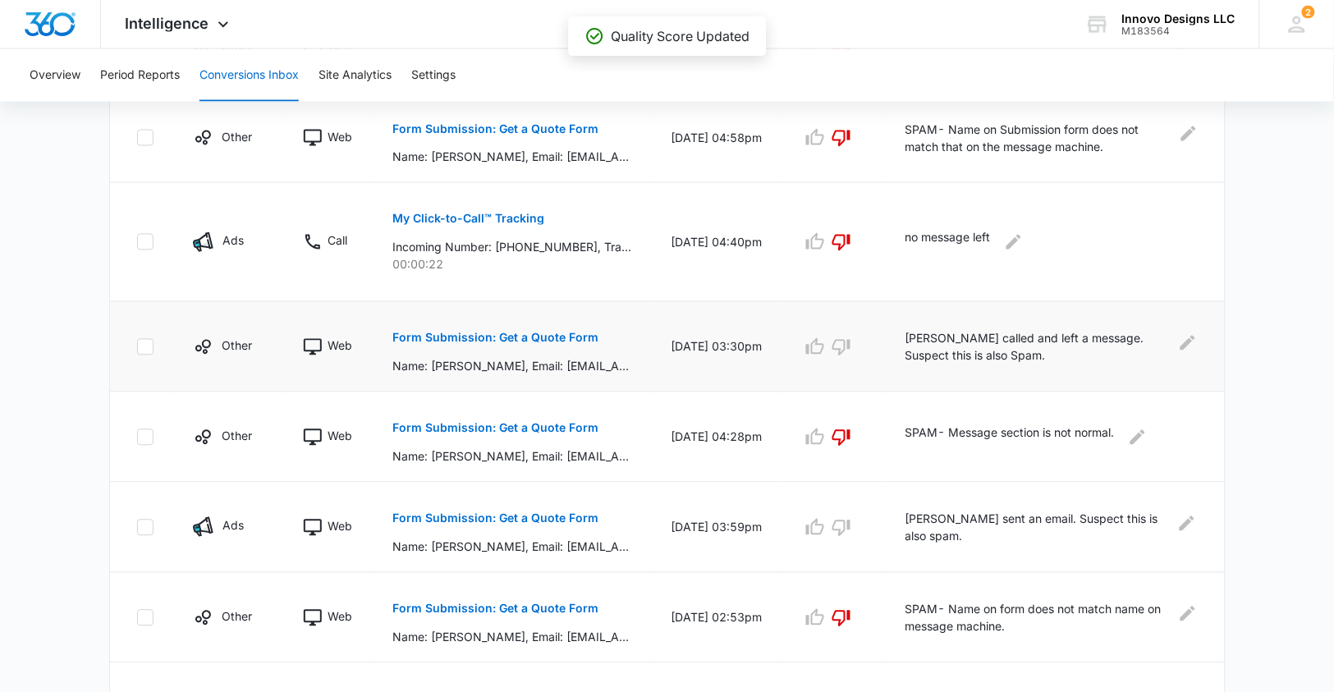
click at [534, 333] on p "Form Submission: Get a Quote Form" at bounding box center [496, 338] width 206 height 11
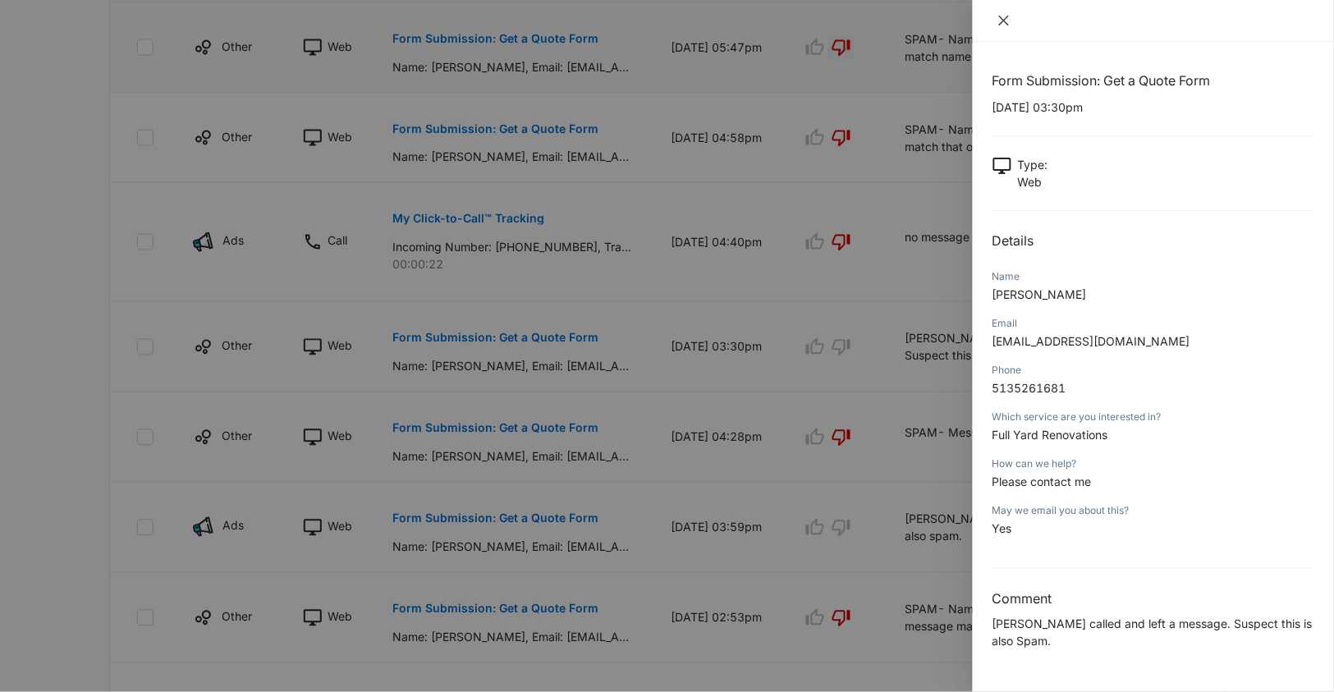
click at [1003, 16] on icon "close" at bounding box center [1004, 20] width 13 height 13
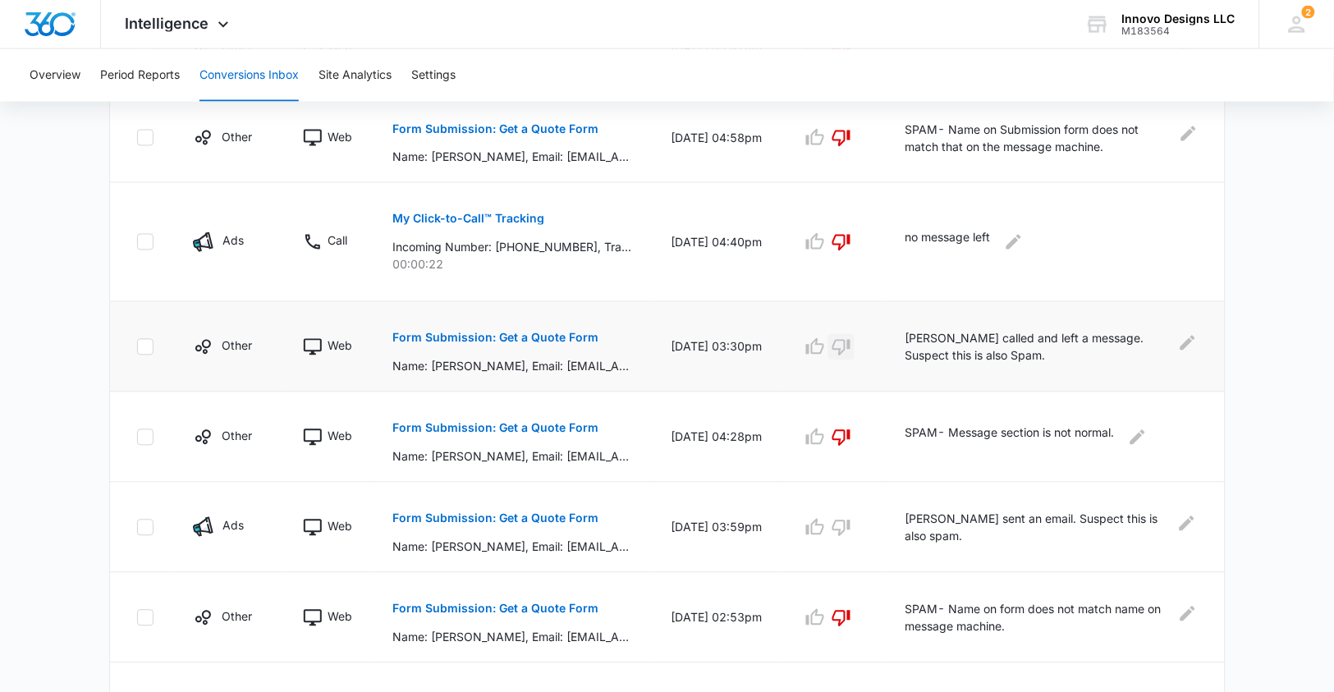
click at [847, 346] on icon "button" at bounding box center [842, 348] width 18 height 16
click at [1184, 333] on icon "Edit Comments" at bounding box center [1188, 343] width 20 height 20
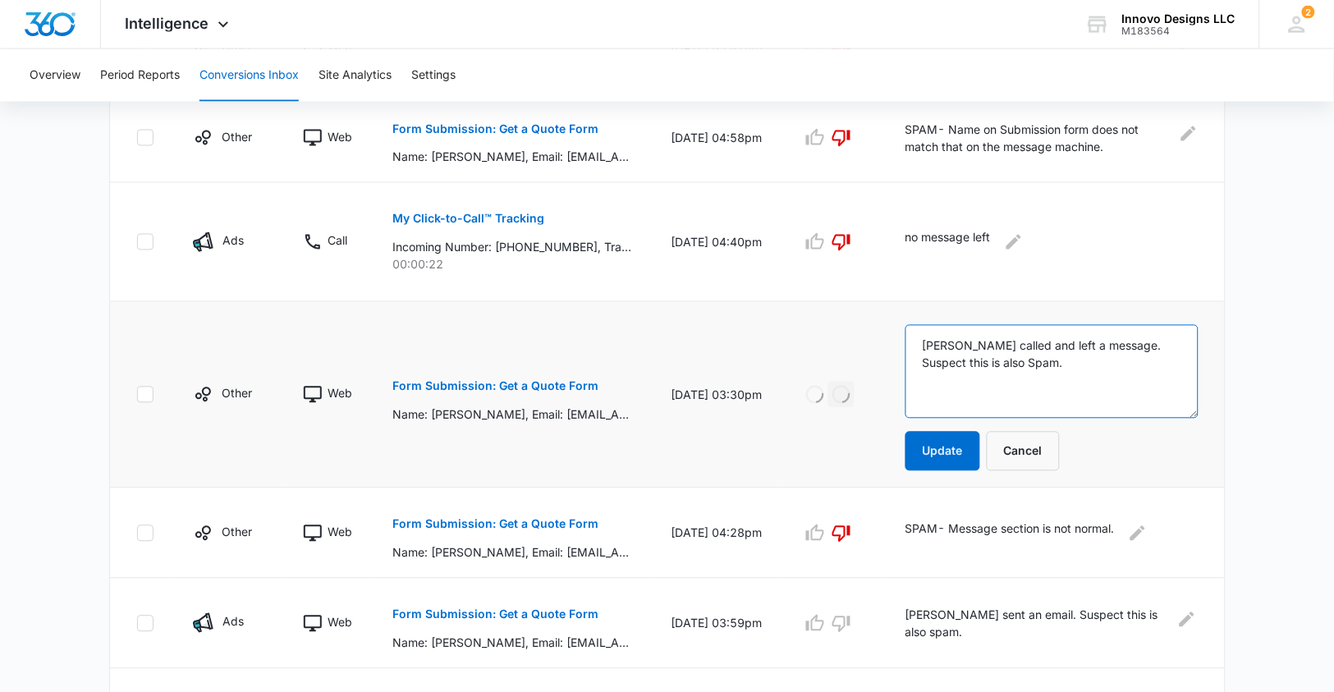
click at [1073, 359] on textarea "[PERSON_NAME] called and left a message. Suspect this is also Spam." at bounding box center [1052, 372] width 293 height 94
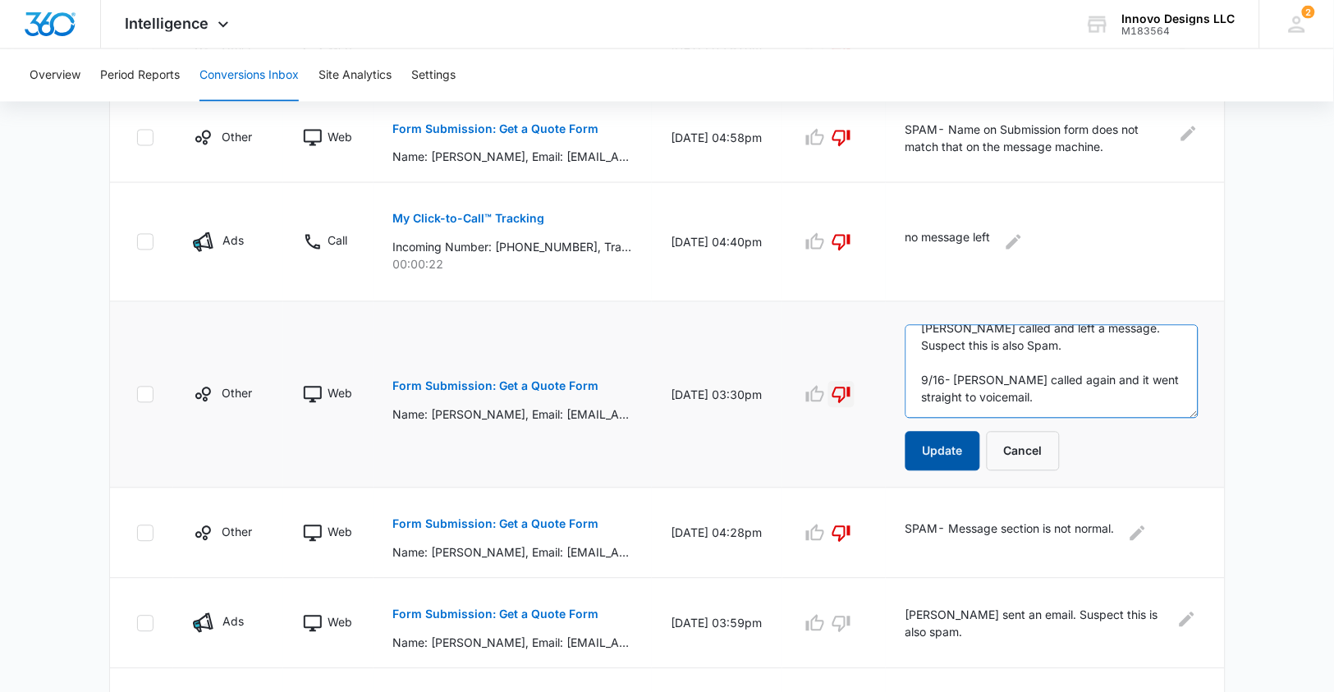
type textarea "[PERSON_NAME] called and left a message. Suspect this is also Spam. 9/16- [PERS…"
click at [961, 443] on button "Update" at bounding box center [943, 451] width 75 height 39
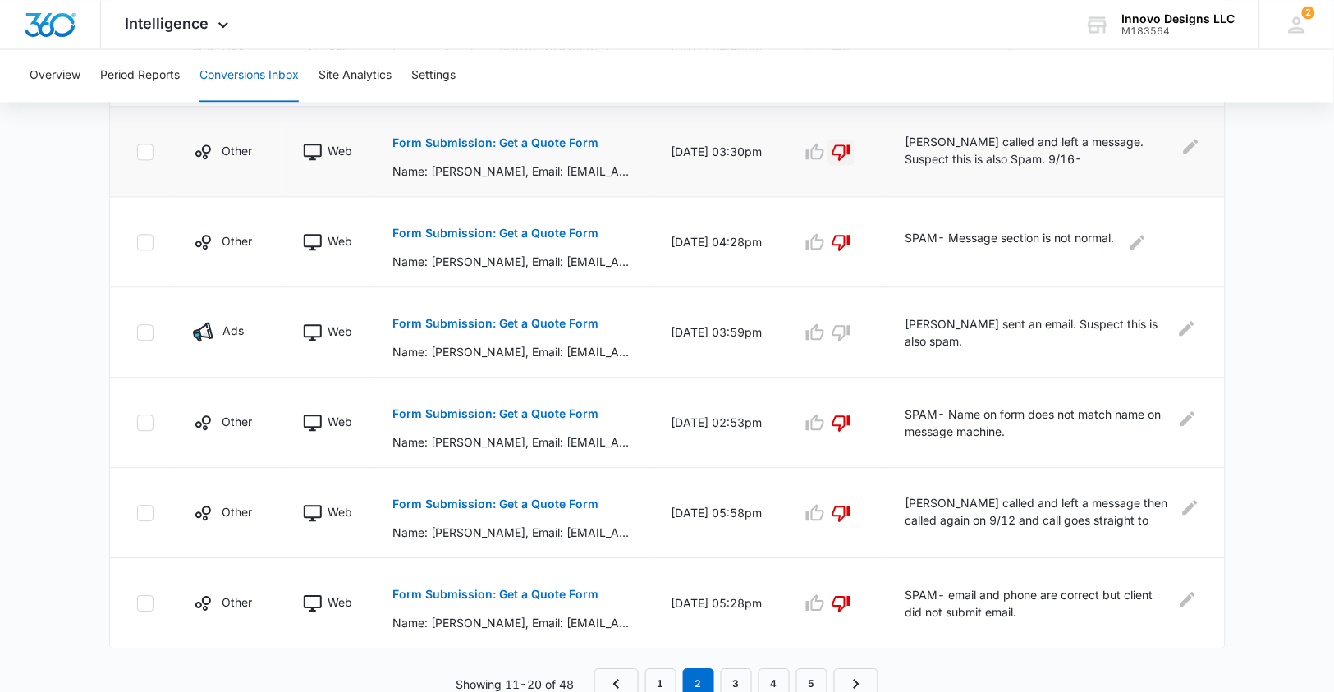
scroll to position [798, 0]
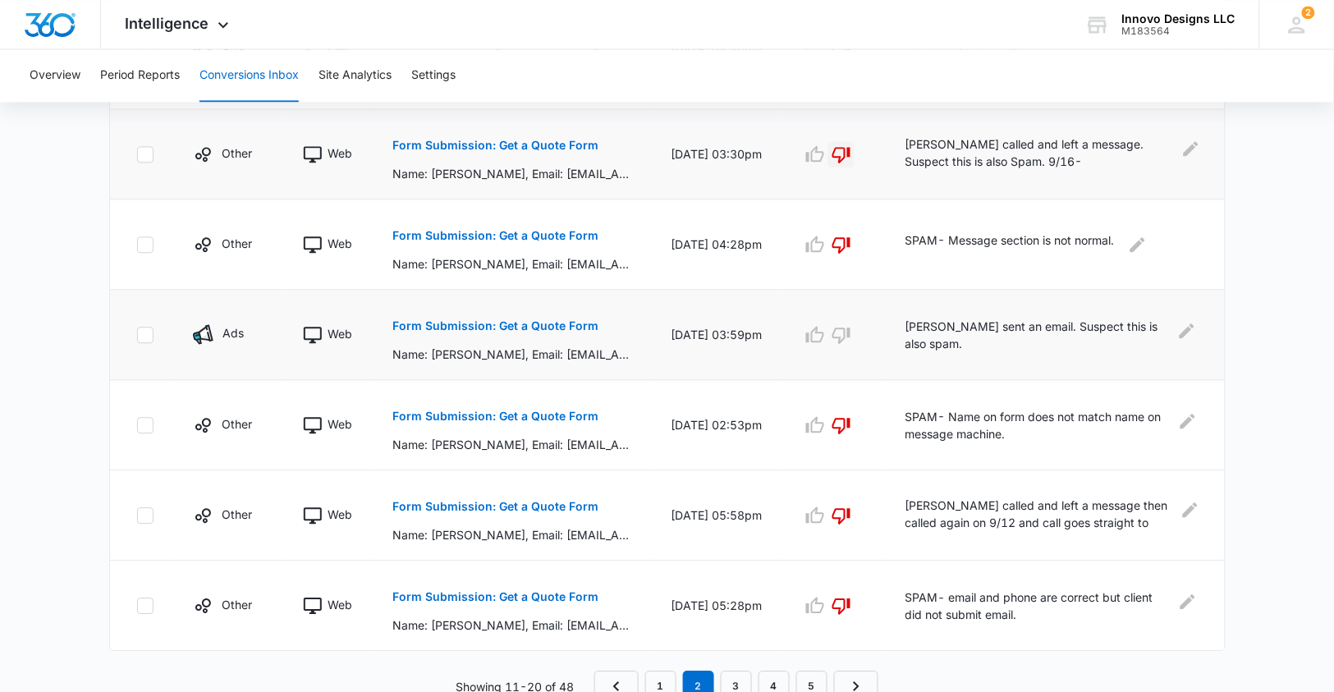
click at [557, 322] on p "Form Submission: Get a Quote Form" at bounding box center [496, 325] width 206 height 11
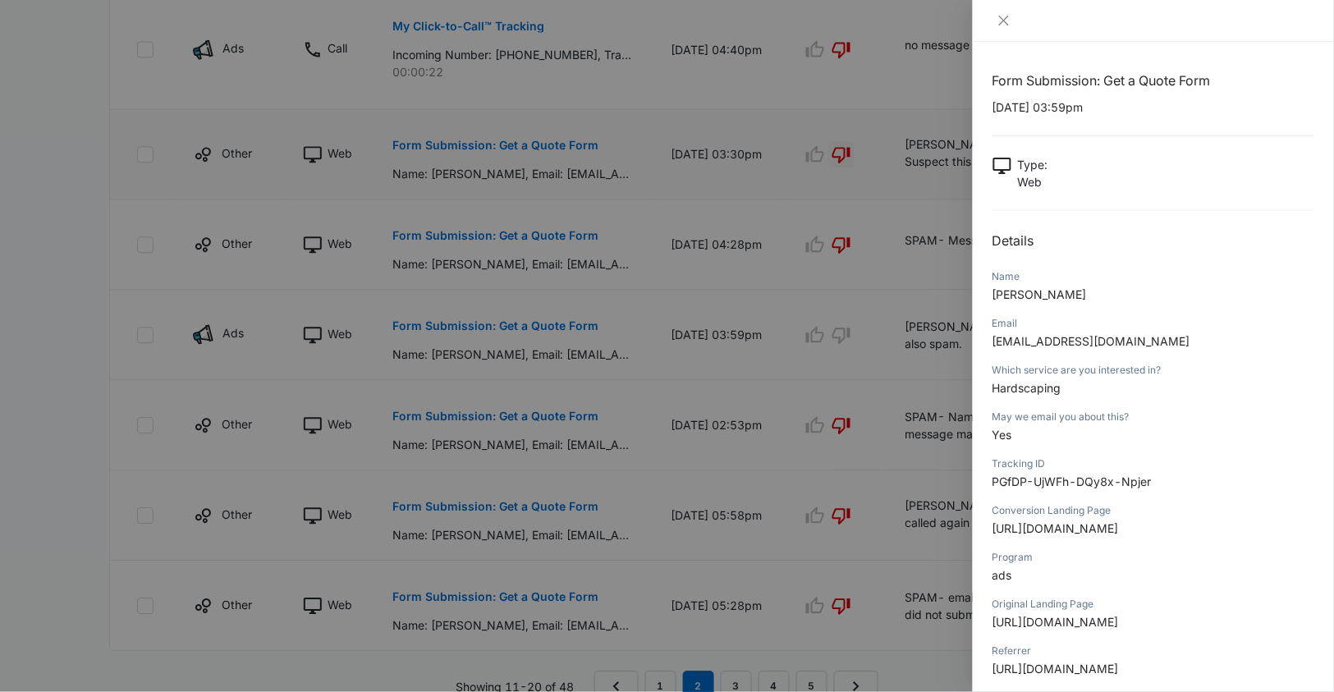
click at [792, 234] on div at bounding box center [667, 346] width 1334 height 692
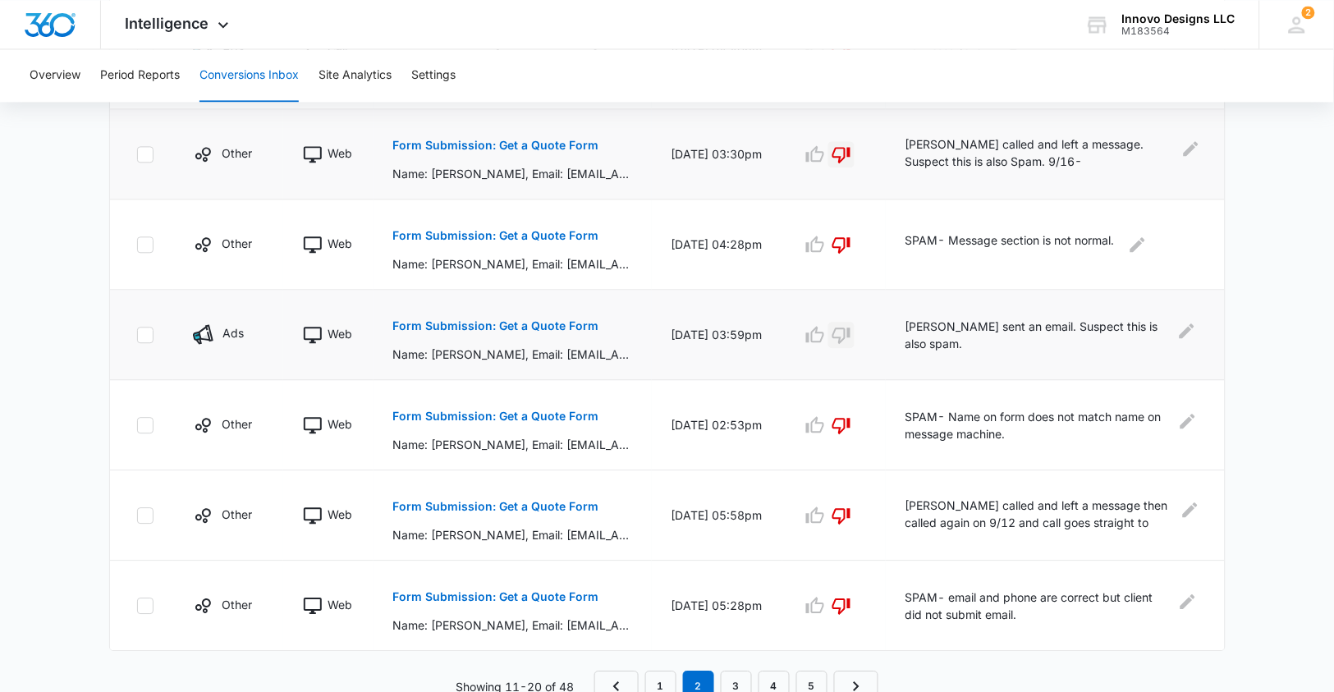
click at [840, 325] on icon "button" at bounding box center [842, 335] width 20 height 20
click at [952, 338] on p "[PERSON_NAME] sent an email. Suspect this is also spam." at bounding box center [1036, 335] width 260 height 34
click at [1185, 327] on icon "Edit Comments" at bounding box center [1187, 330] width 15 height 15
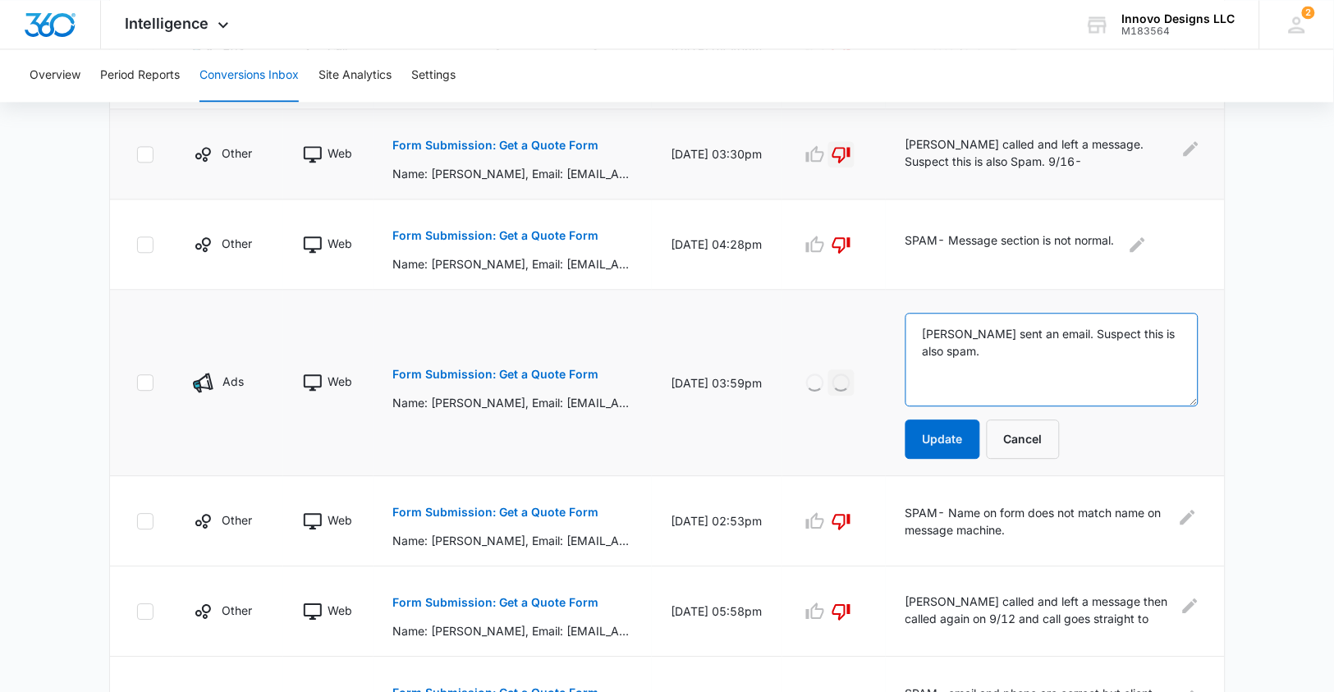
click at [988, 354] on textarea "[PERSON_NAME] sent an email. Suspect this is also spam." at bounding box center [1052, 360] width 293 height 94
click at [922, 326] on textarea "[PERSON_NAME] sent an email. Suspect this is also spam. 9/16- Sent follow up me…" at bounding box center [1052, 360] width 293 height 94
type textarea "SPAM- [PERSON_NAME] sent an email. Suspect this is also spam. 9/16- Sent follow…"
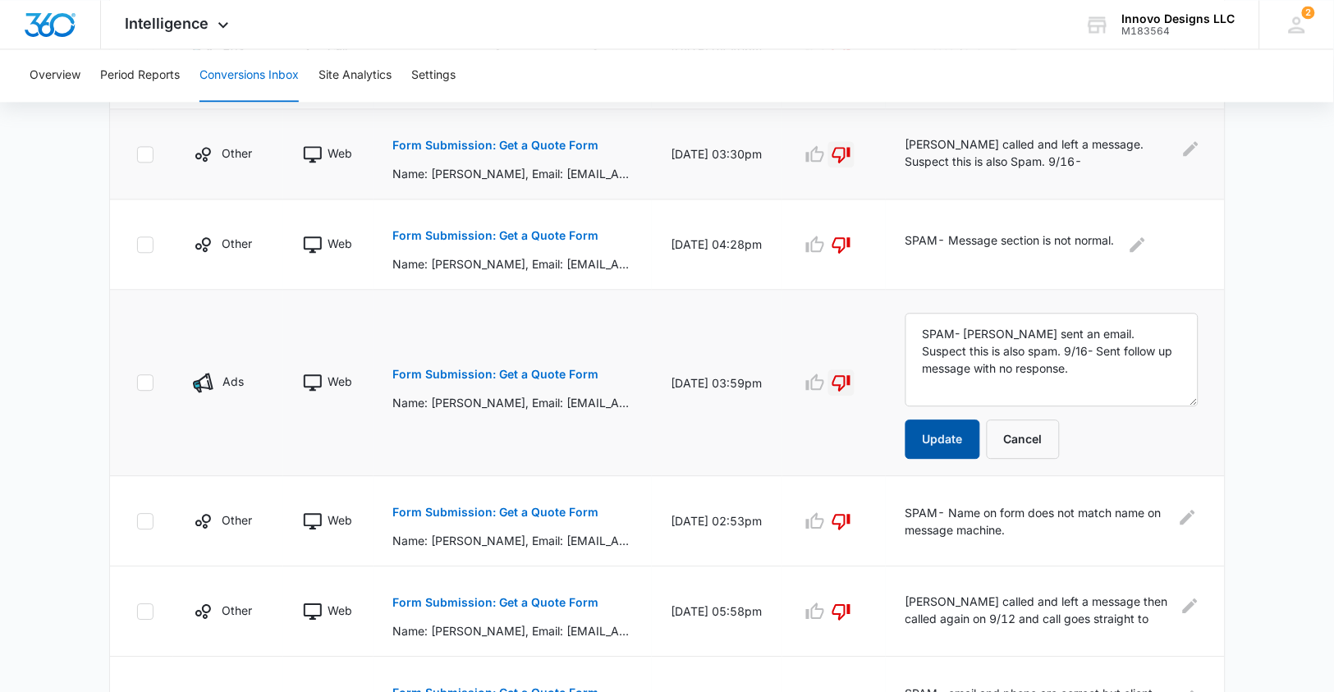
click at [943, 423] on button "Update" at bounding box center [943, 439] width 75 height 39
click at [944, 157] on p "[PERSON_NAME] called and left a message. Suspect this is also Spam. 9/16- [PERS…" at bounding box center [1041, 153] width 270 height 37
click at [935, 433] on button "Update" at bounding box center [943, 439] width 75 height 39
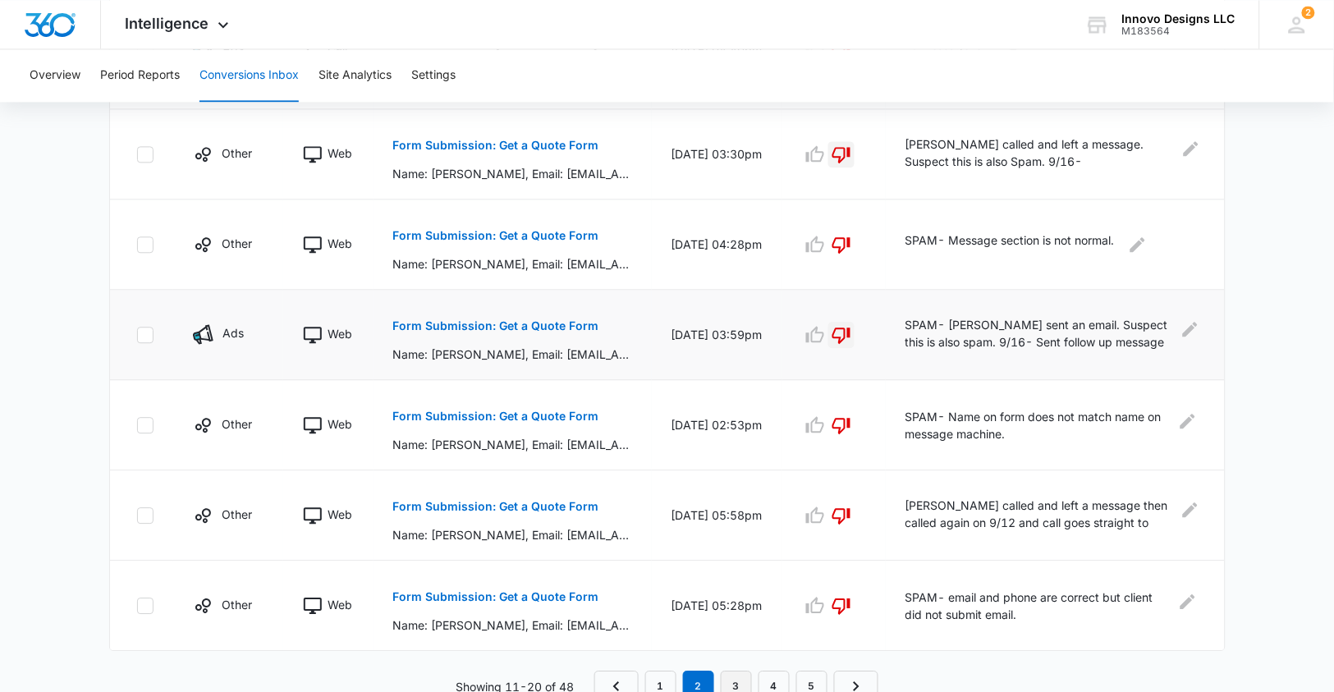
click at [737, 672] on link "3" at bounding box center [736, 686] width 31 height 31
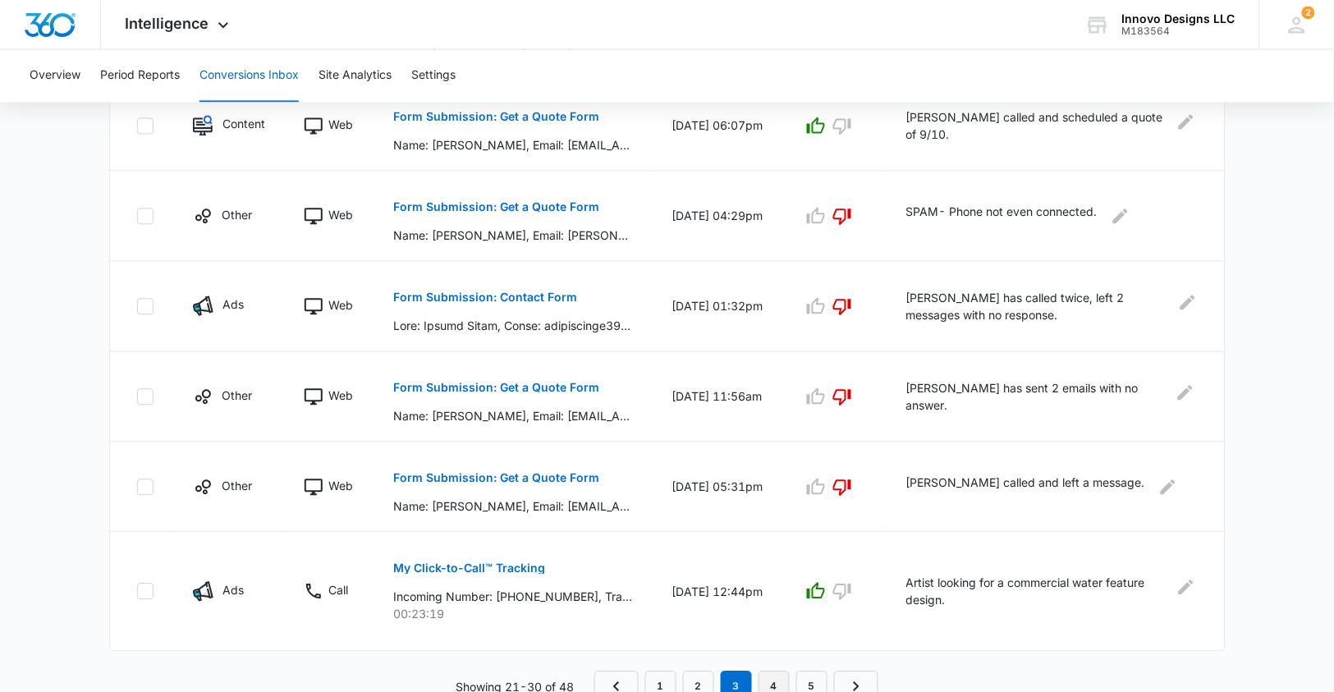
click at [781, 683] on link "4" at bounding box center [774, 686] width 31 height 31
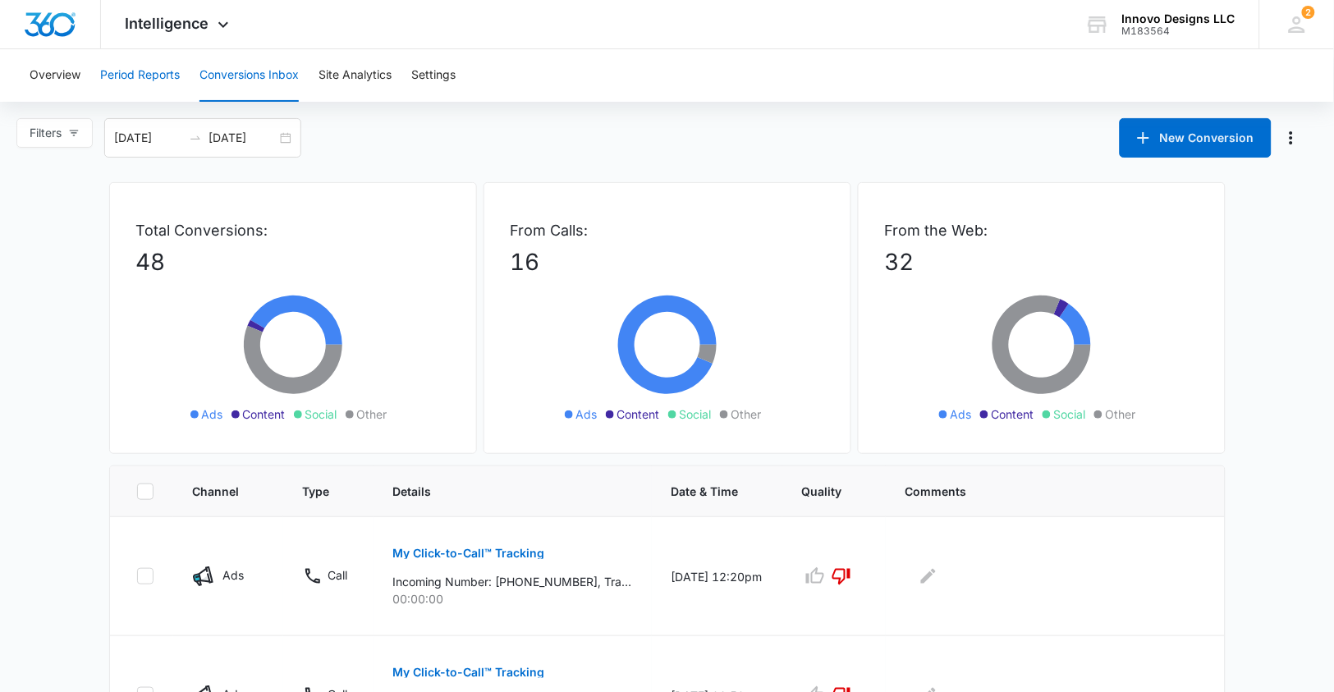
scroll to position [0, 0]
click at [195, 19] on span "Intelligence" at bounding box center [168, 23] width 84 height 17
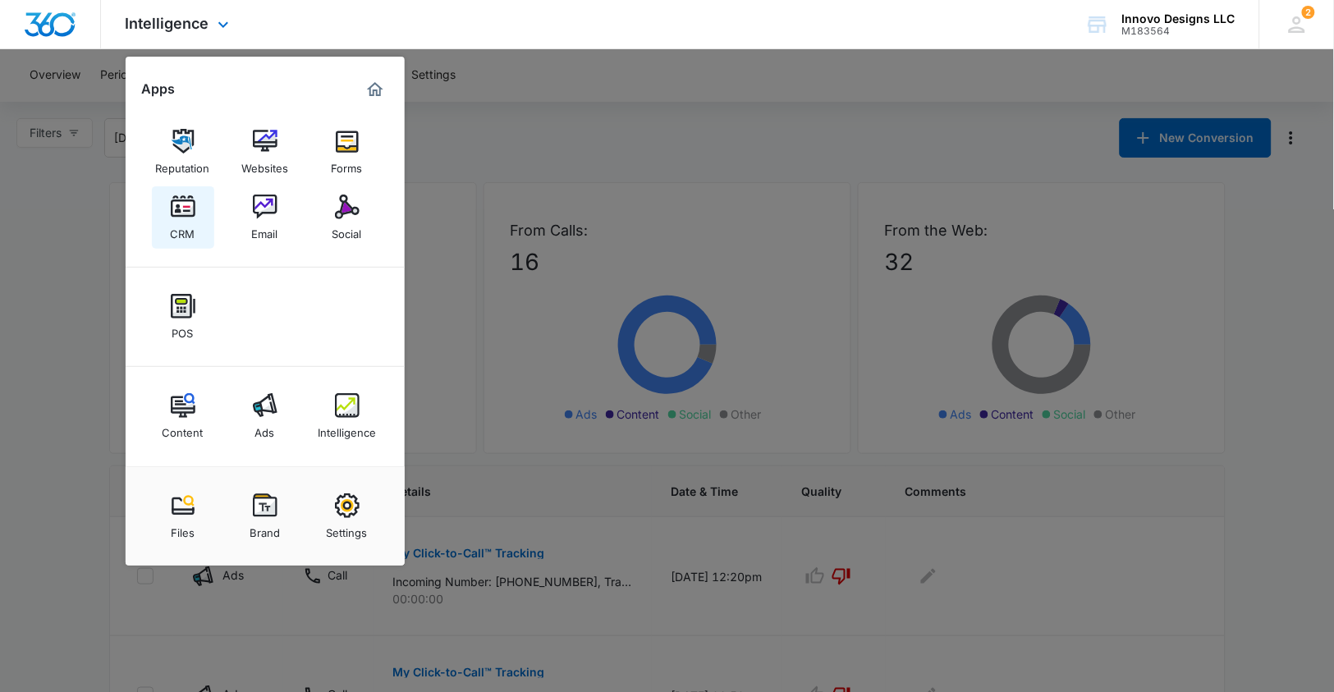
click at [189, 222] on div "CRM" at bounding box center [183, 229] width 25 height 21
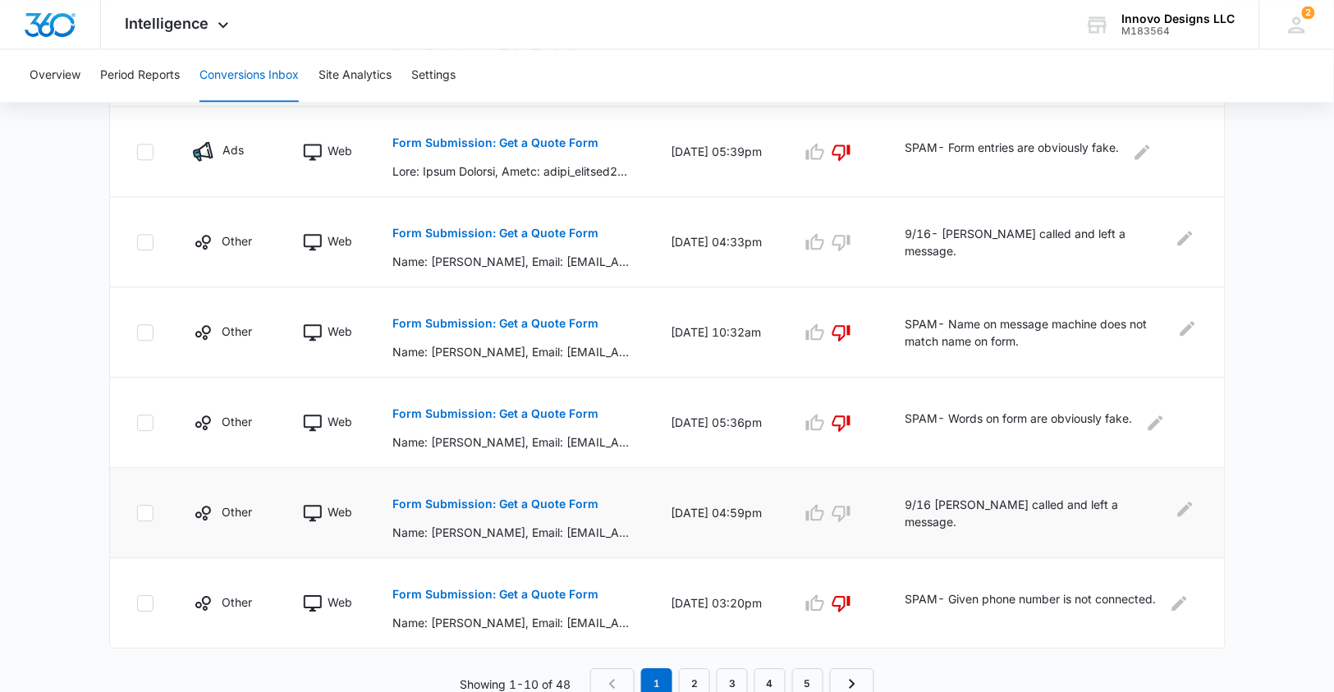
scroll to position [770, 0]
click at [691, 671] on link "2" at bounding box center [694, 685] width 31 height 31
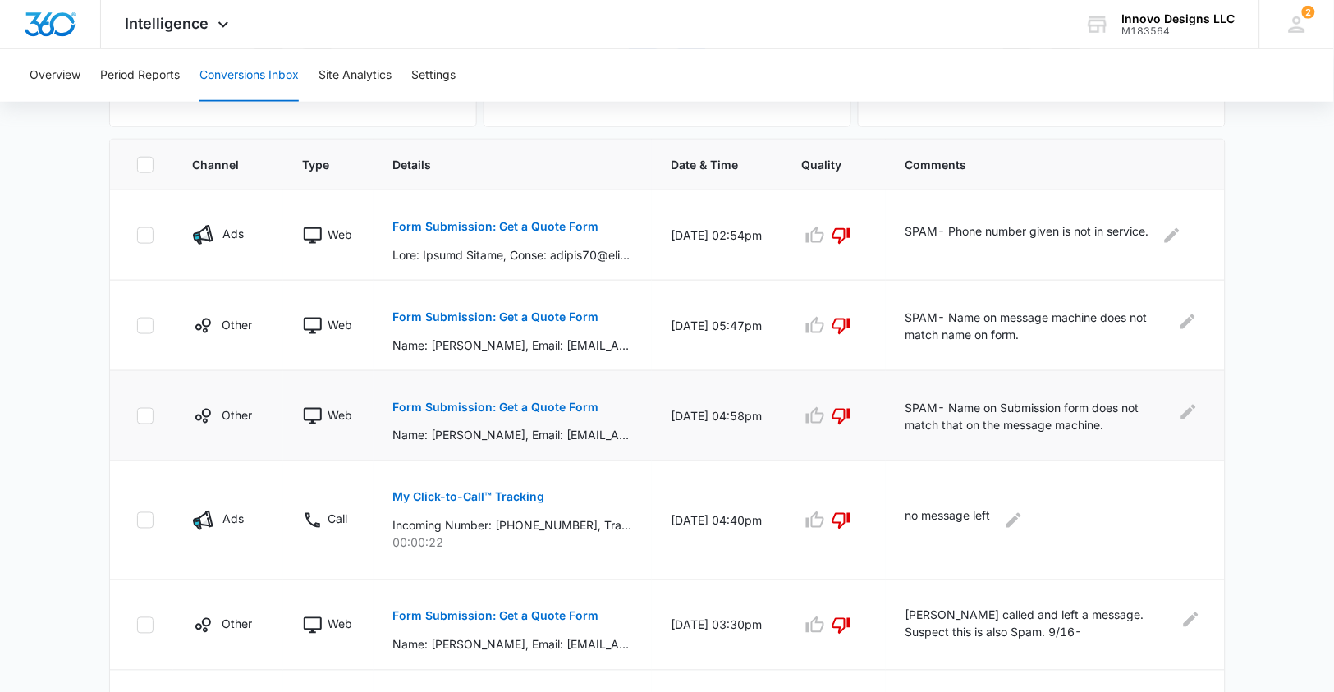
scroll to position [335, 0]
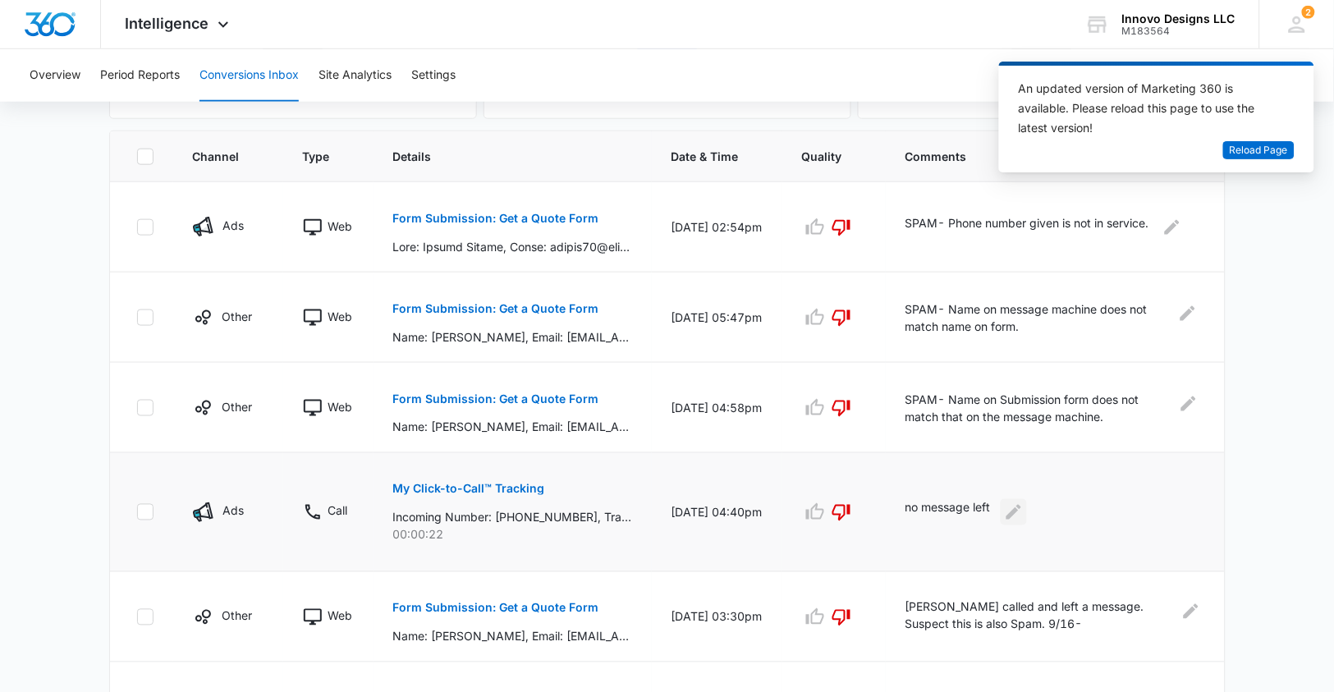
click at [1017, 511] on icon "Edit Comments" at bounding box center [1014, 513] width 20 height 20
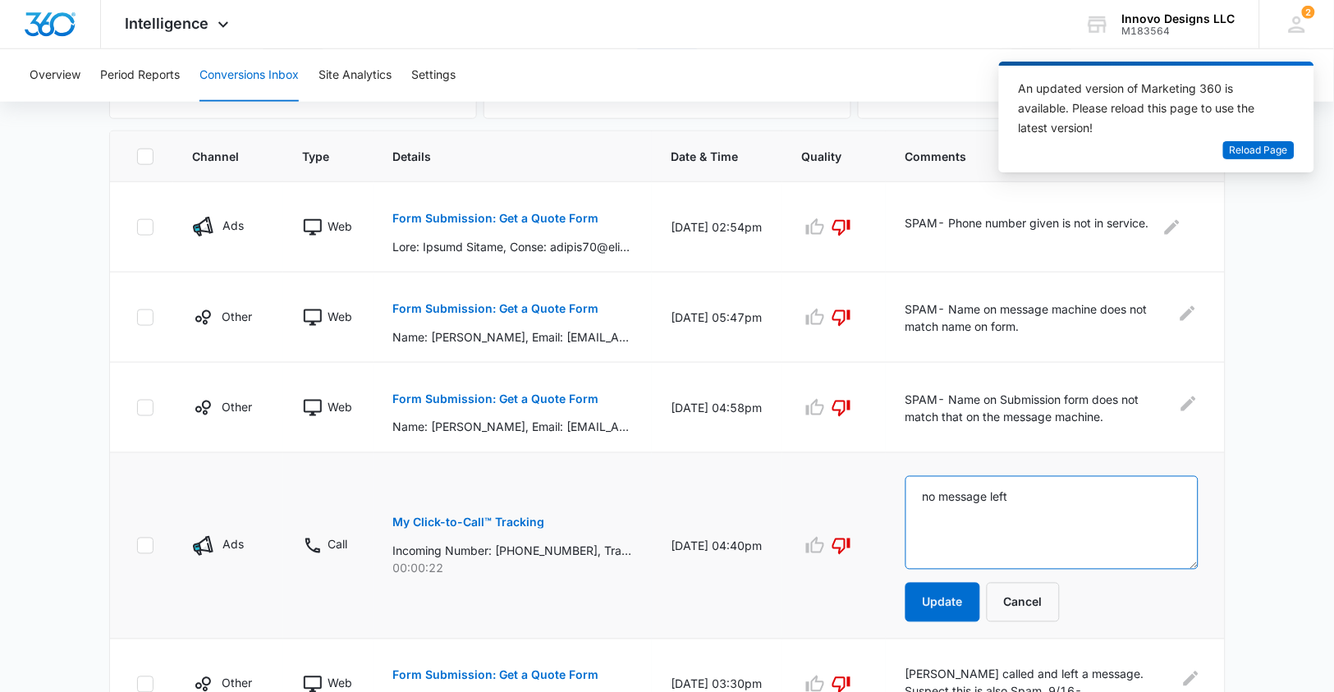
click at [1001, 501] on textarea "no message left" at bounding box center [1052, 523] width 293 height 94
drag, startPoint x: 1035, startPoint y: 492, endPoint x: 910, endPoint y: 478, distance: 126.4
click at [910, 478] on textarea "no message left" at bounding box center [1052, 523] width 293 height 94
type textarea "[PERSON_NAME] called back and she was looking for a bathroom renovation."
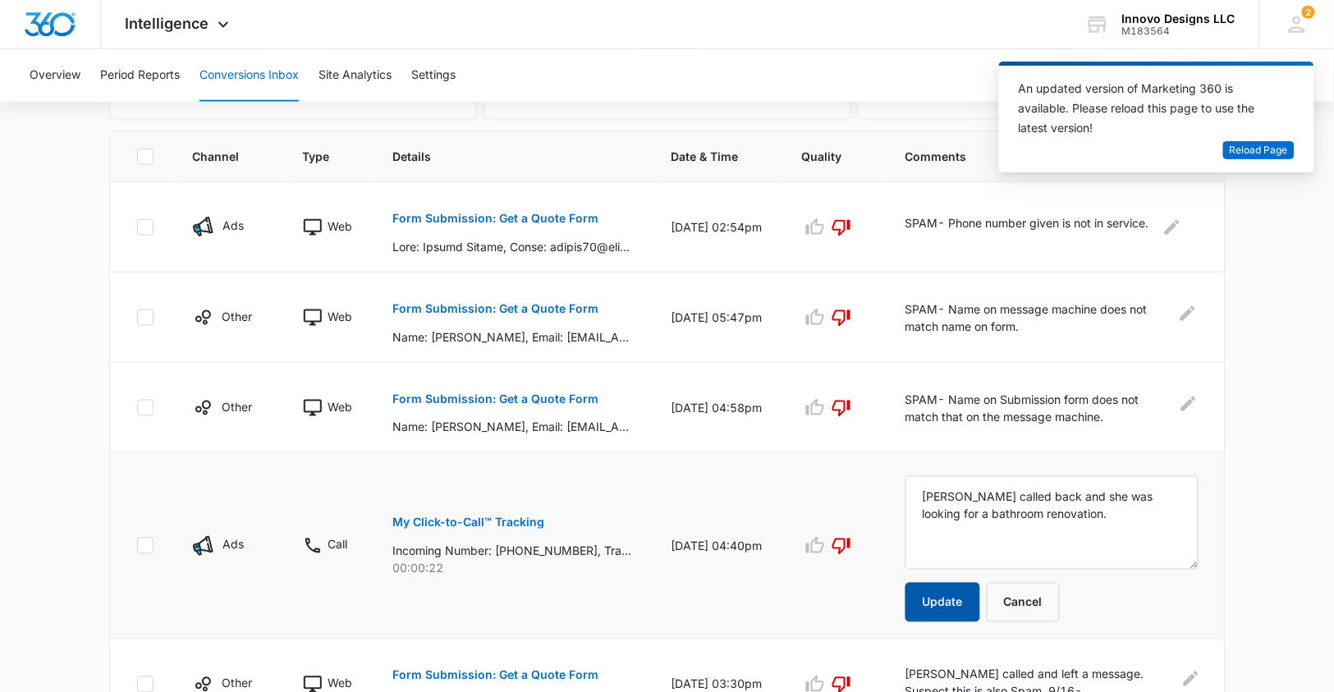
click at [940, 603] on button "Update" at bounding box center [943, 602] width 75 height 39
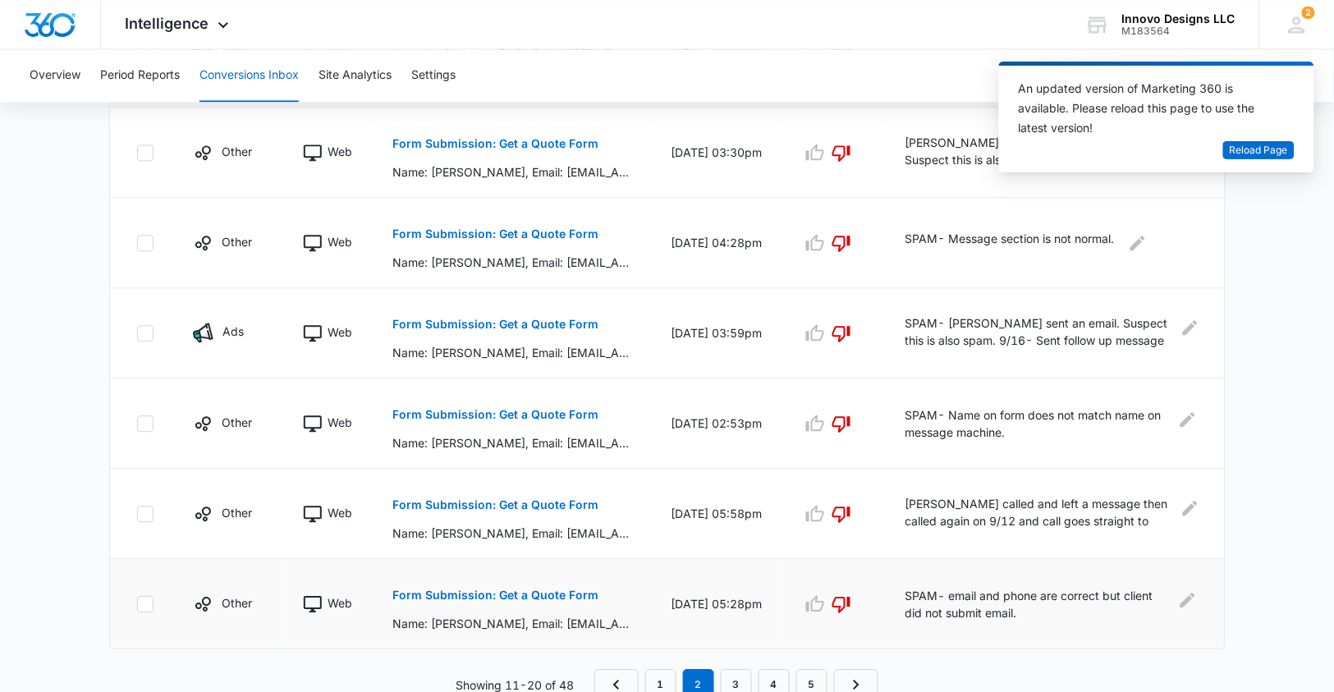
scroll to position [798, 0]
click at [732, 672] on link "3" at bounding box center [736, 686] width 31 height 31
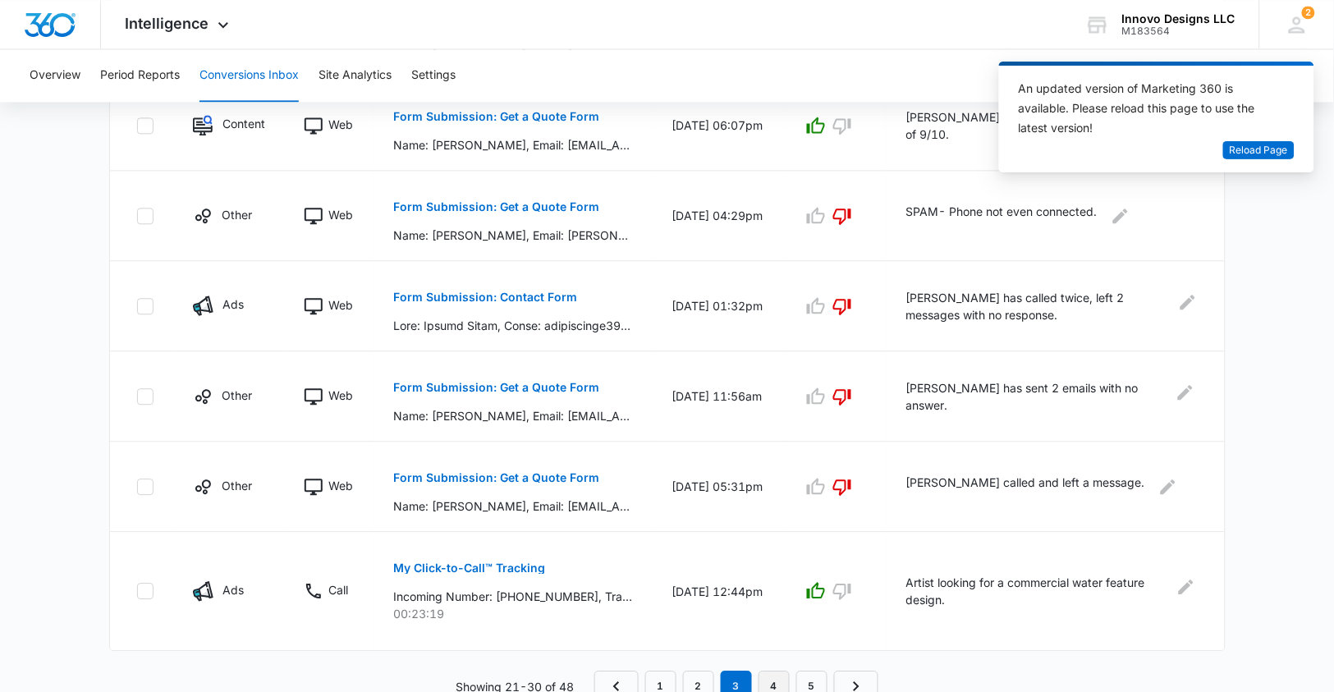
click at [778, 675] on link "4" at bounding box center [774, 686] width 31 height 31
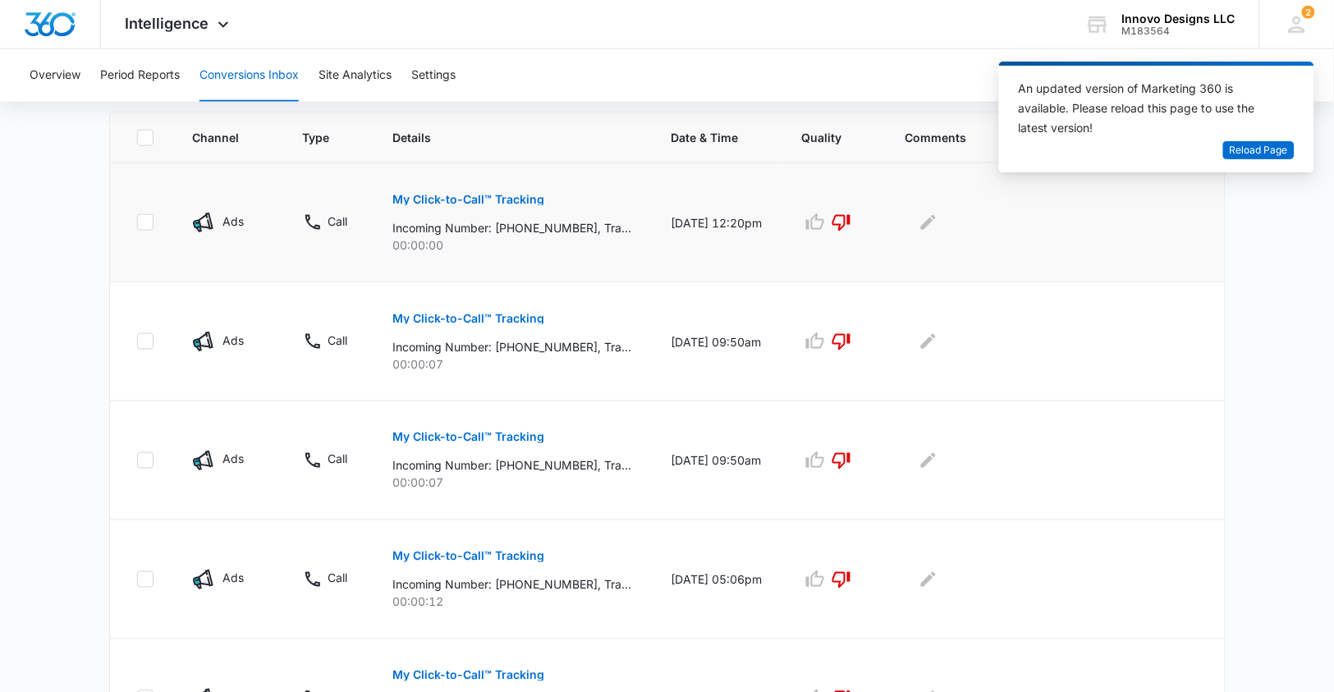
scroll to position [357, 0]
